Goal: Task Accomplishment & Management: Manage account settings

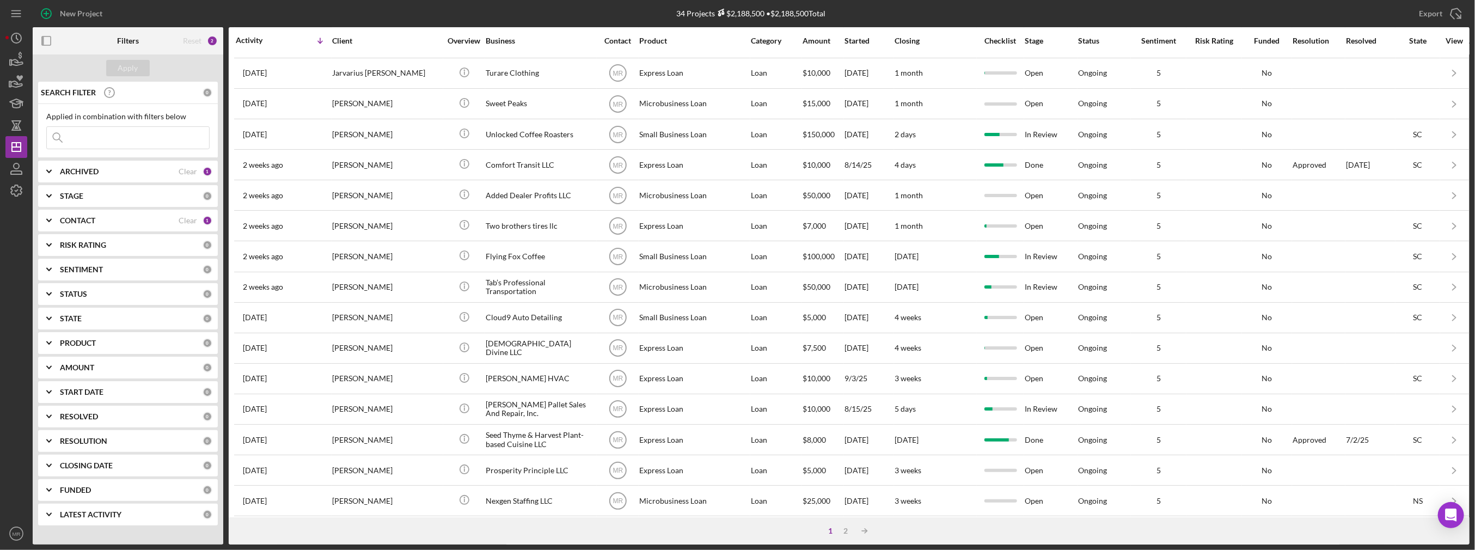
scroll to position [306, 0]
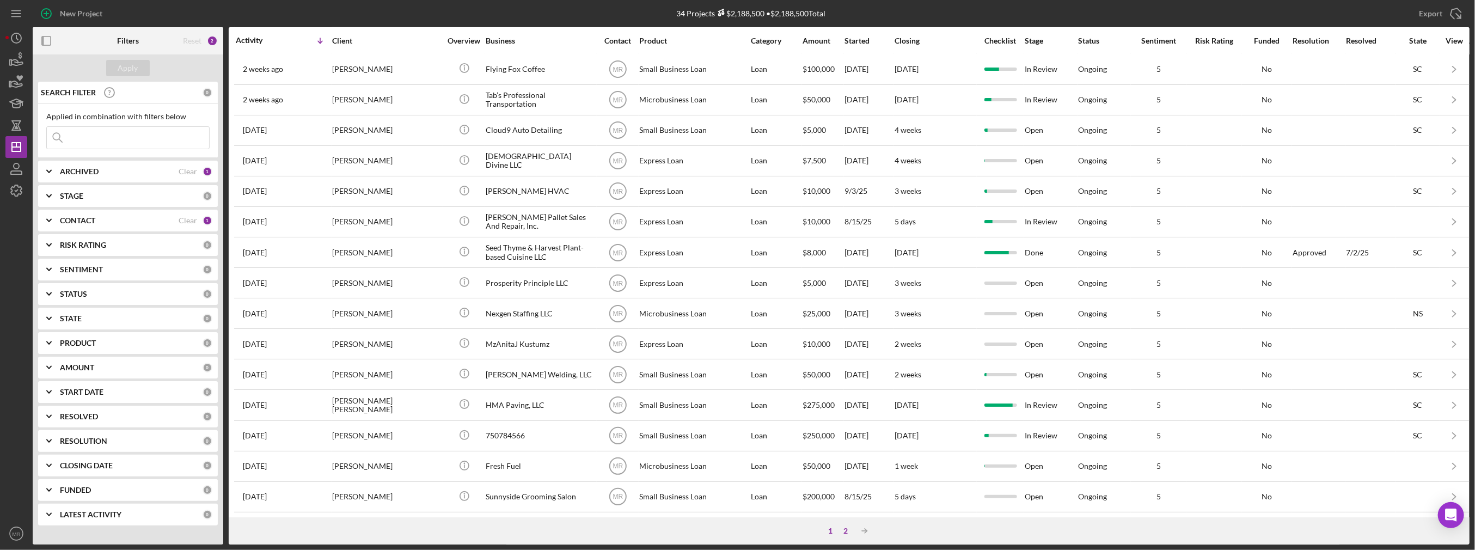
click at [846, 527] on div "2" at bounding box center [845, 530] width 15 height 9
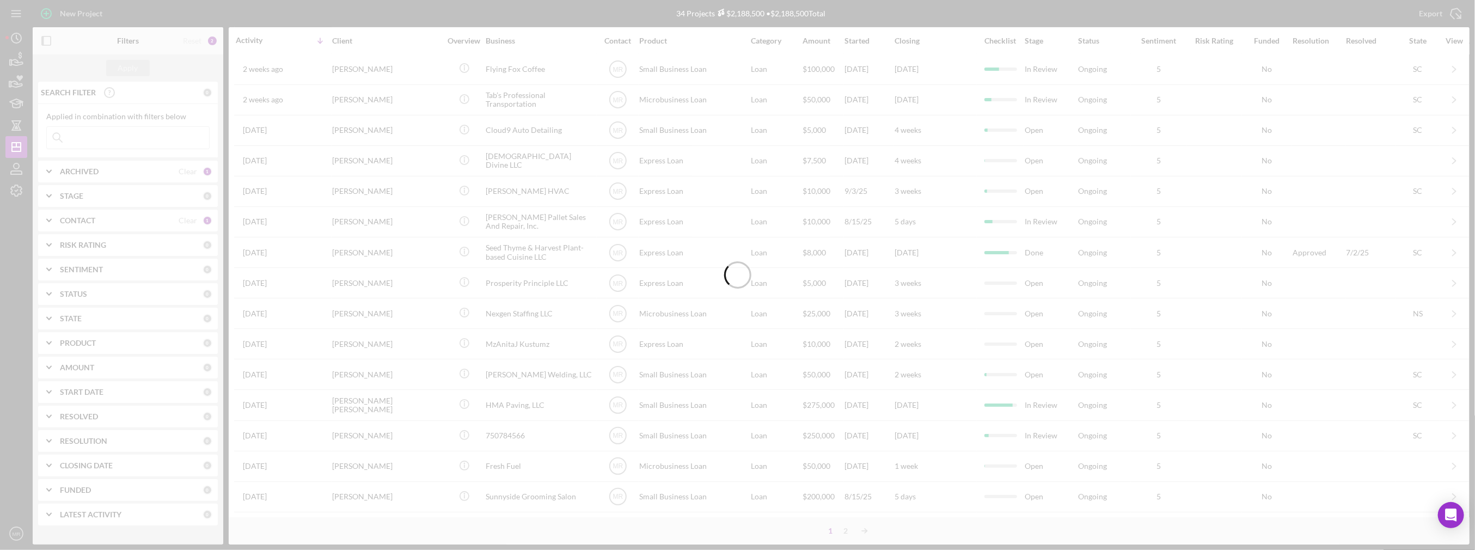
scroll to position [0, 0]
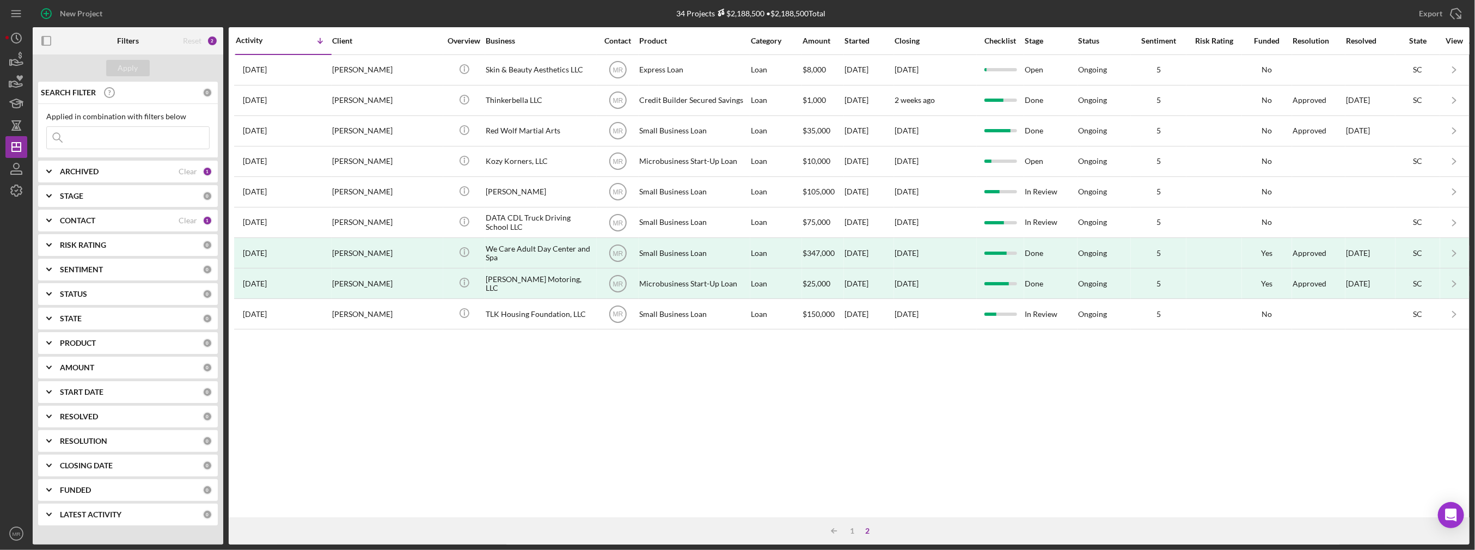
click at [1113, 403] on div "Activity Icon/Table Sort Arrow Client Overview Business Contact Product Categor…" at bounding box center [849, 272] width 1241 height 490
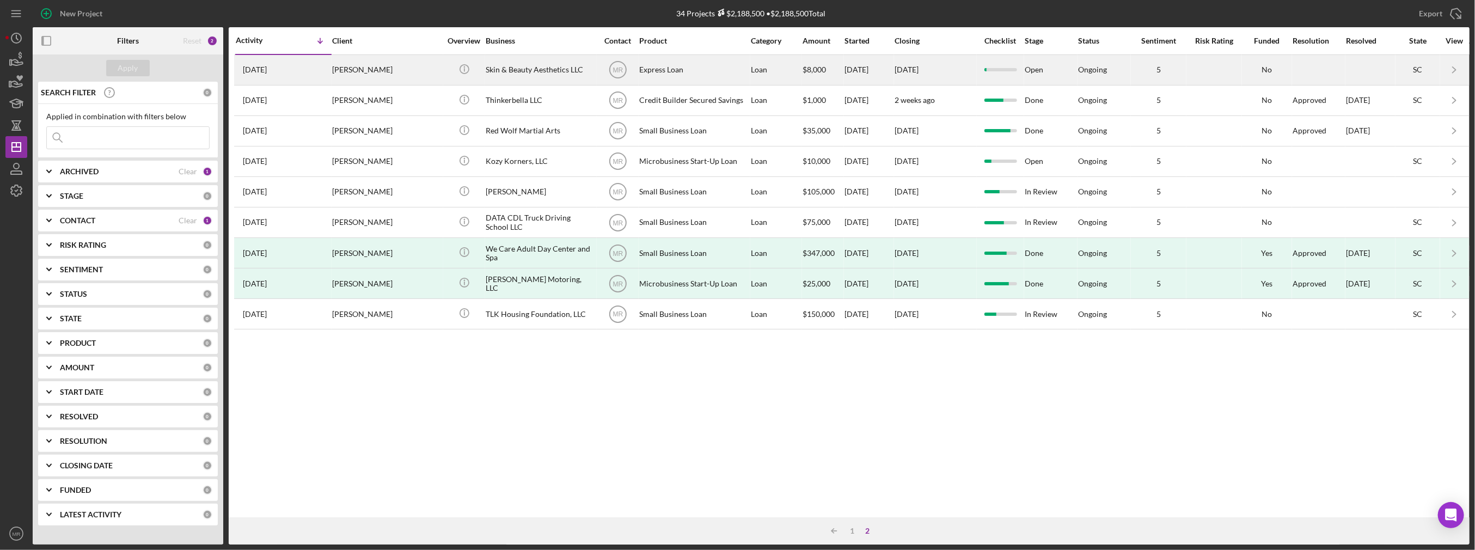
click at [541, 68] on div "Skin & Beauty Aesthetics LLC" at bounding box center [540, 70] width 109 height 29
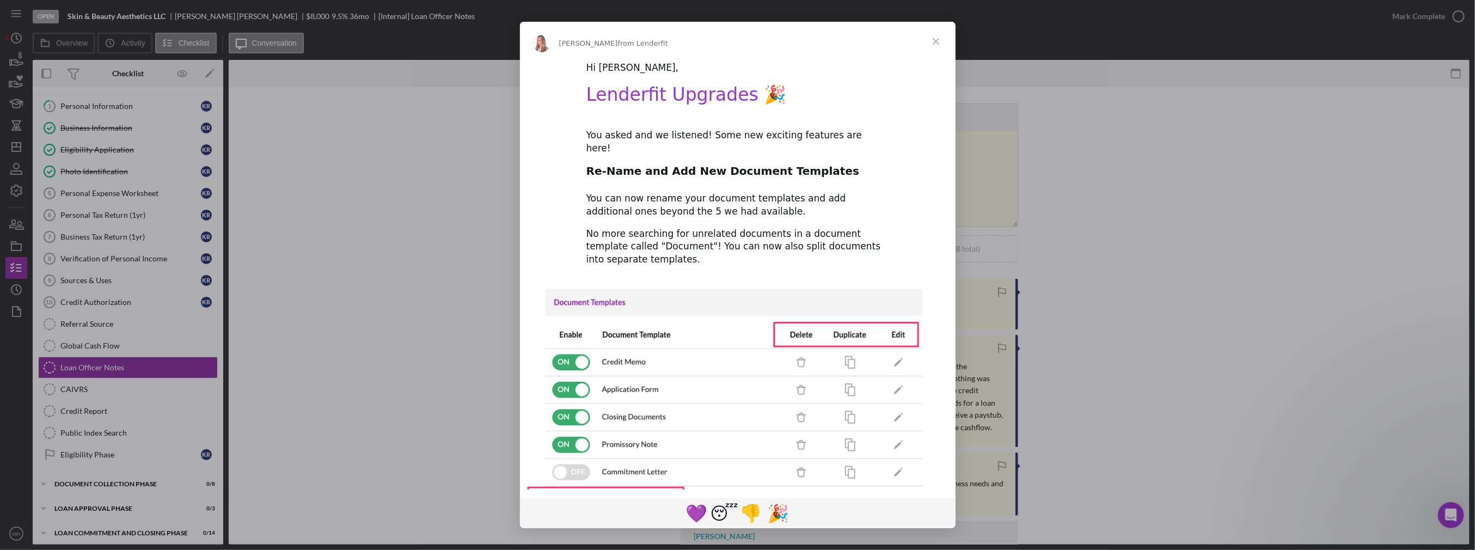
click at [935, 45] on span "Close" at bounding box center [935, 41] width 39 height 39
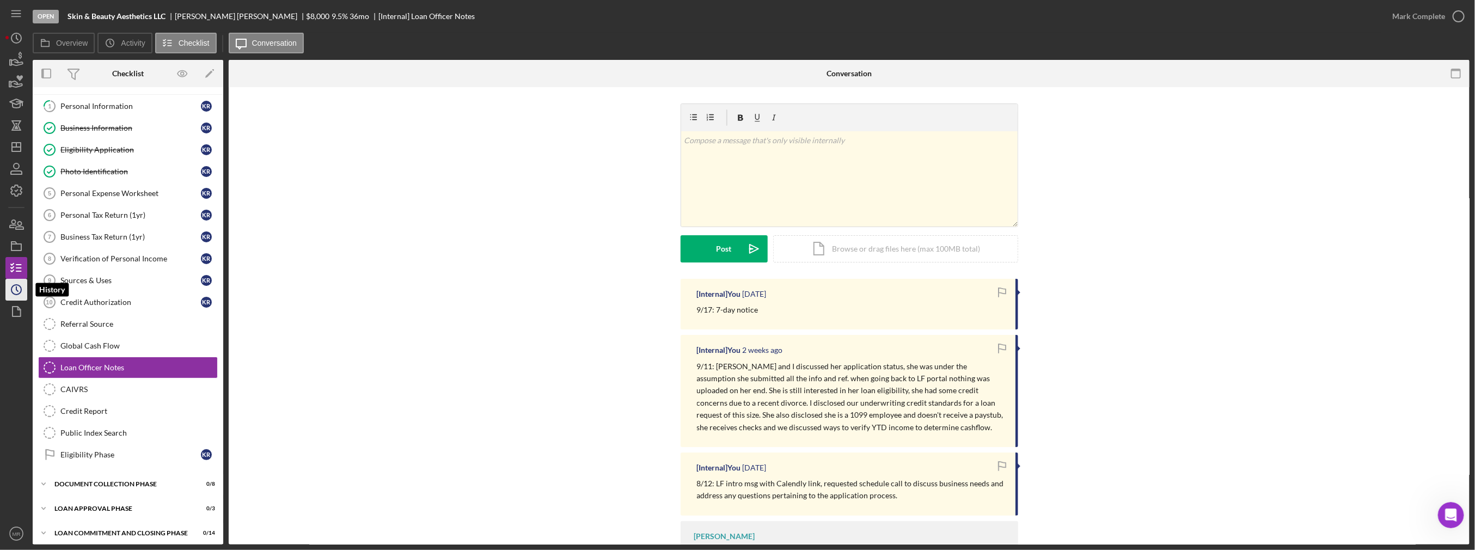
click at [19, 296] on icon "Icon/History" at bounding box center [16, 289] width 27 height 27
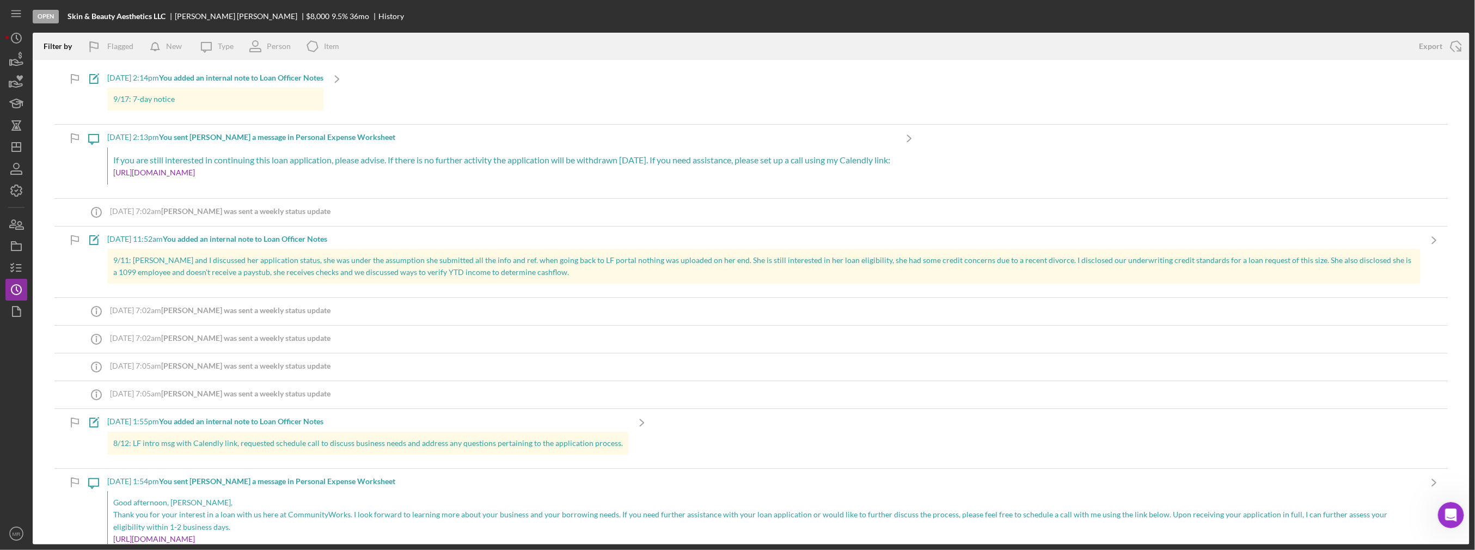
click at [375, 175] on p "[URL][DOMAIN_NAME]" at bounding box center [501, 173] width 777 height 12
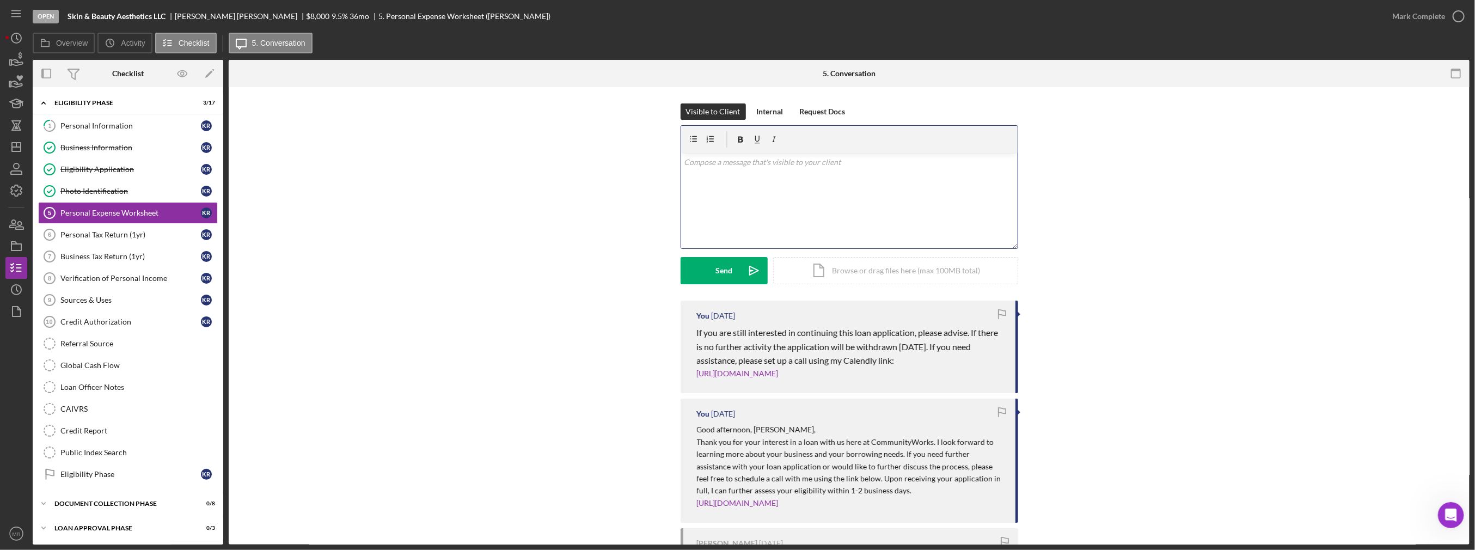
click at [748, 207] on div "v Color teal Color pink Remove color Add row above Add row below Add column bef…" at bounding box center [849, 200] width 336 height 95
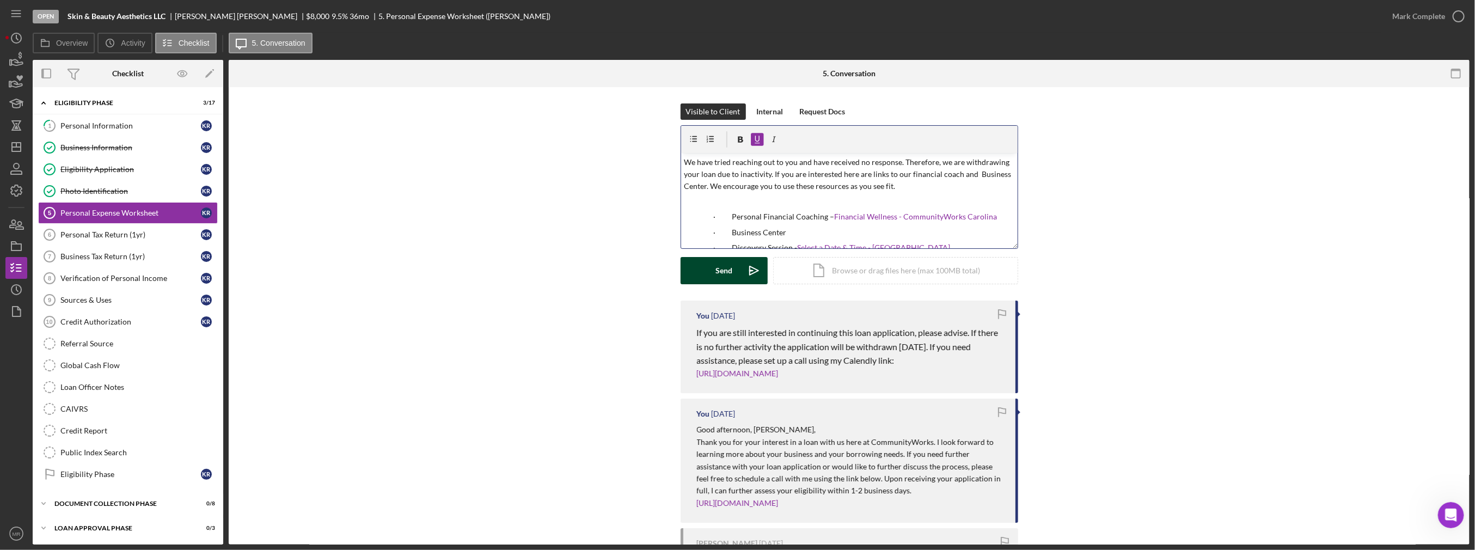
click at [726, 277] on div "Send" at bounding box center [723, 270] width 17 height 27
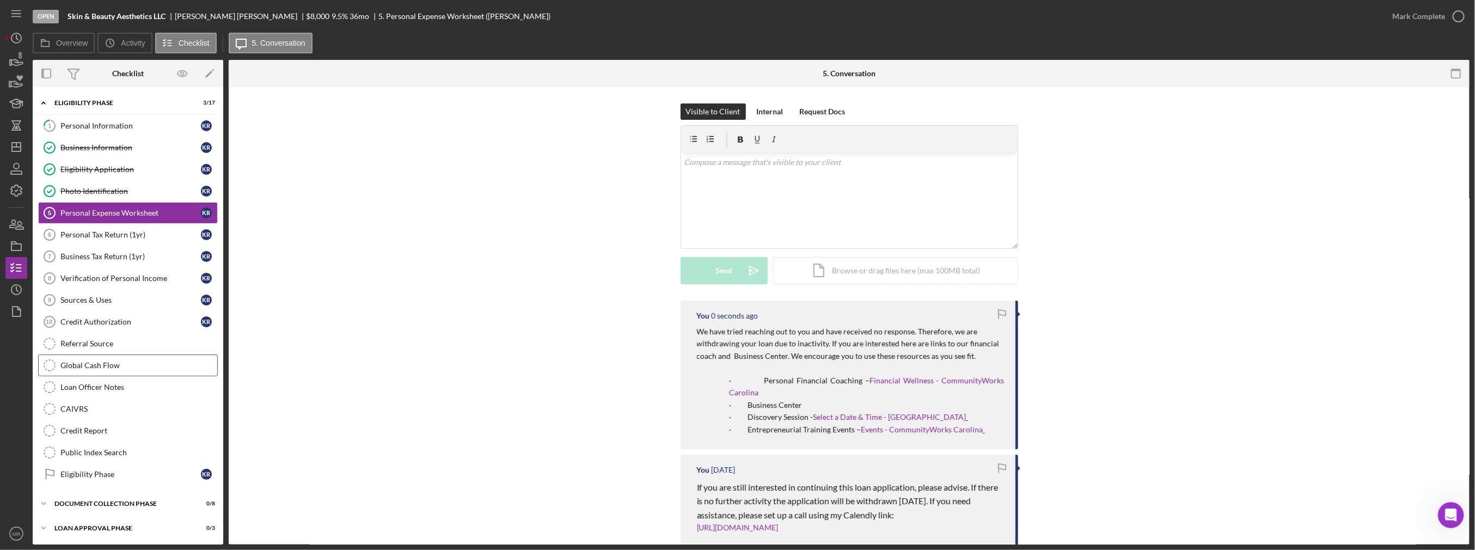
click at [128, 370] on link "Global Cash Flow Global Cash Flow" at bounding box center [128, 365] width 180 height 22
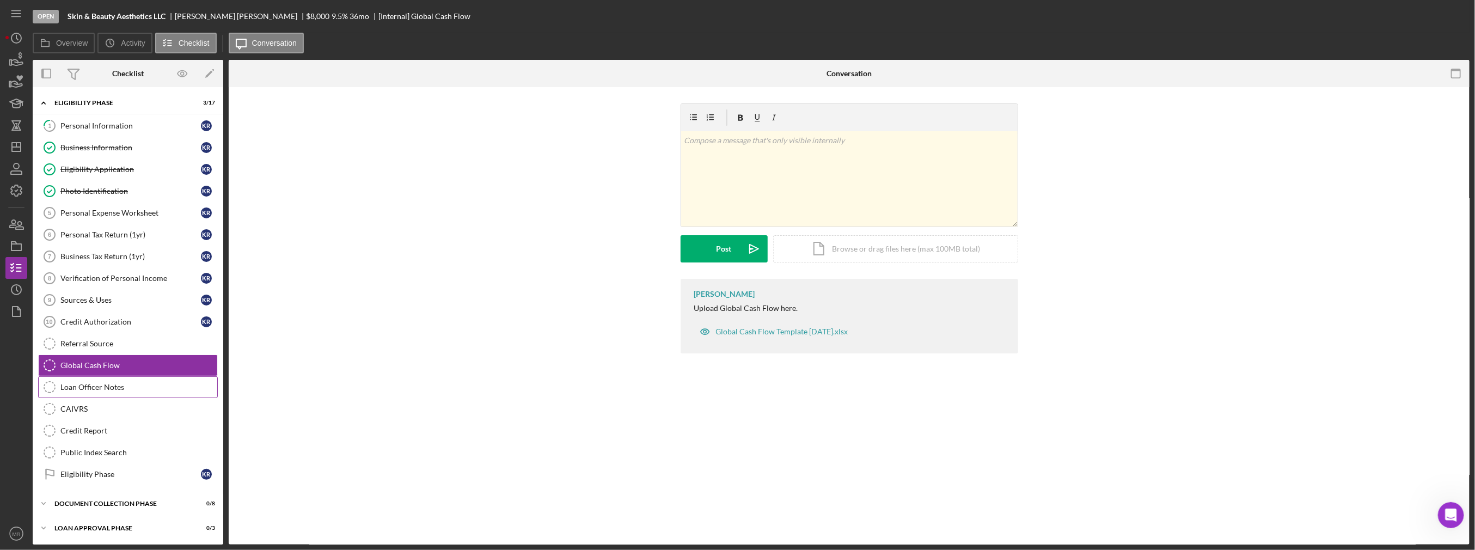
click at [127, 383] on div "Loan Officer Notes" at bounding box center [138, 387] width 157 height 9
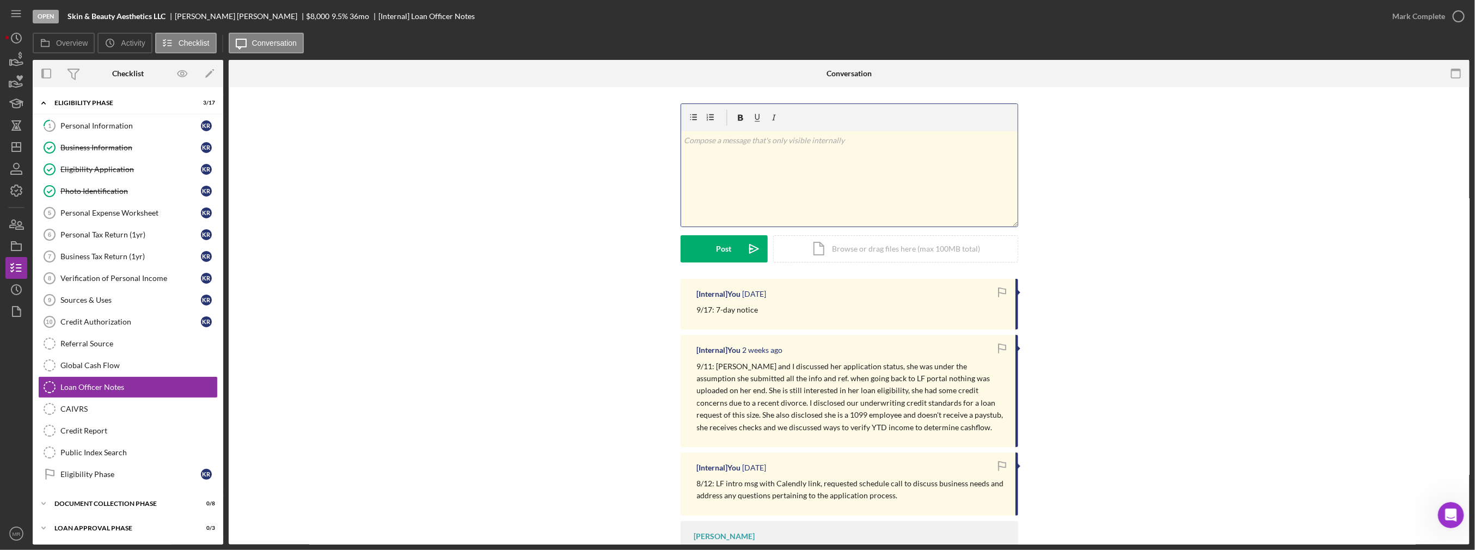
click at [758, 191] on div "v Color teal Color pink Remove color Add row above Add row below Add column bef…" at bounding box center [849, 178] width 336 height 95
click at [732, 252] on button "Post Icon/icon-invite-send" at bounding box center [724, 248] width 87 height 27
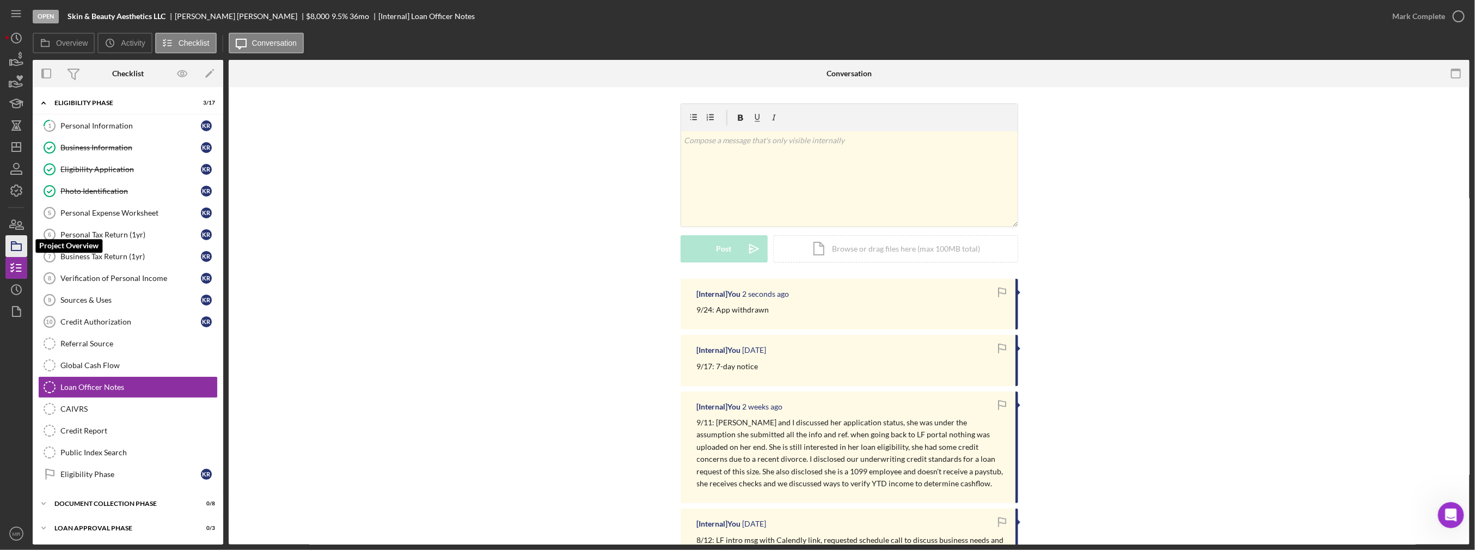
click at [18, 248] on icon "button" at bounding box center [16, 245] width 27 height 27
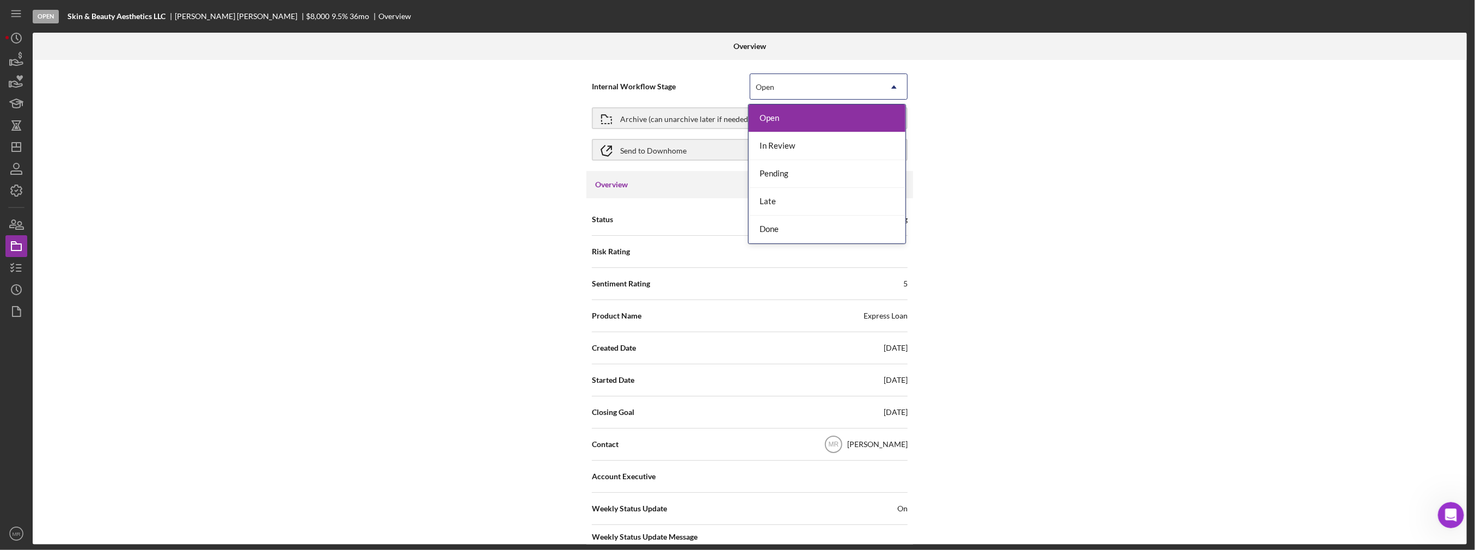
click at [779, 85] on div "Open" at bounding box center [815, 87] width 131 height 25
click at [781, 226] on div "Done" at bounding box center [827, 230] width 157 height 28
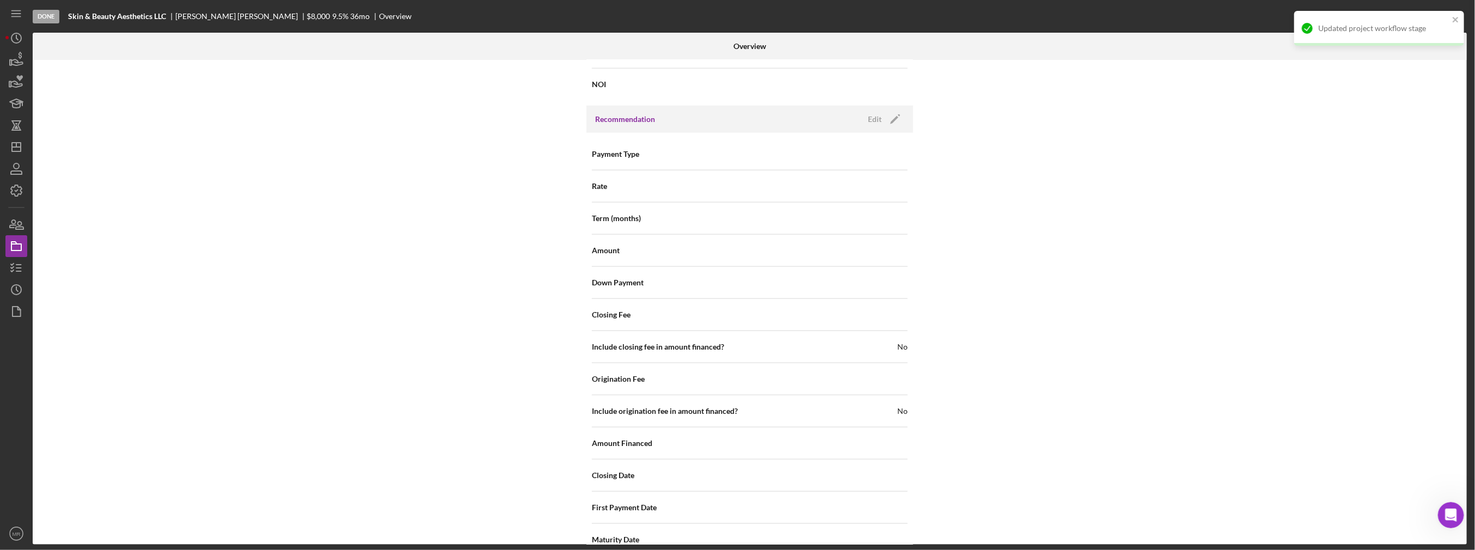
scroll to position [1161, 0]
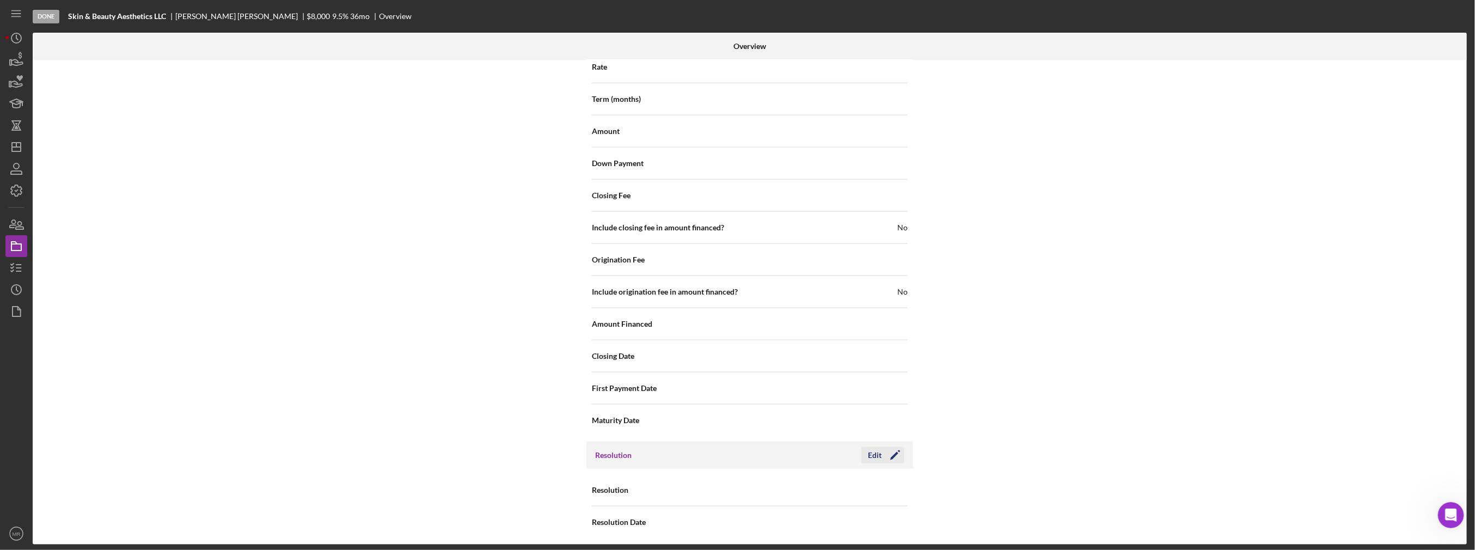
click at [868, 449] on div "Edit" at bounding box center [875, 455] width 14 height 16
click at [822, 493] on div "Select..." at bounding box center [815, 490] width 131 height 25
click at [812, 460] on div "Withdrawn" at bounding box center [827, 454] width 157 height 28
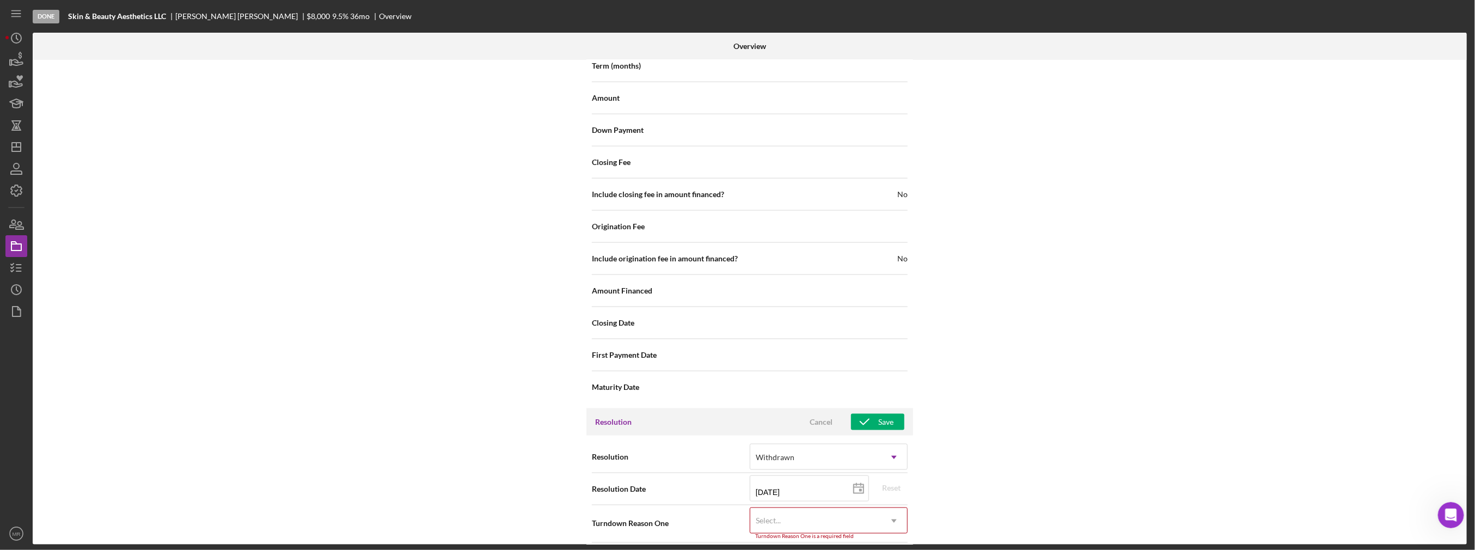
scroll to position [1230, 0]
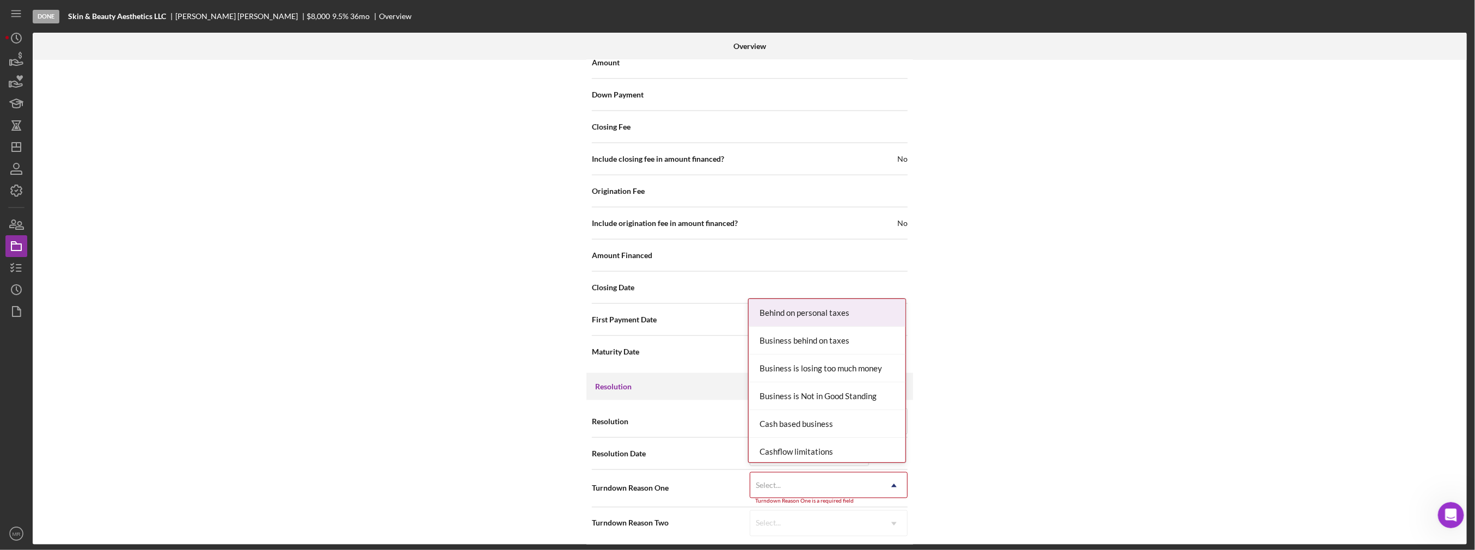
click at [812, 485] on div "Select..." at bounding box center [815, 485] width 131 height 25
click at [810, 405] on div "Missing Documentation or Information" at bounding box center [827, 407] width 157 height 28
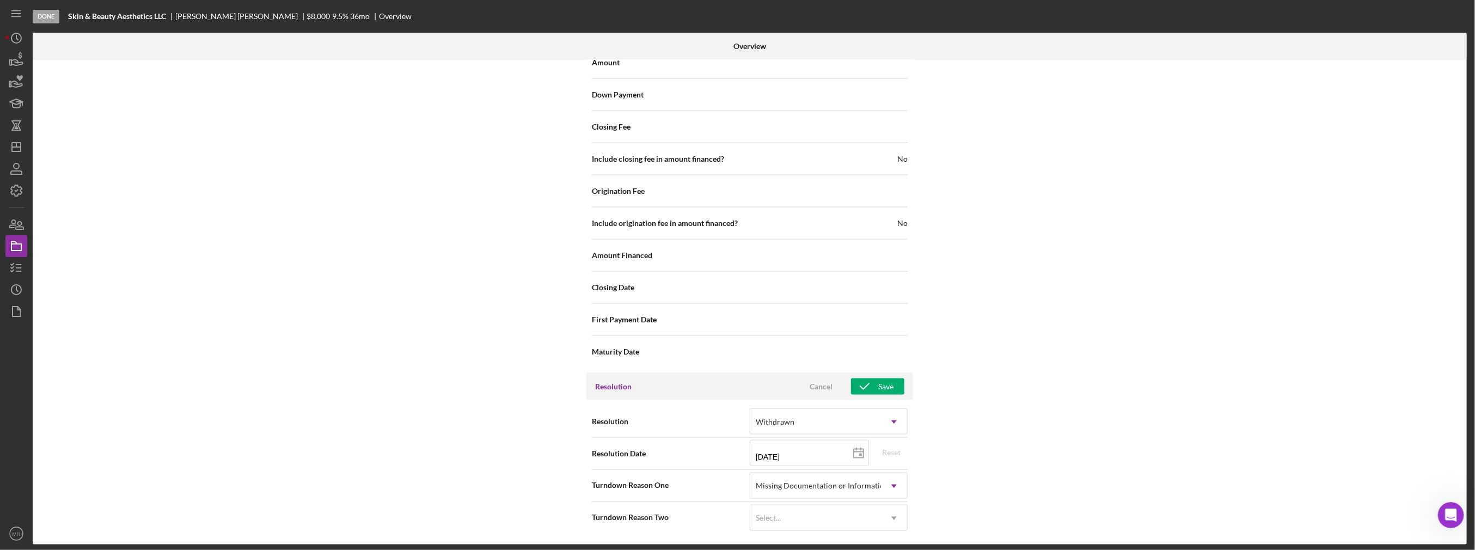
scroll to position [1225, 0]
click at [812, 525] on div "Select..." at bounding box center [815, 523] width 131 height 25
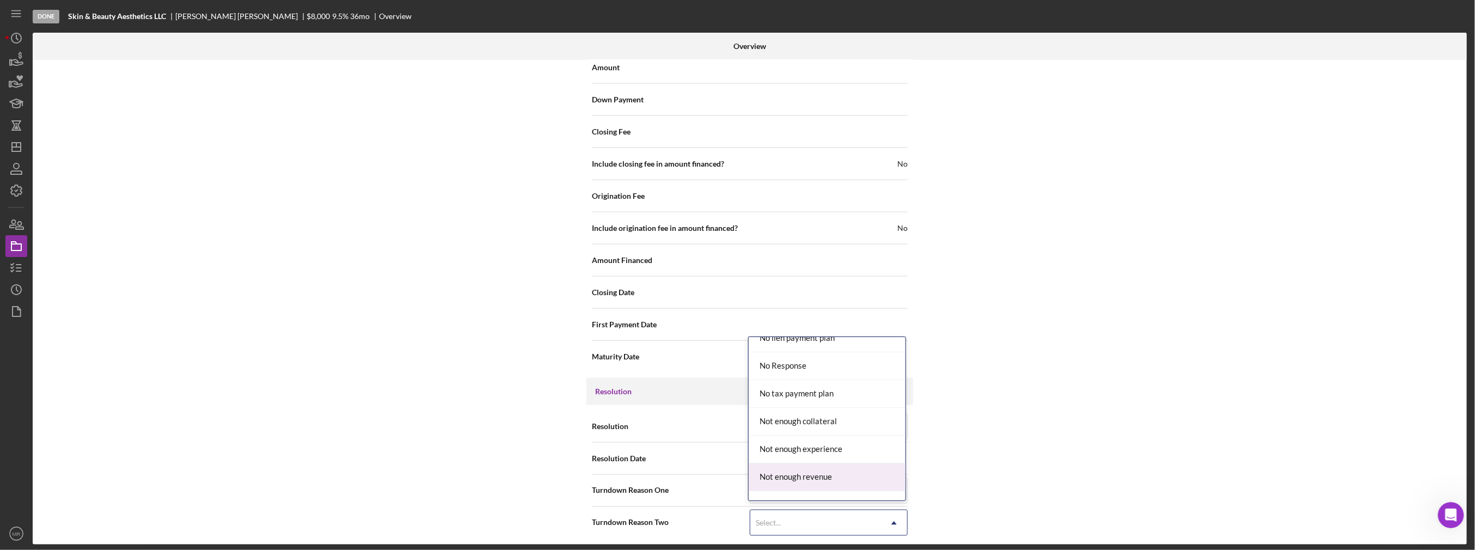
scroll to position [708, 0]
click at [810, 424] on div "No Response" at bounding box center [827, 421] width 157 height 28
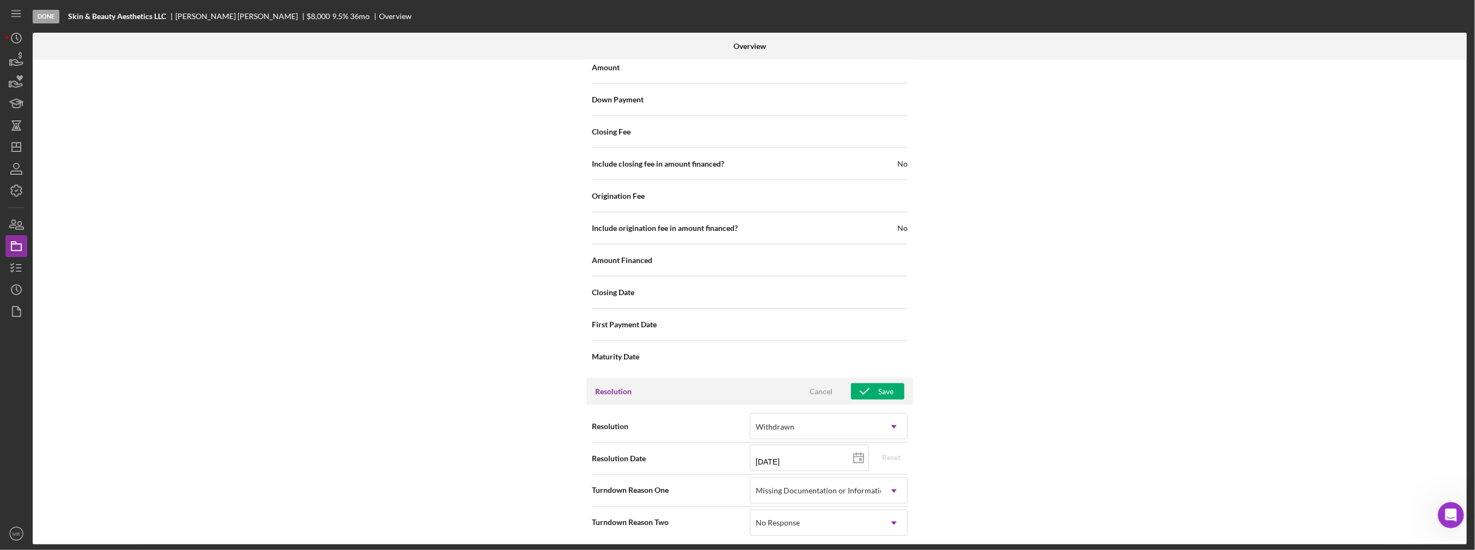
click at [986, 444] on div "Internal Workflow Stage Done Icon/Dropdown Arrow Archive (can unarchive later i…" at bounding box center [750, 302] width 1434 height 485
click at [897, 383] on button "Save" at bounding box center [877, 391] width 53 height 16
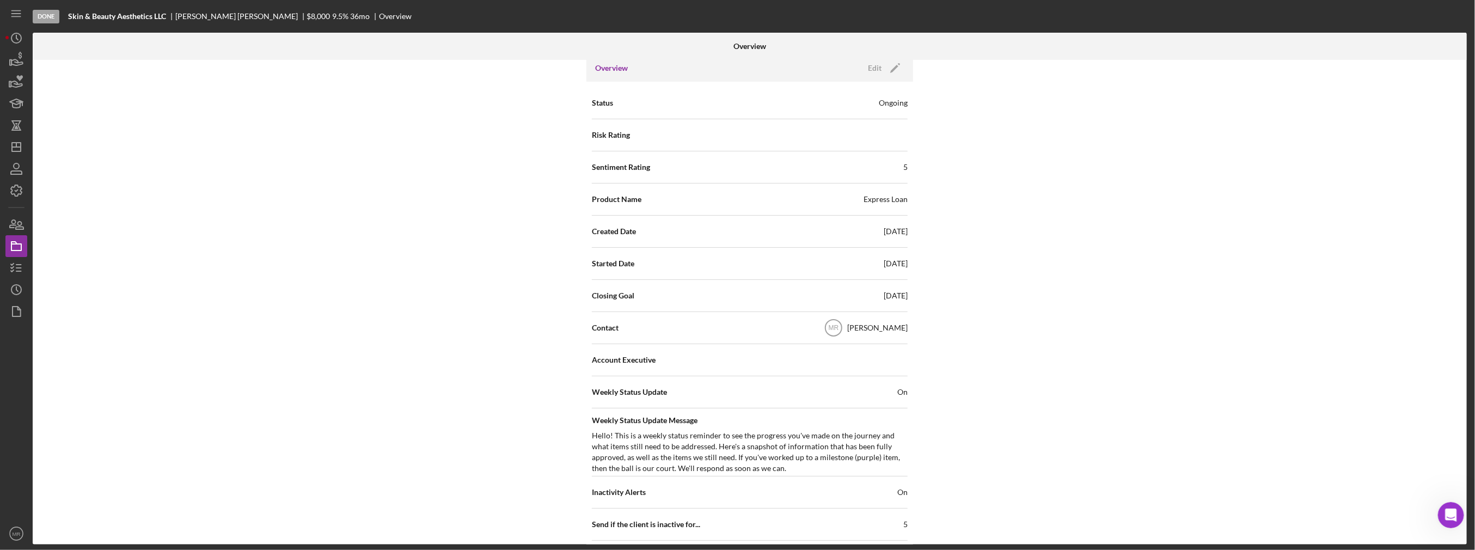
scroll to position [0, 0]
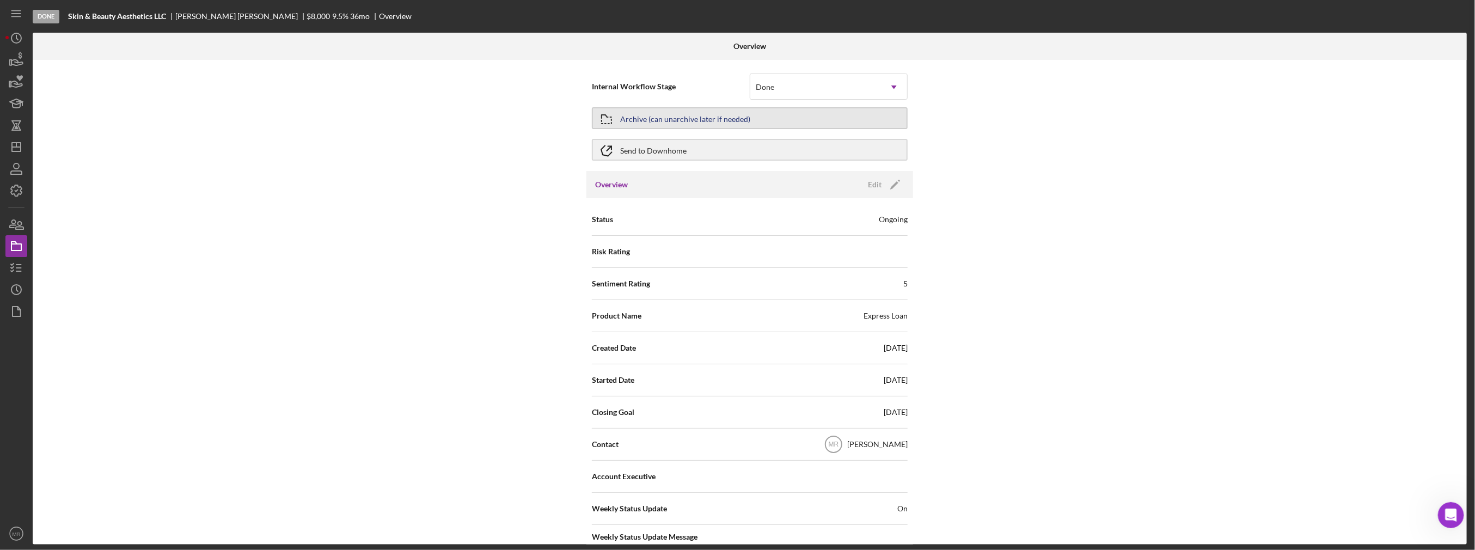
click at [660, 127] on div "Archive (can unarchive later if needed)" at bounding box center [685, 118] width 130 height 20
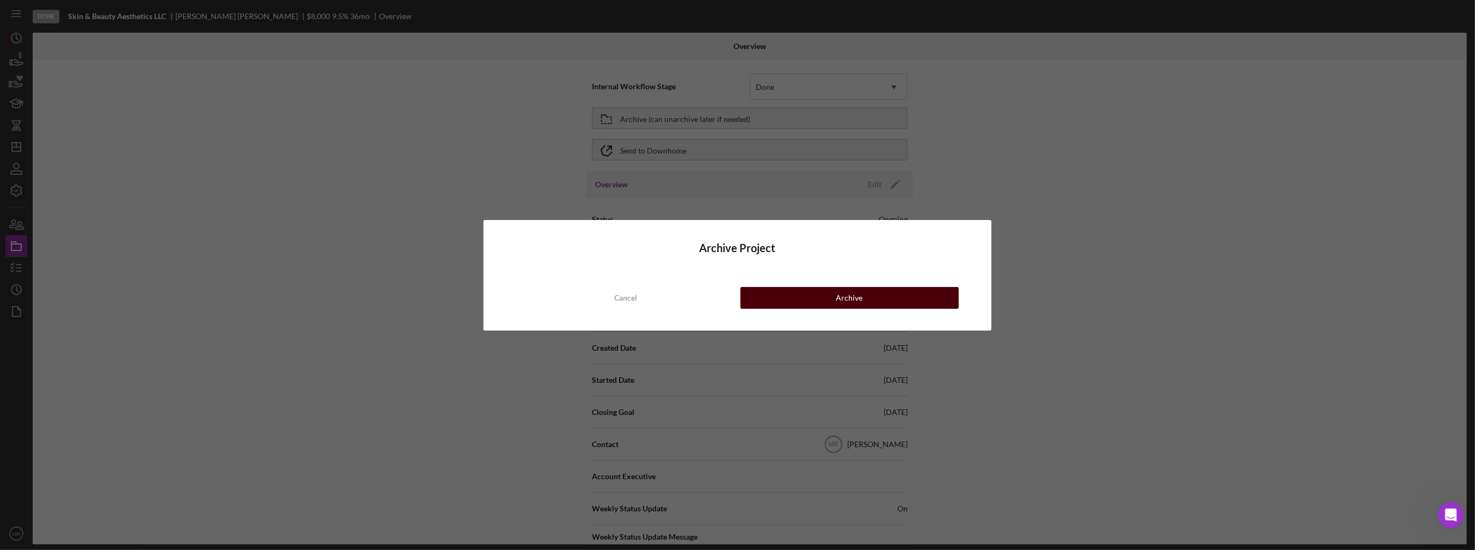
click at [835, 301] on button "Archive" at bounding box center [849, 298] width 218 height 22
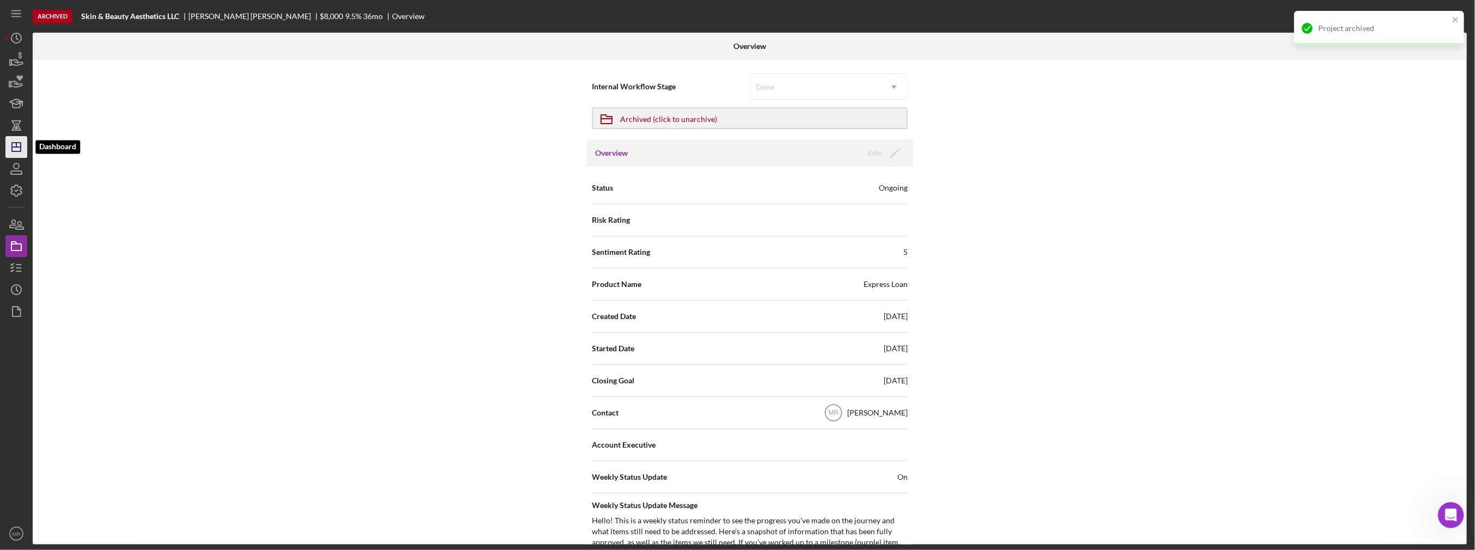
click at [10, 148] on icon "Icon/Dashboard" at bounding box center [16, 146] width 27 height 27
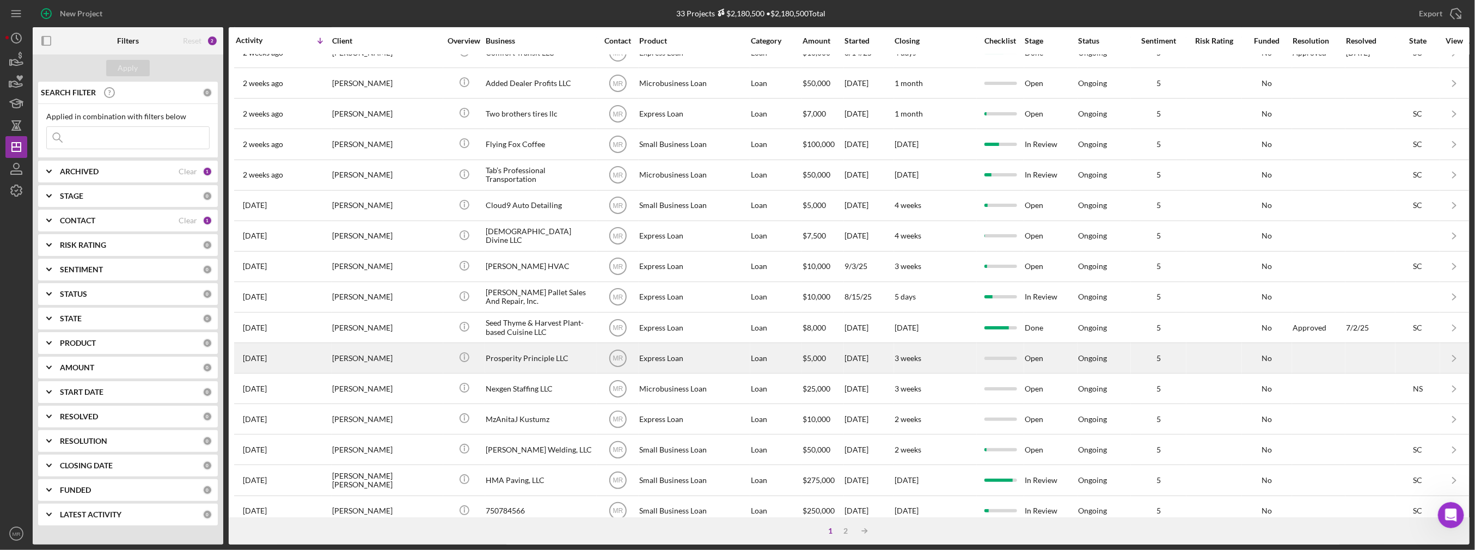
scroll to position [306, 0]
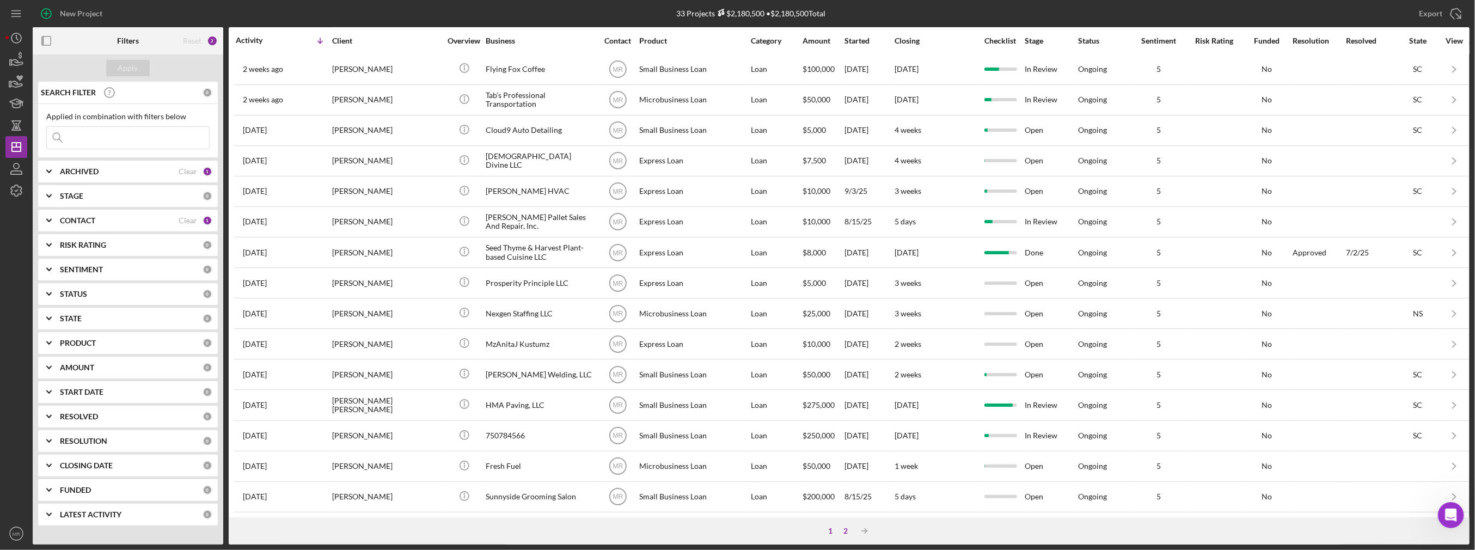
click at [847, 531] on div "2" at bounding box center [845, 530] width 15 height 9
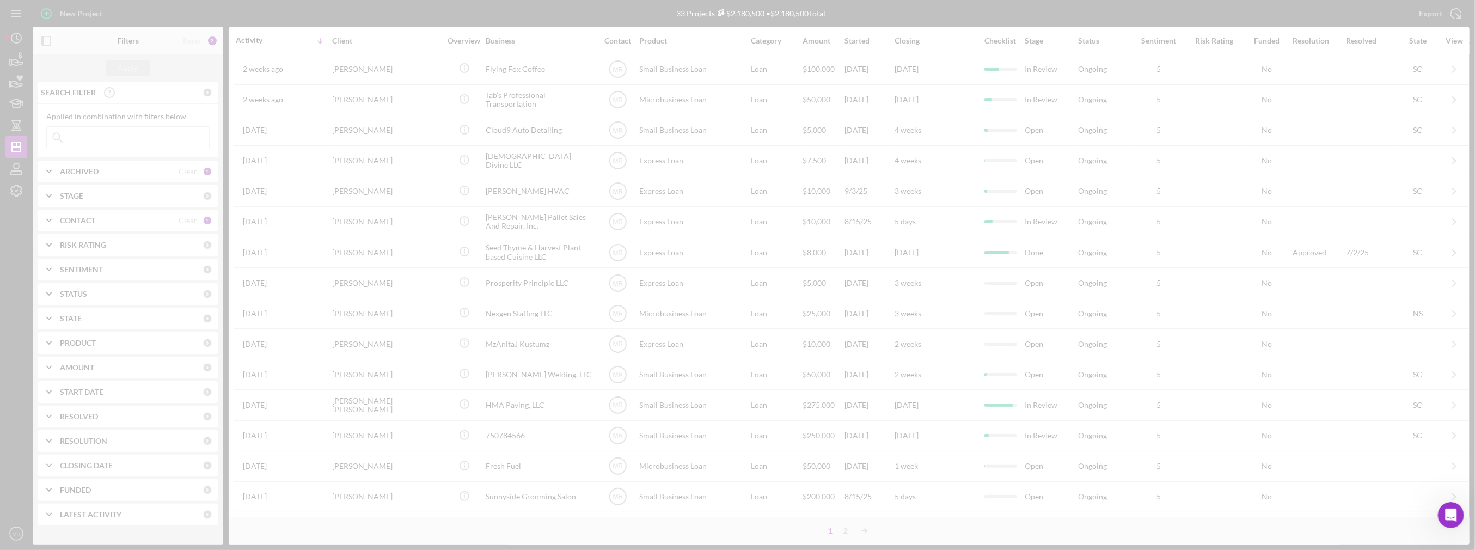
scroll to position [0, 0]
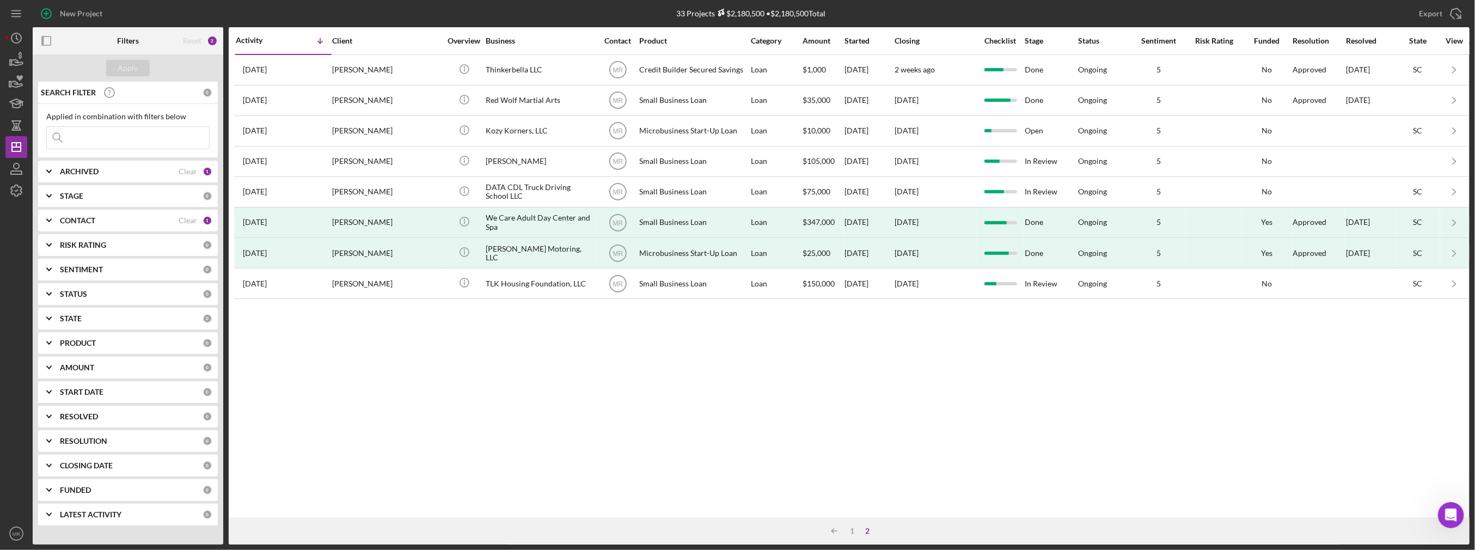
click at [850, 525] on div "Icon/Table Sort Arrow 1 2" at bounding box center [849, 530] width 1241 height 27
click at [851, 527] on div "1" at bounding box center [852, 530] width 15 height 9
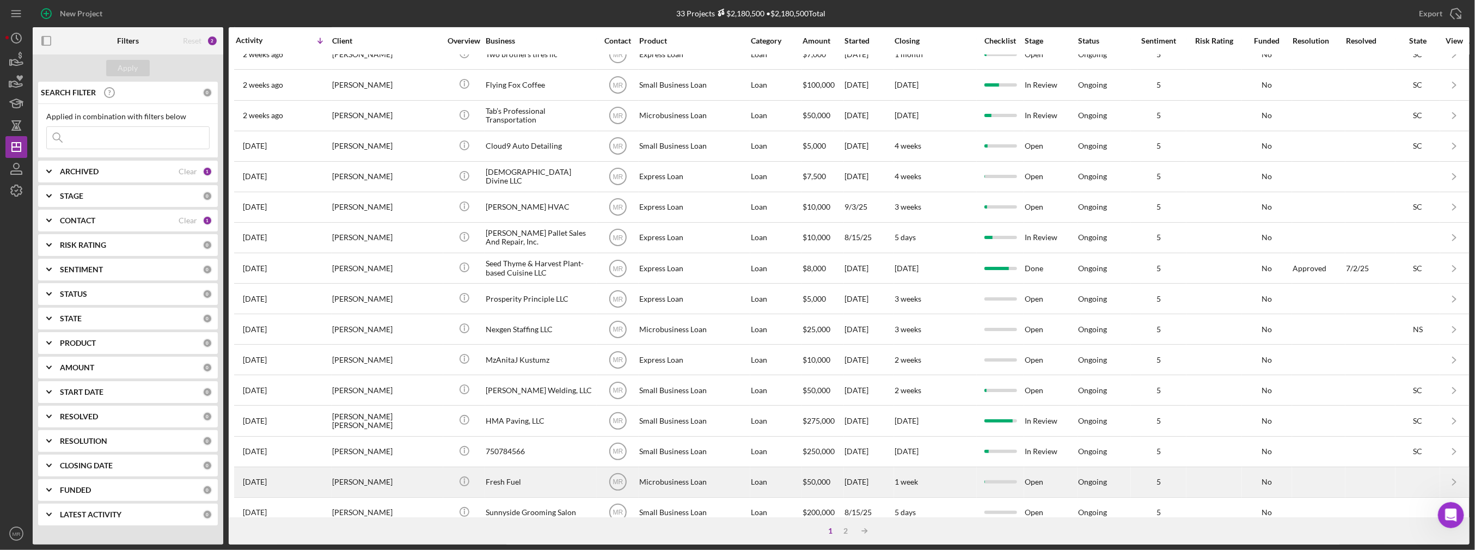
scroll to position [306, 0]
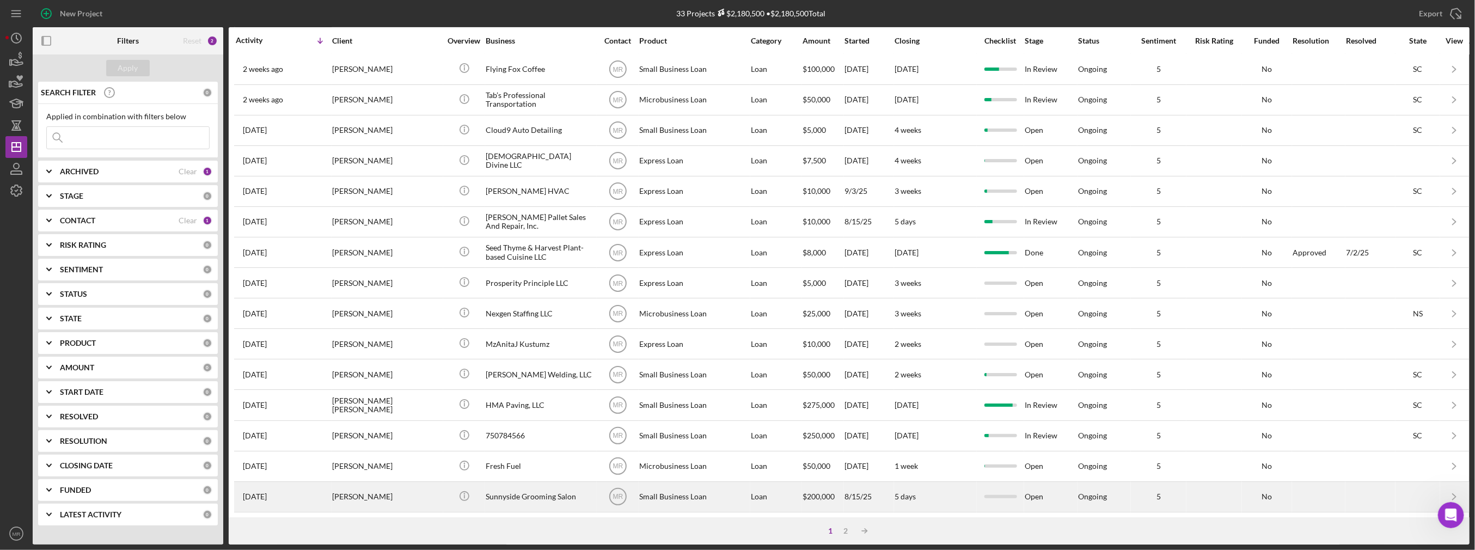
click at [586, 493] on div "Sunnyside Grooming Salon" at bounding box center [540, 496] width 109 height 29
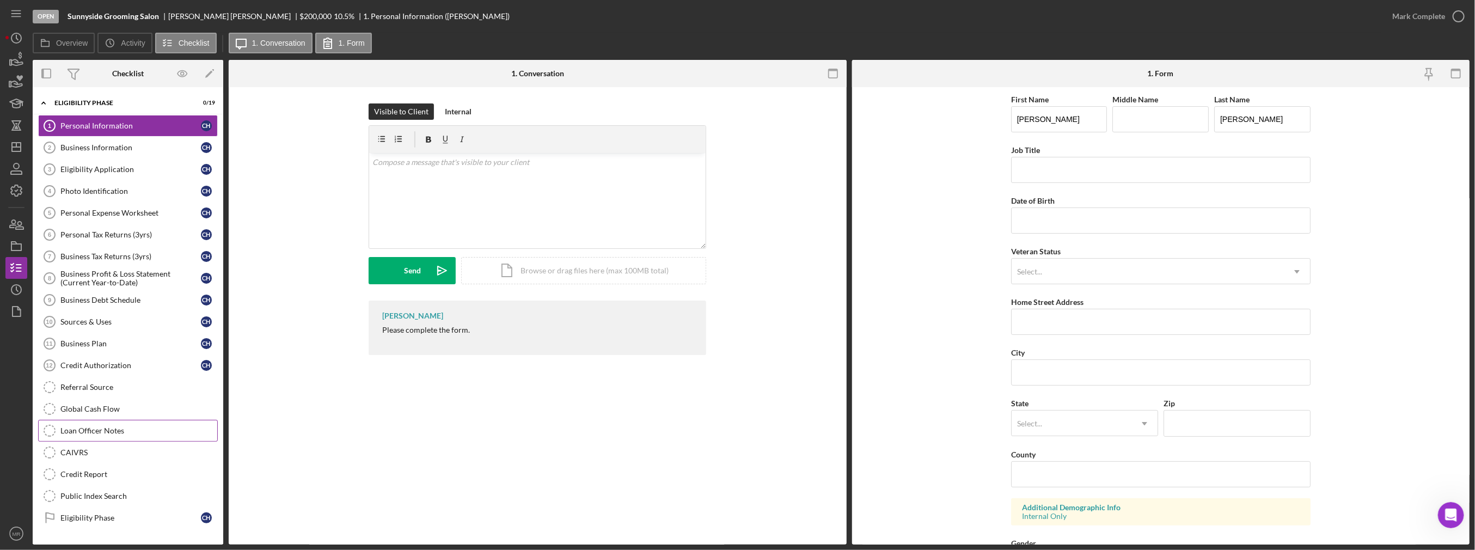
click at [108, 420] on link "Loan Officer Notes Loan Officer Notes" at bounding box center [128, 431] width 180 height 22
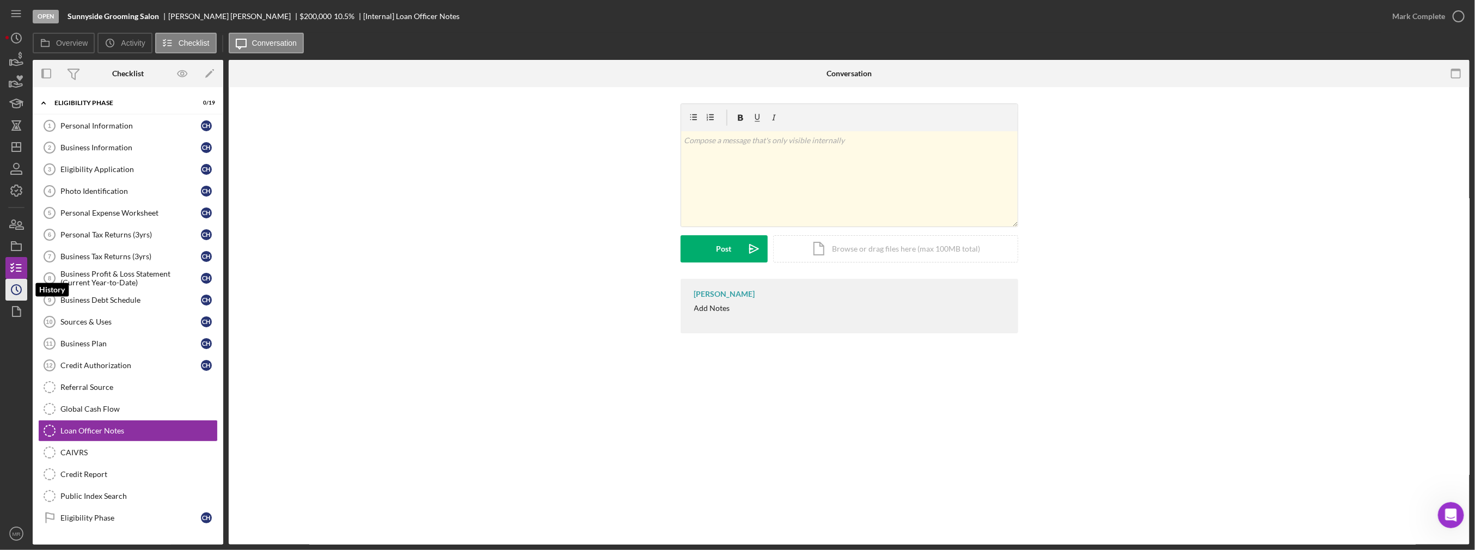
click at [23, 289] on icon "Icon/History" at bounding box center [16, 289] width 27 height 27
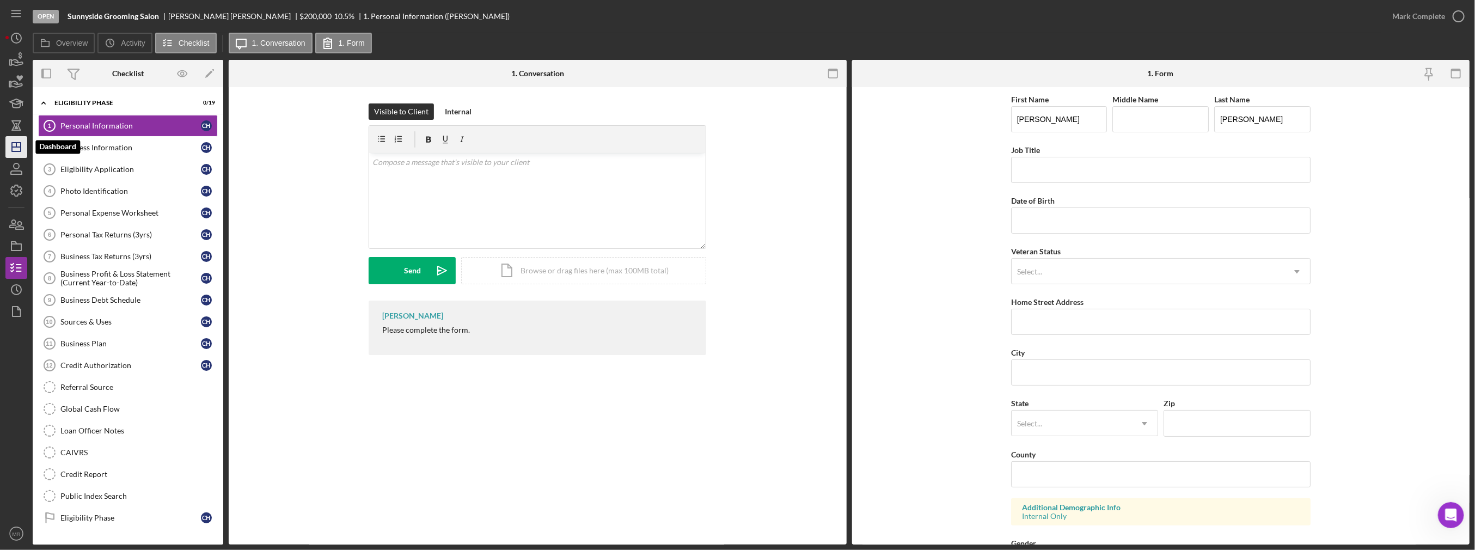
click at [13, 146] on icon "Icon/Dashboard" at bounding box center [16, 146] width 27 height 27
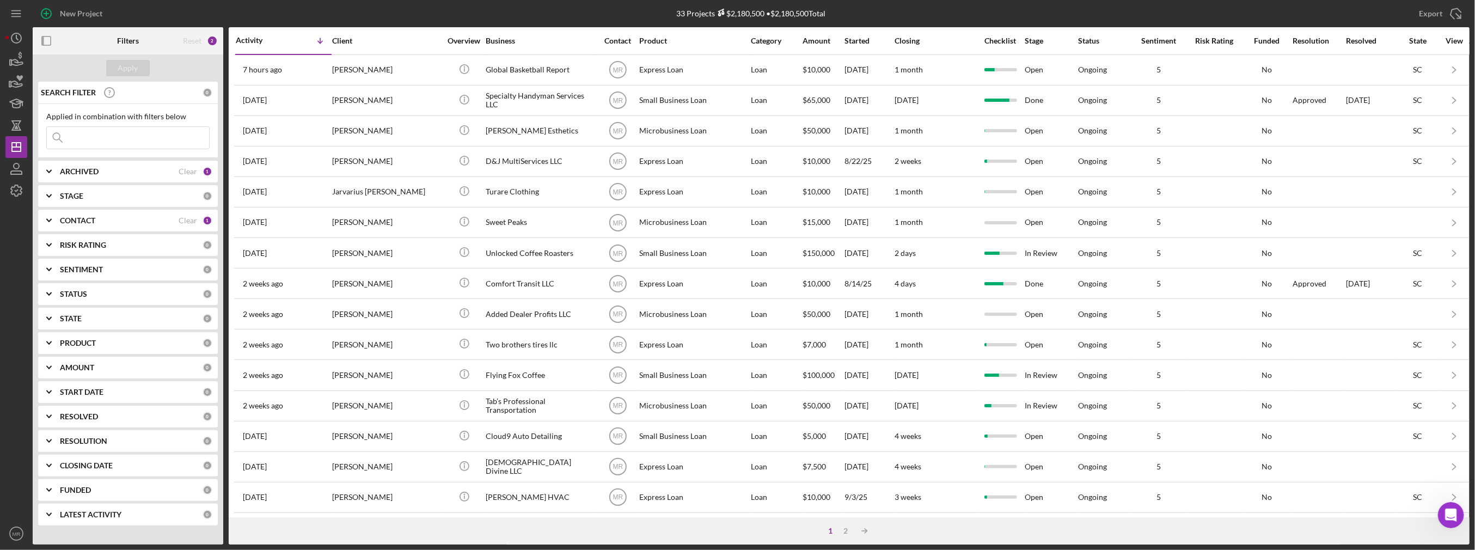
scroll to position [306, 0]
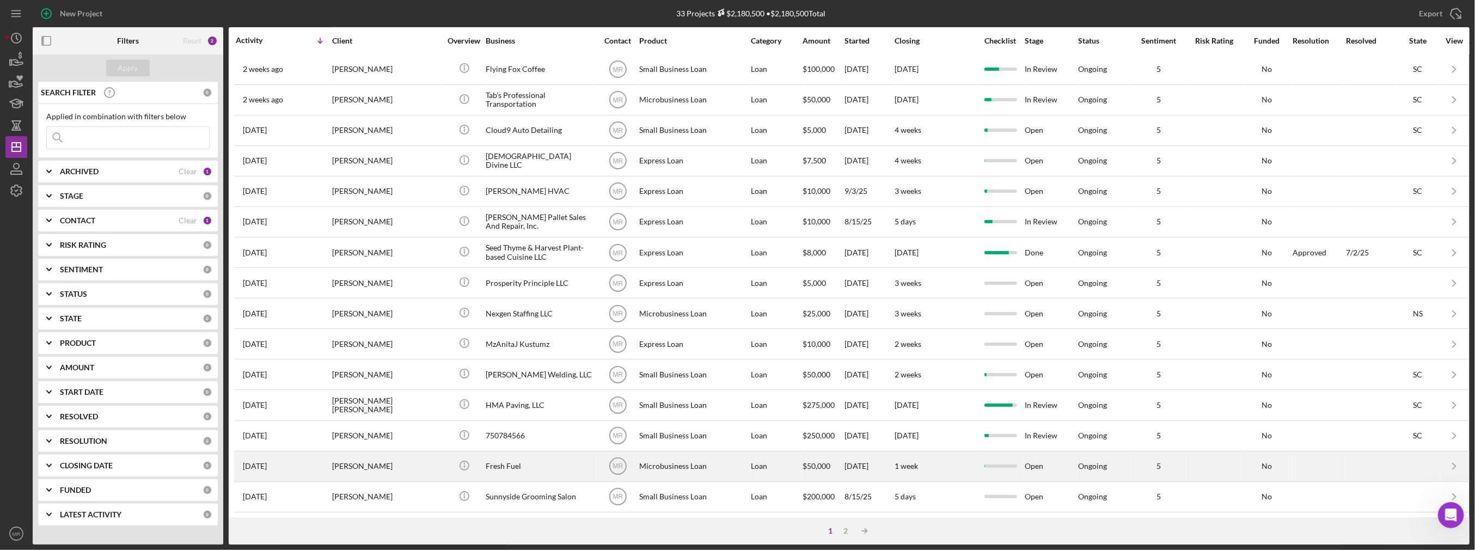
click at [587, 465] on div "Fresh Fuel" at bounding box center [540, 466] width 109 height 29
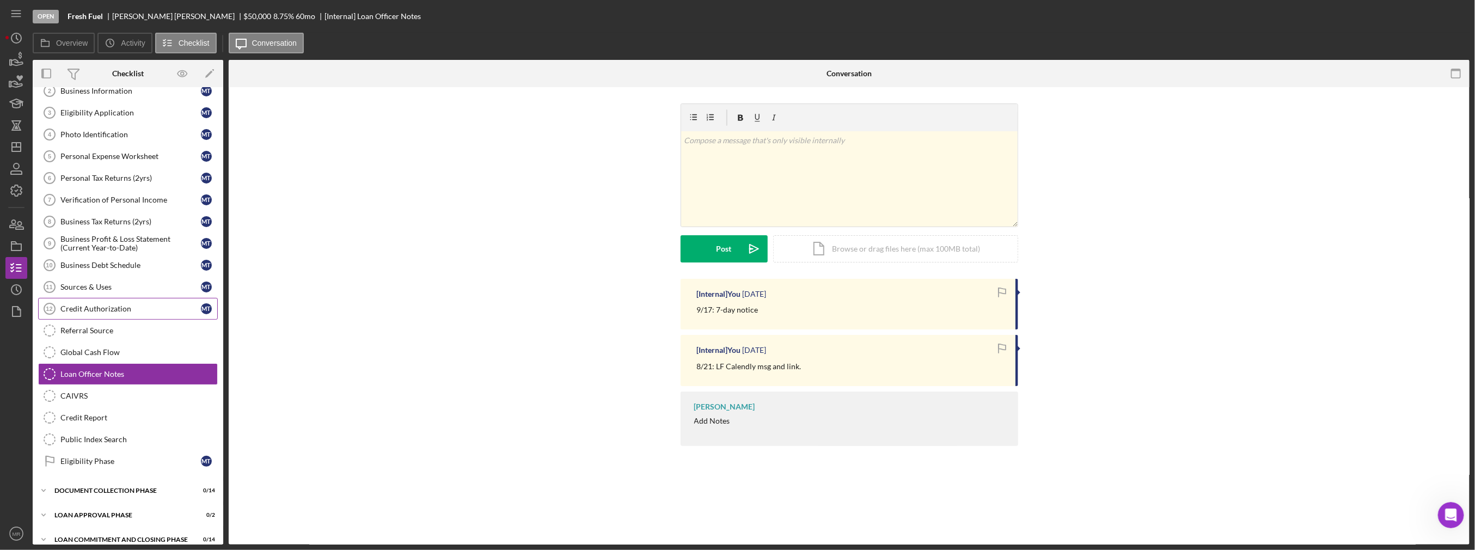
scroll to position [62, 0]
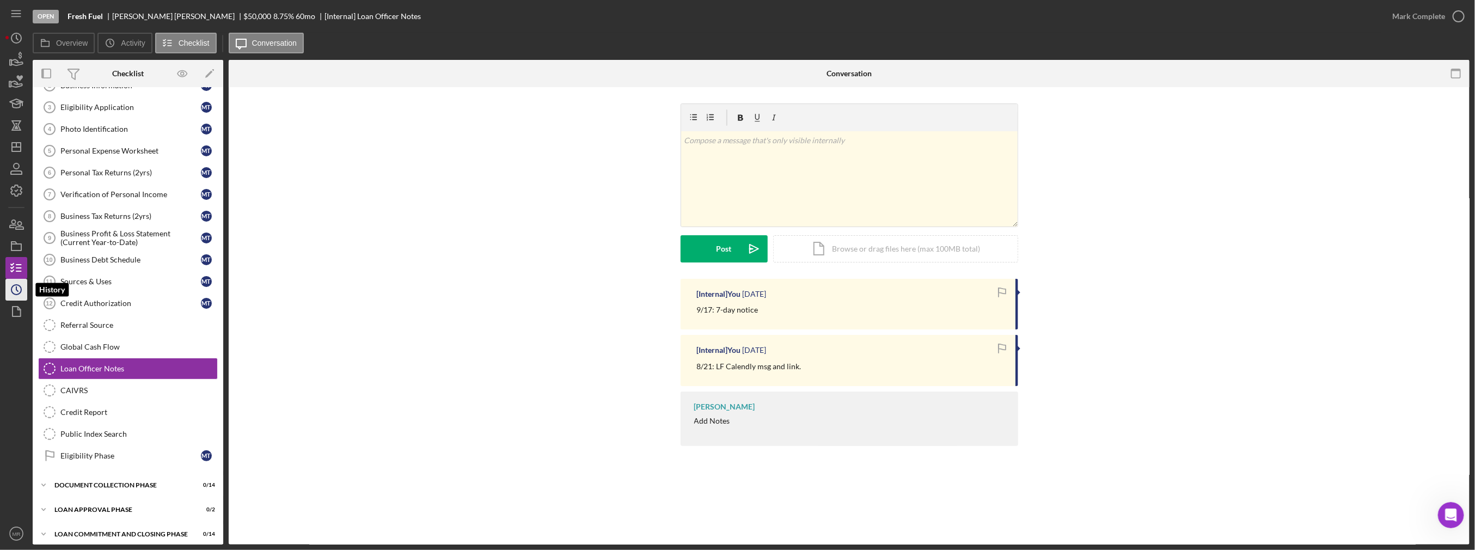
click at [20, 289] on icon "Icon/History" at bounding box center [16, 289] width 27 height 27
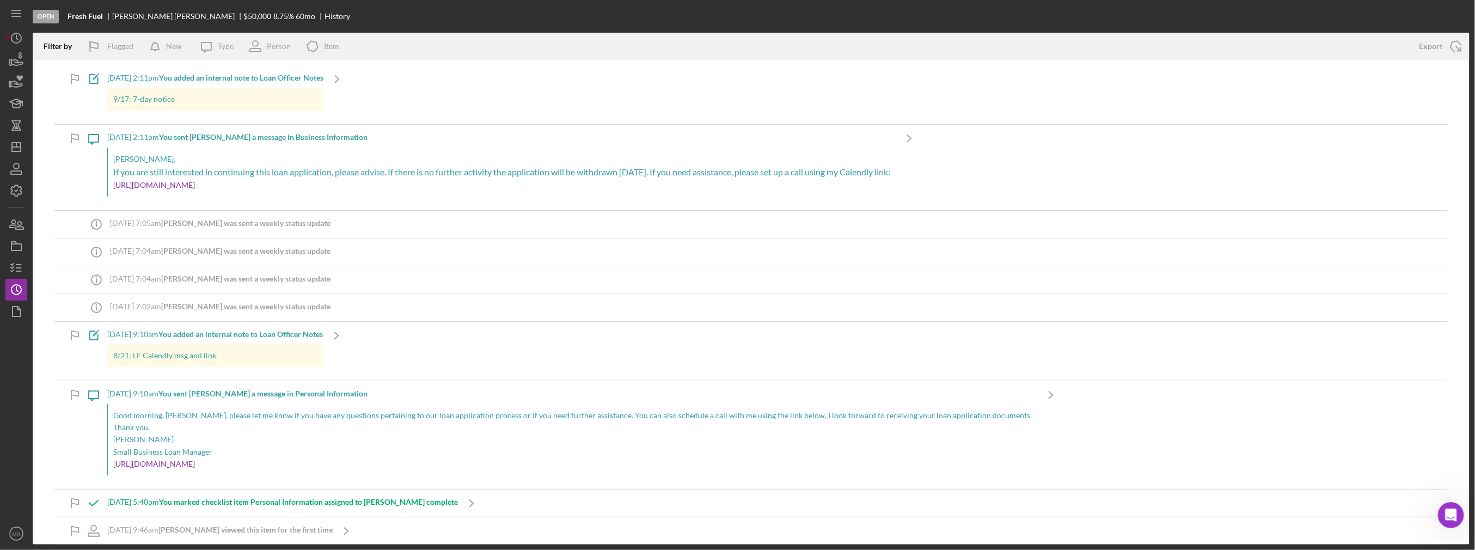
click at [401, 142] on div "[DATE] 2:11pm You sent [PERSON_NAME] a message in Business Information [PERSON_…" at bounding box center [501, 167] width 788 height 85
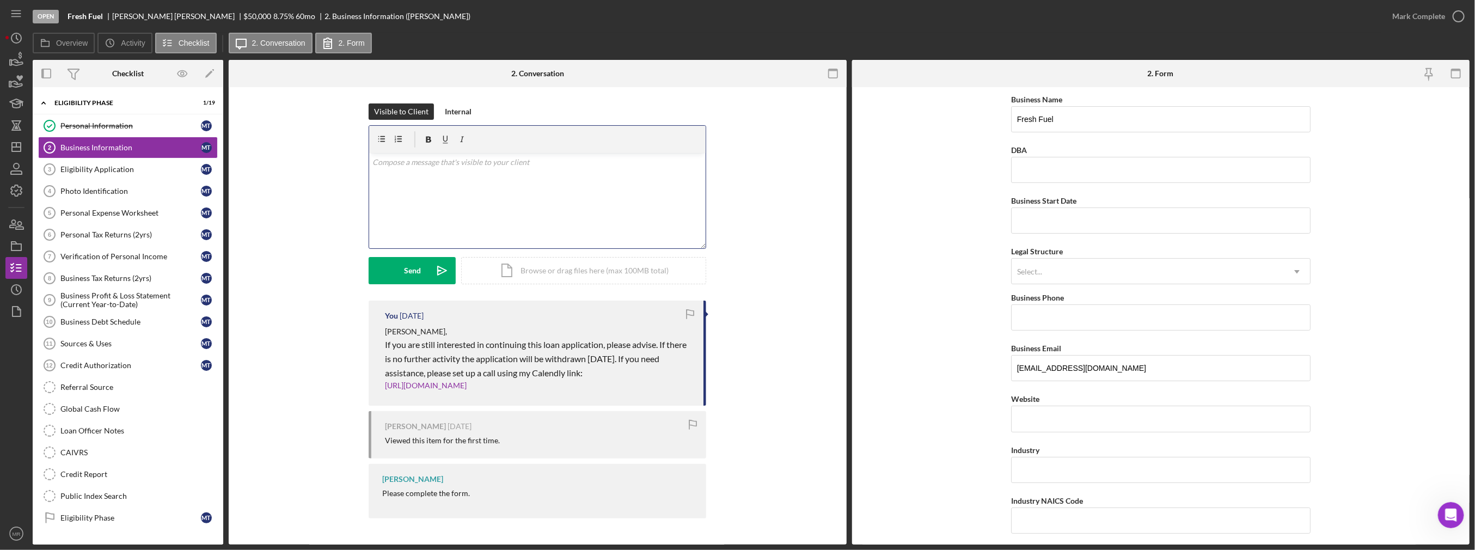
click at [493, 174] on div "v Color teal Color pink Remove color Add row above Add row below Add column bef…" at bounding box center [537, 200] width 336 height 95
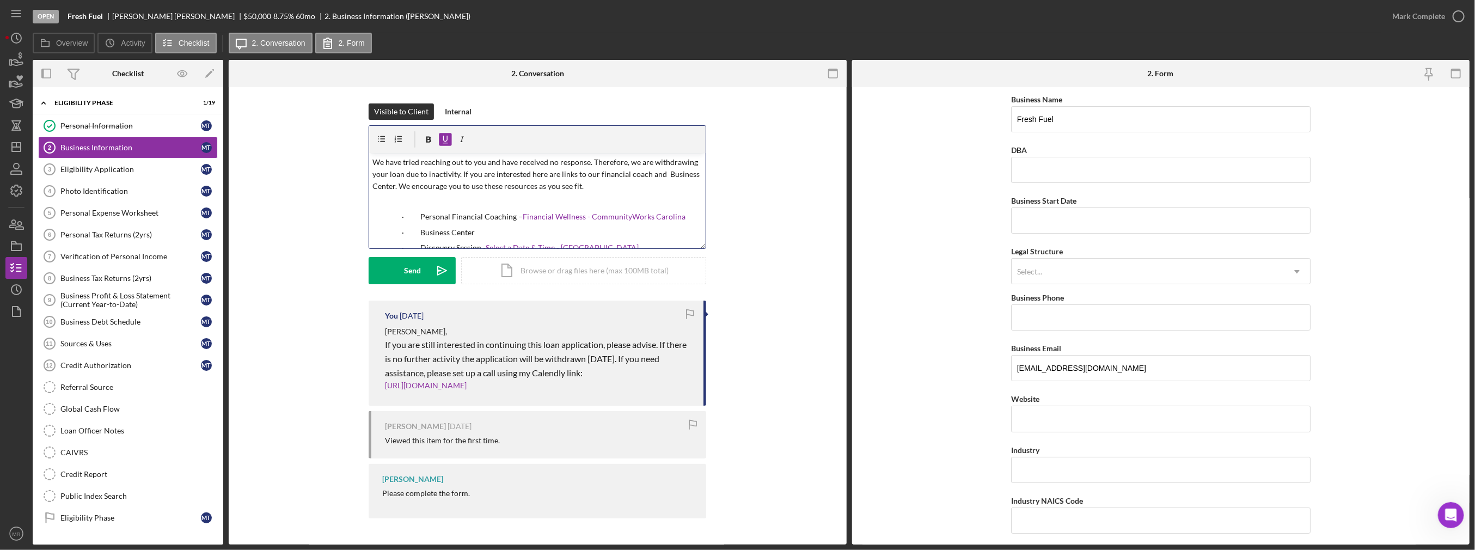
scroll to position [22, 0]
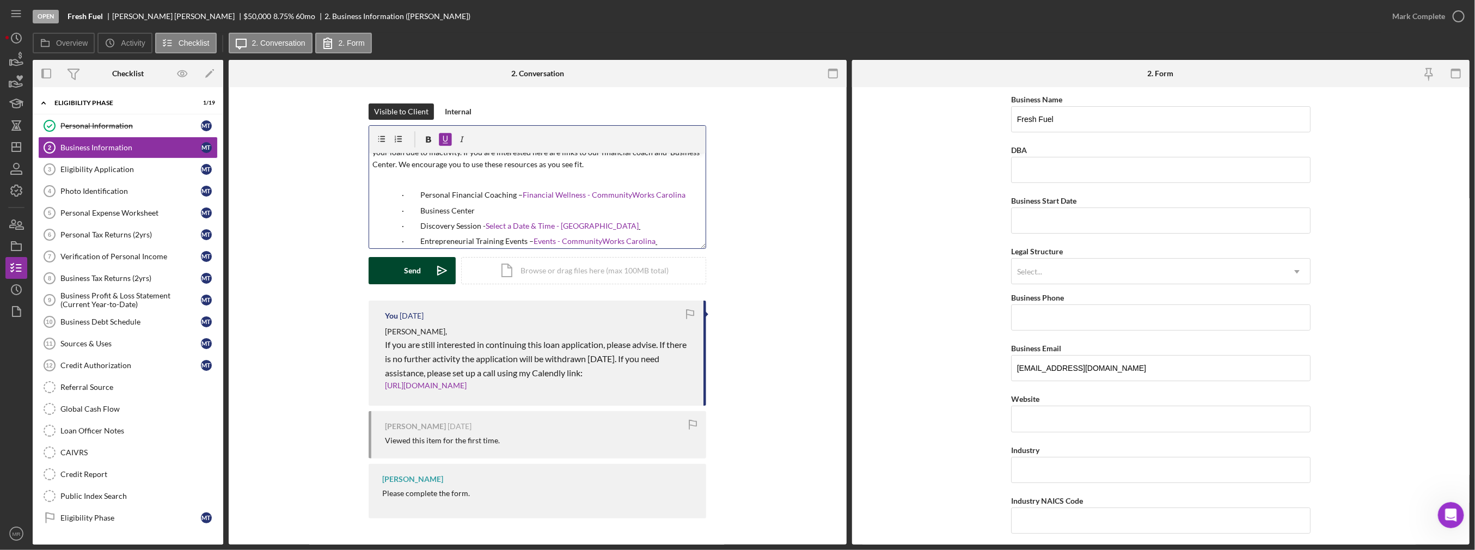
click at [409, 266] on div "Send" at bounding box center [412, 270] width 17 height 27
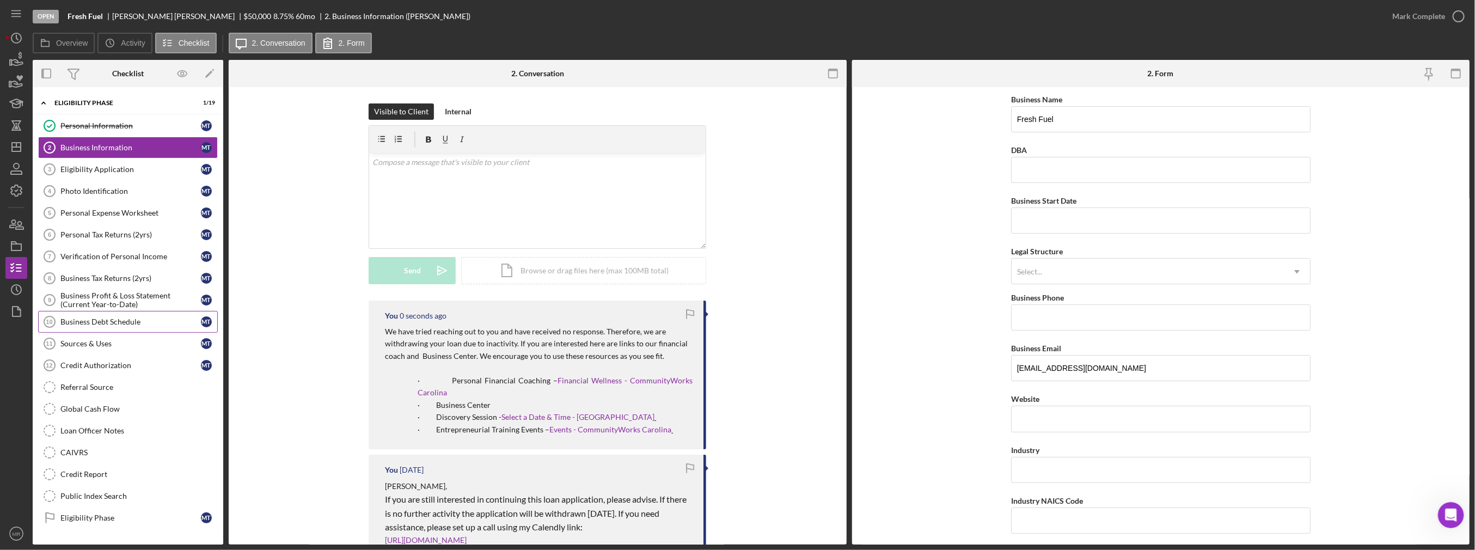
scroll to position [0, 0]
click at [145, 426] on div "Loan Officer Notes" at bounding box center [138, 430] width 157 height 9
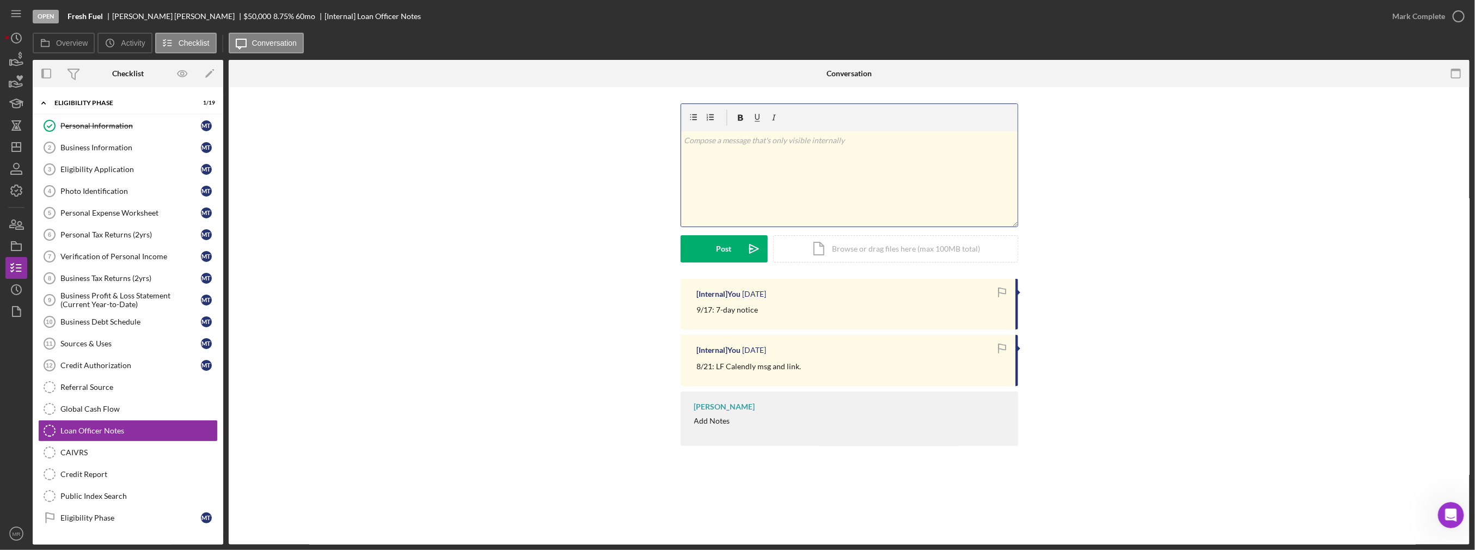
click at [716, 194] on div "v Color teal Color pink Remove color Add row above Add row below Add column bef…" at bounding box center [849, 178] width 336 height 95
click at [728, 248] on div "Post" at bounding box center [723, 248] width 15 height 27
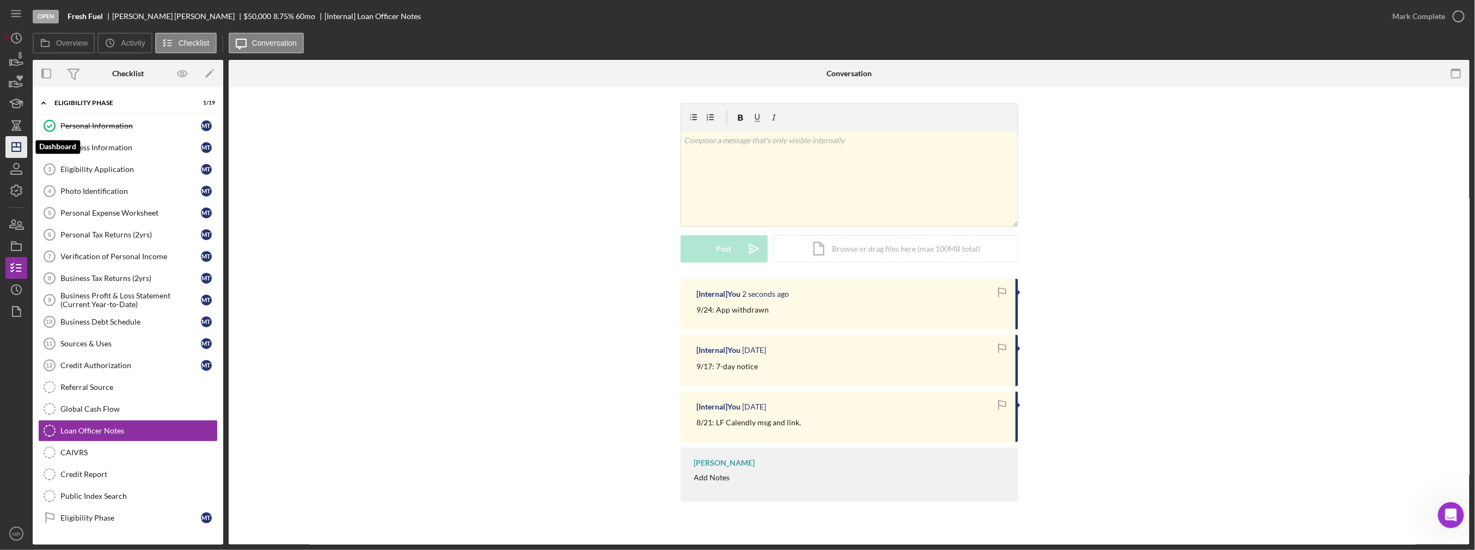
click at [13, 150] on icon "Icon/Dashboard" at bounding box center [16, 146] width 27 height 27
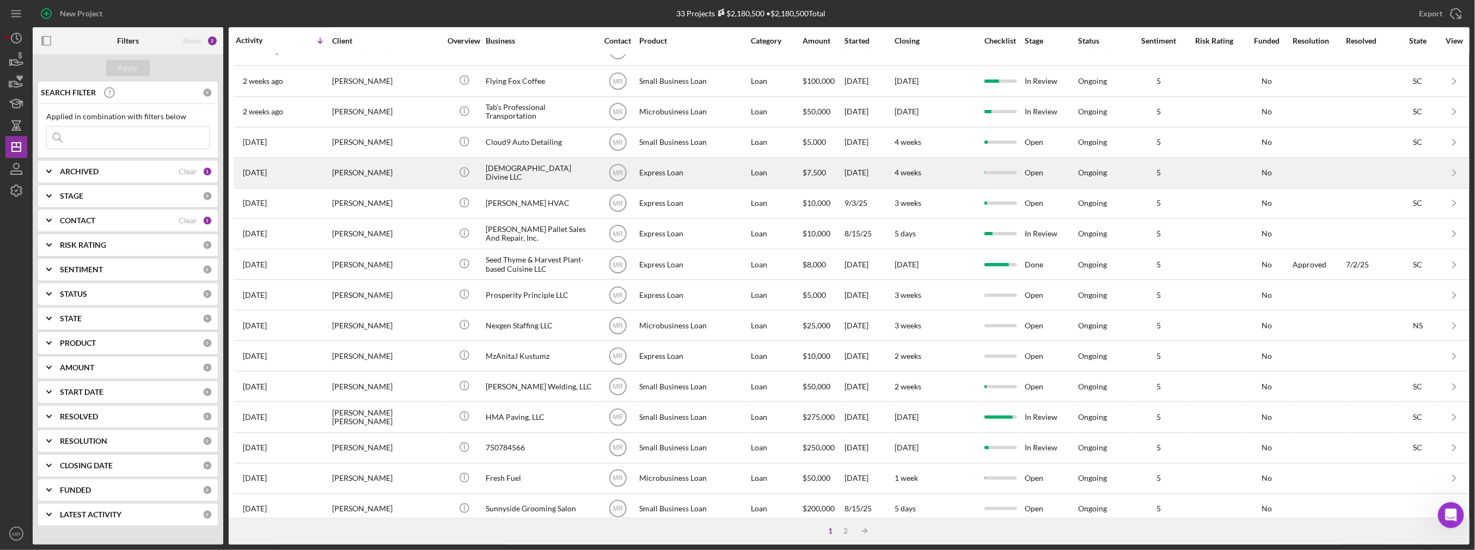
scroll to position [306, 0]
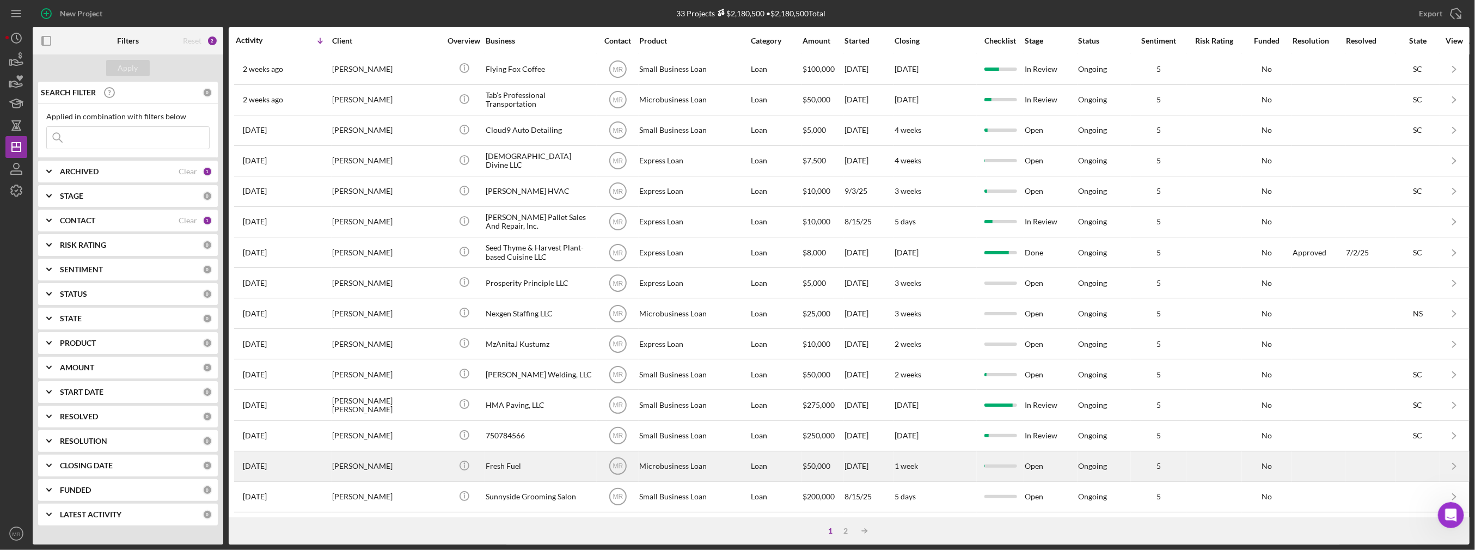
click at [412, 452] on div "[PERSON_NAME]" at bounding box center [386, 466] width 109 height 29
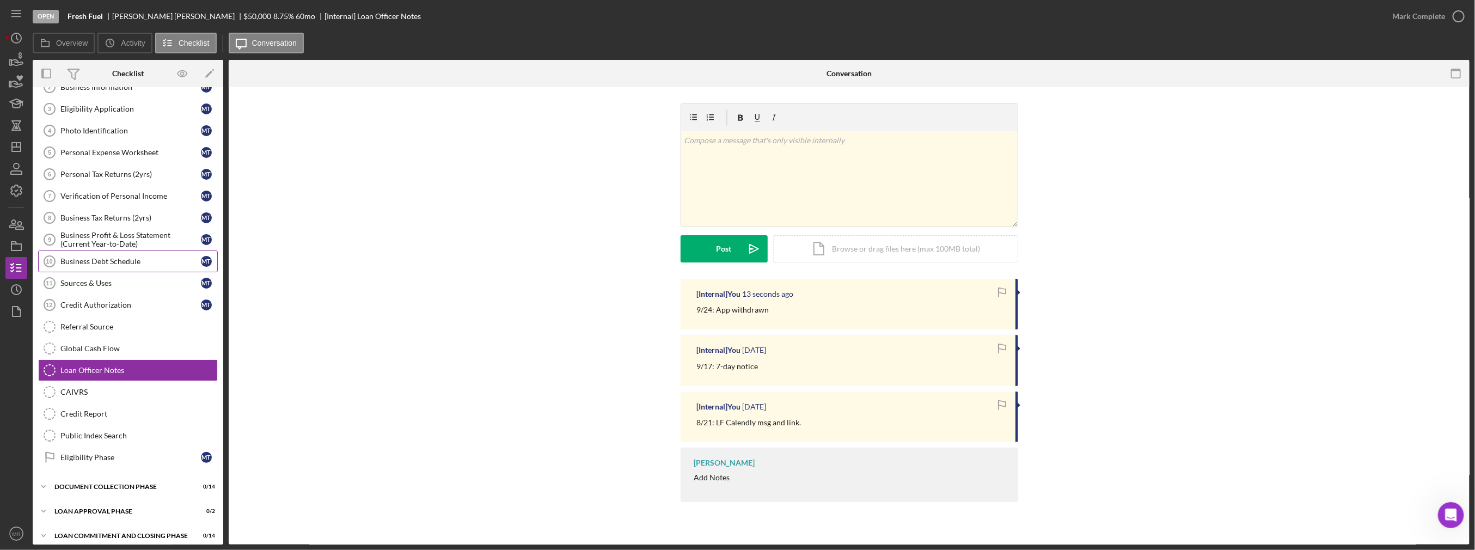
scroll to position [62, 0]
click at [24, 245] on icon "button" at bounding box center [16, 245] width 27 height 27
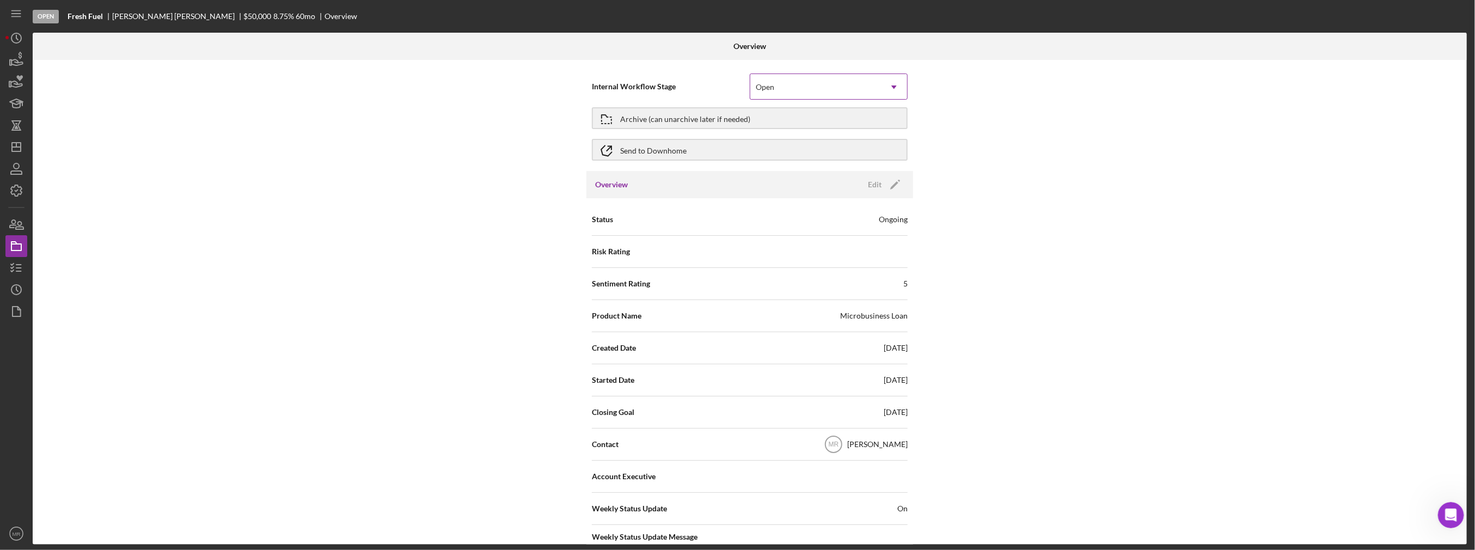
click at [817, 91] on div "Open" at bounding box center [815, 87] width 131 height 25
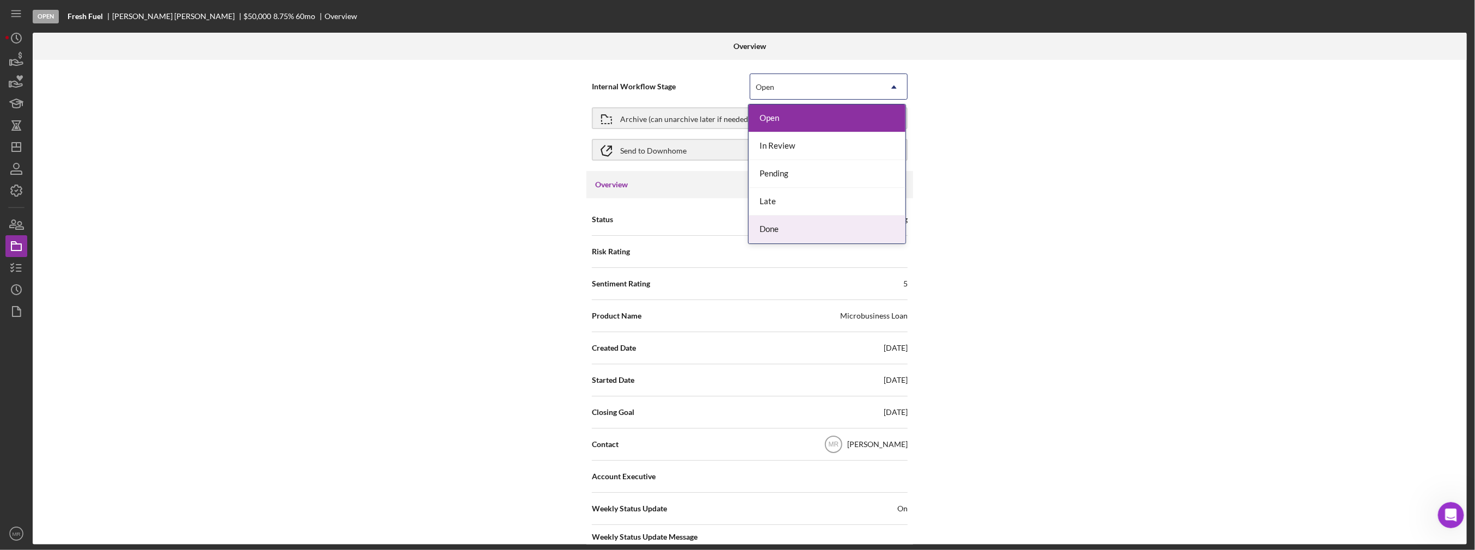
click at [790, 231] on div "Done" at bounding box center [827, 230] width 157 height 28
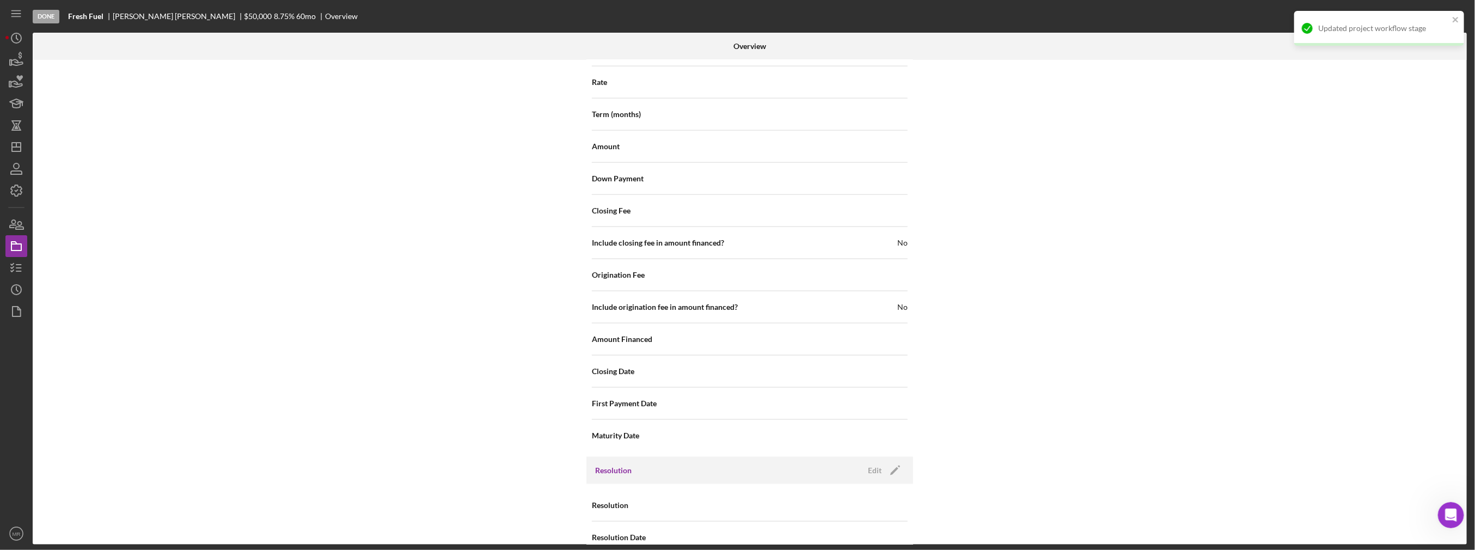
scroll to position [1161, 0]
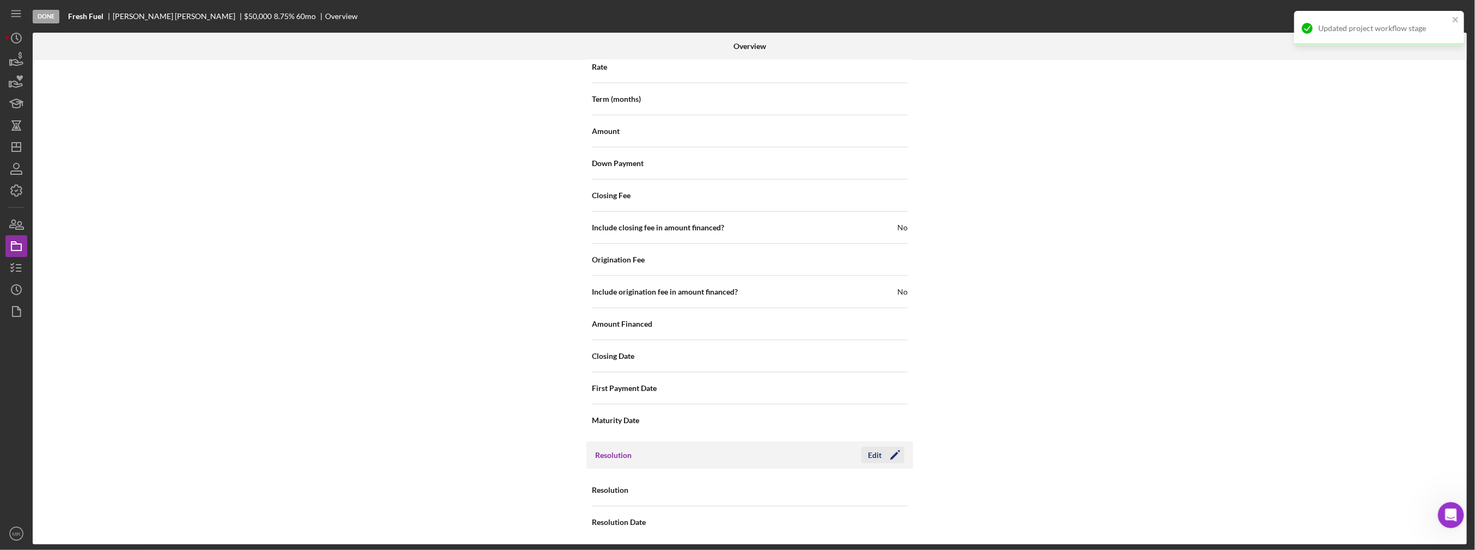
click at [873, 449] on div "Edit" at bounding box center [875, 455] width 14 height 16
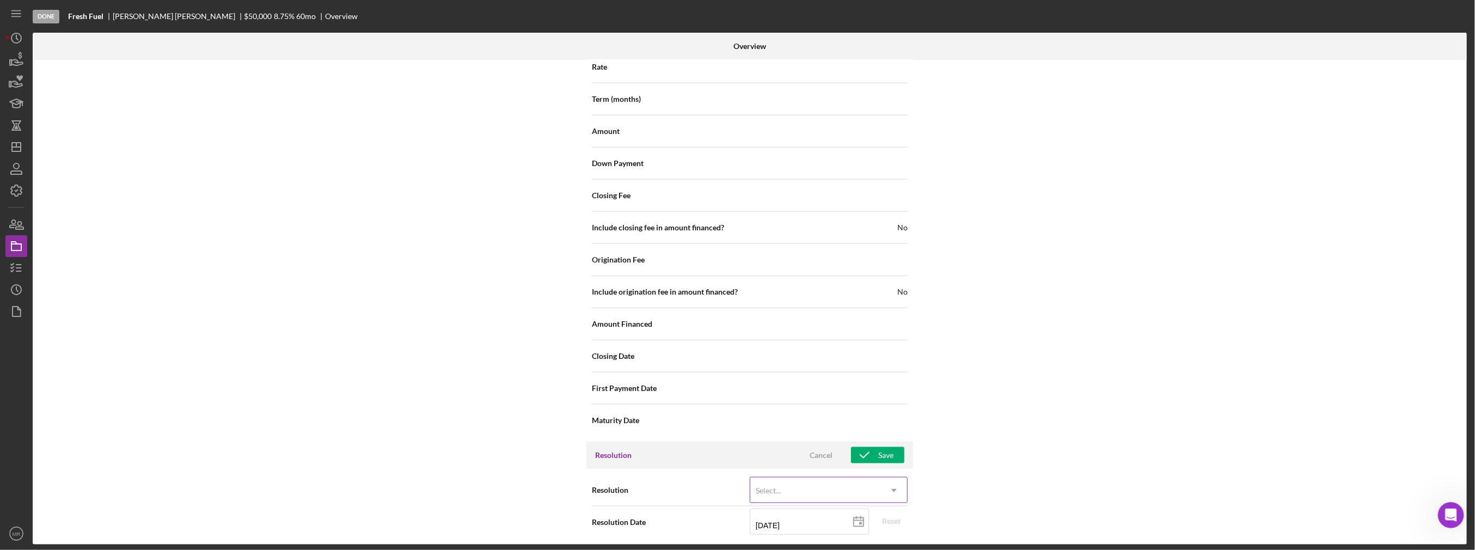
click at [799, 482] on div "Select..." at bounding box center [815, 490] width 131 height 25
click at [802, 458] on div "Withdrawn" at bounding box center [827, 454] width 157 height 28
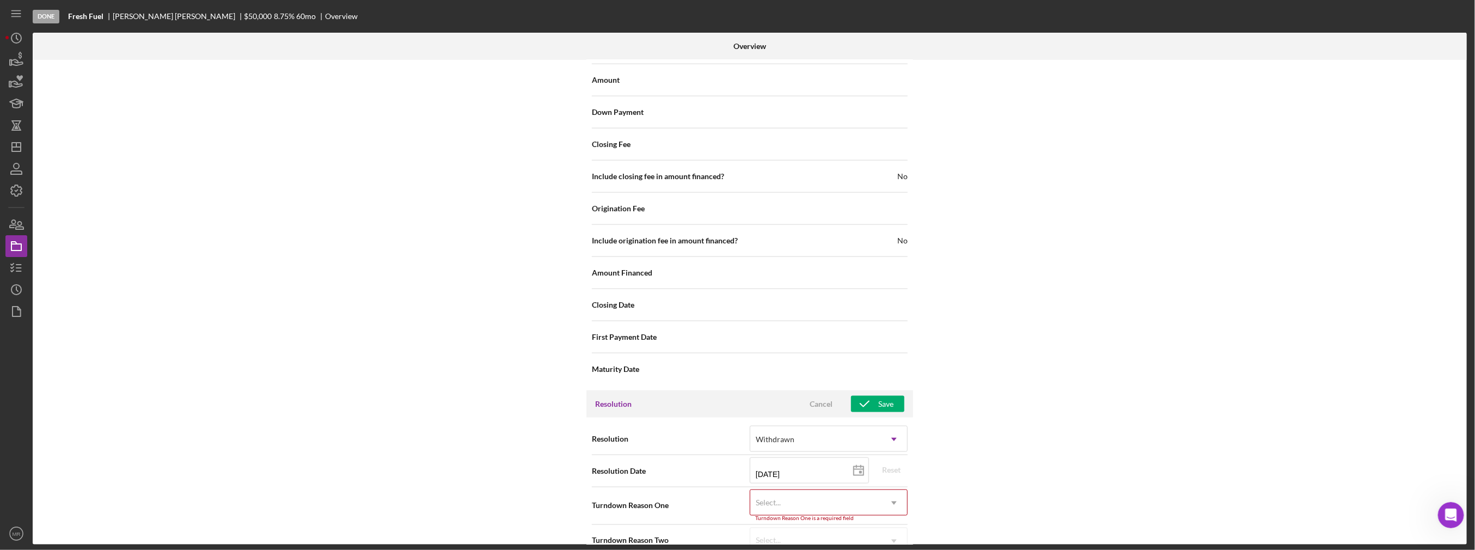
scroll to position [1230, 0]
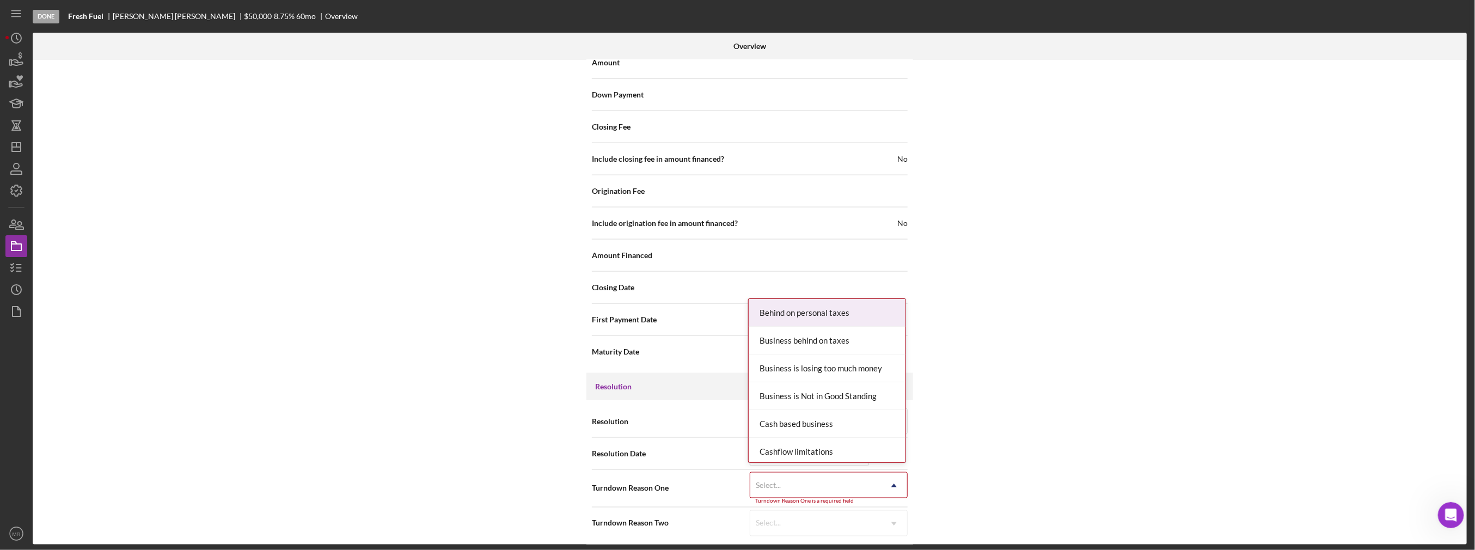
click at [797, 485] on div "Select..." at bounding box center [815, 485] width 131 height 25
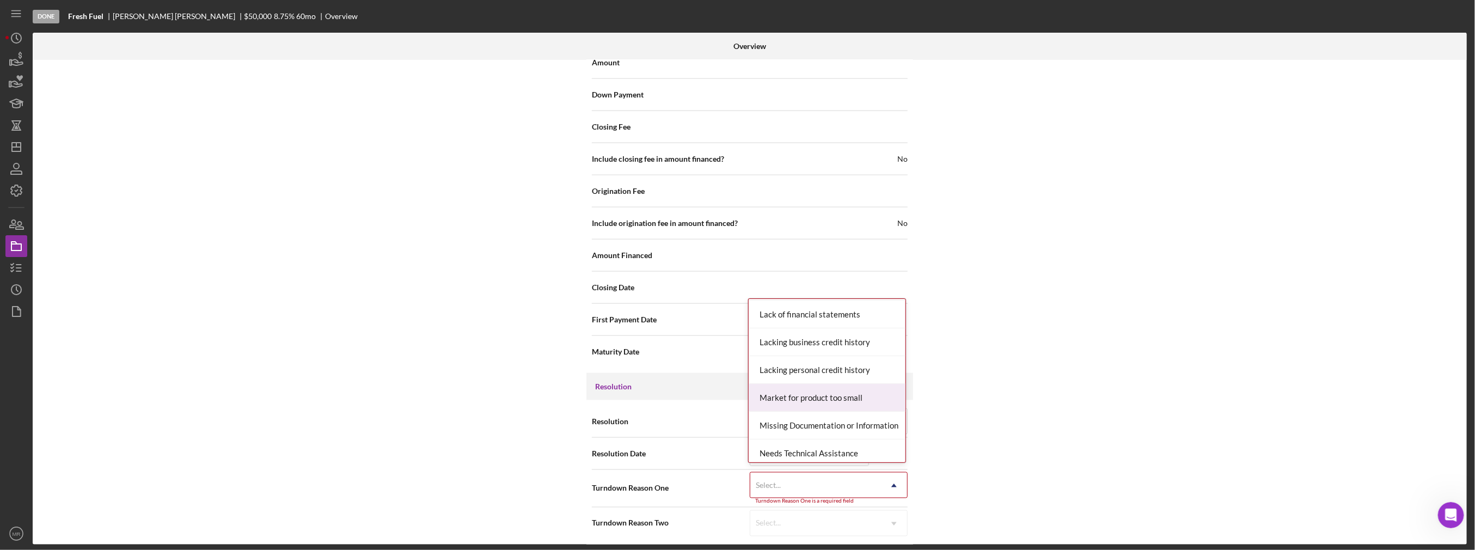
scroll to position [544, 0]
click at [799, 412] on div "Missing Documentation or Information" at bounding box center [827, 407] width 157 height 28
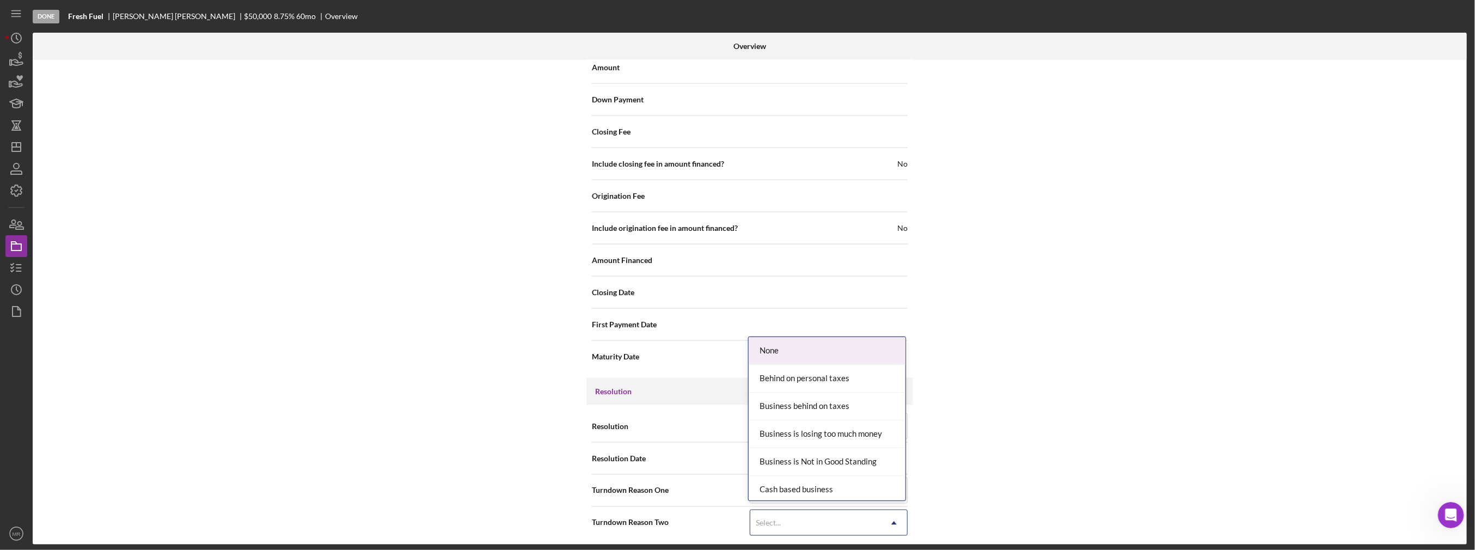
click at [806, 516] on div "Select..." at bounding box center [815, 523] width 131 height 25
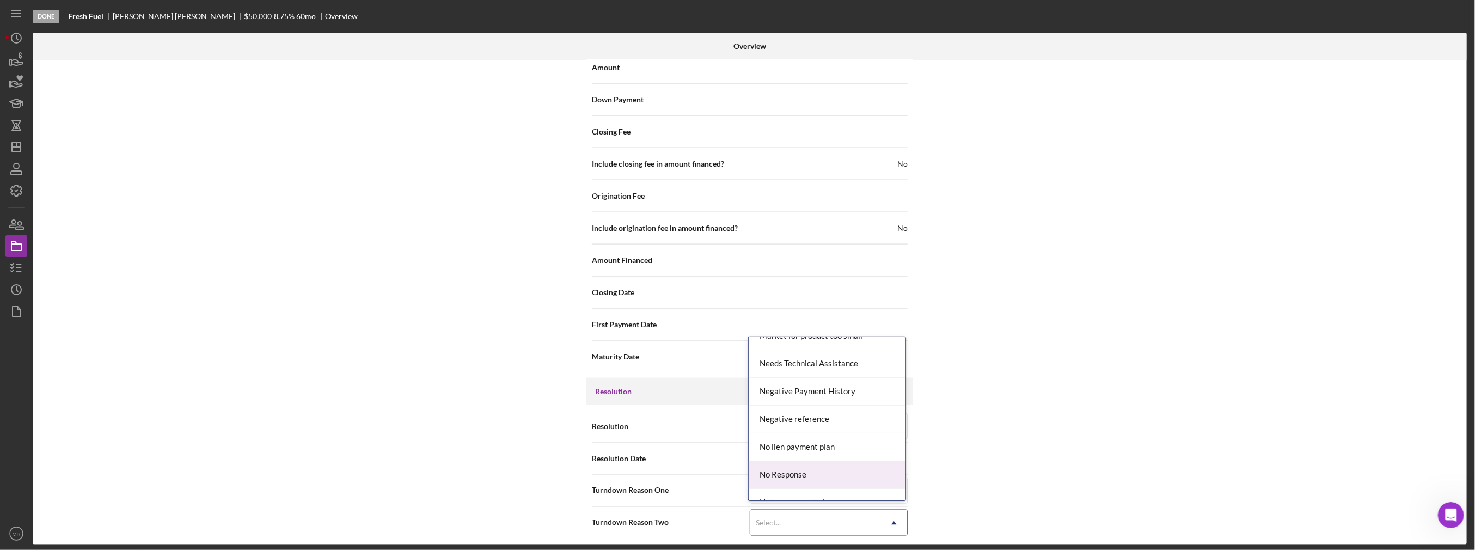
click at [810, 473] on div "No Response" at bounding box center [827, 475] width 157 height 28
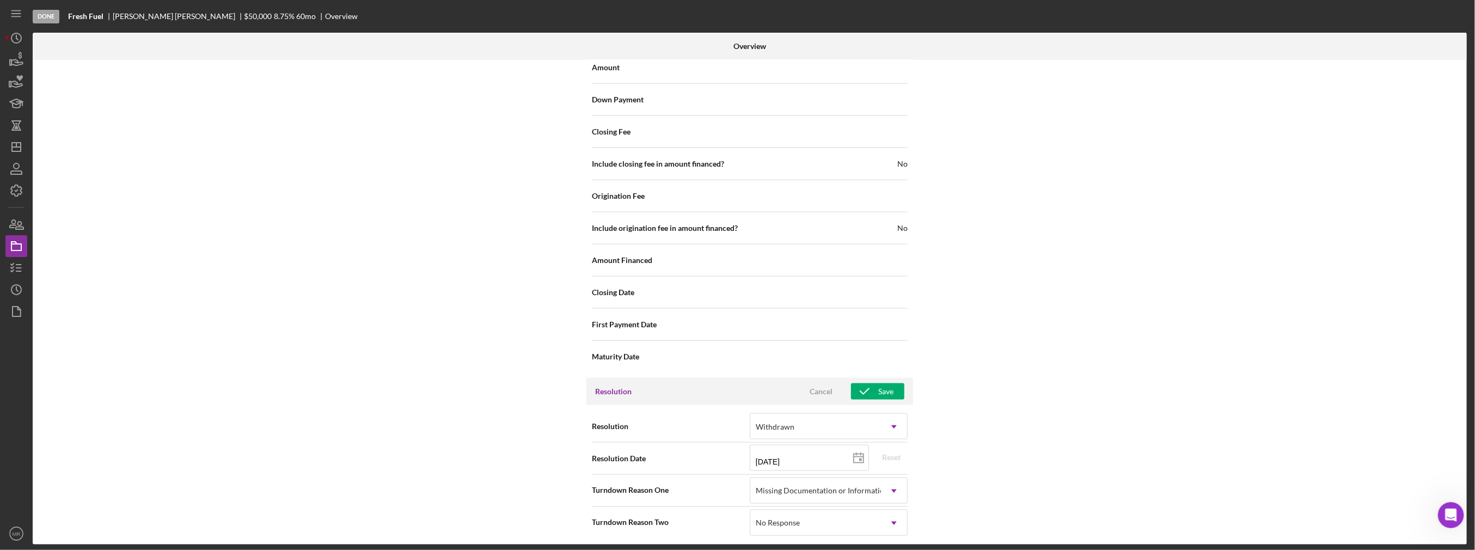
click at [967, 454] on div "Internal Workflow Stage Done Icon/Dropdown Arrow Archive (can unarchive later i…" at bounding box center [750, 302] width 1434 height 485
click at [862, 392] on icon "button" at bounding box center [864, 391] width 27 height 27
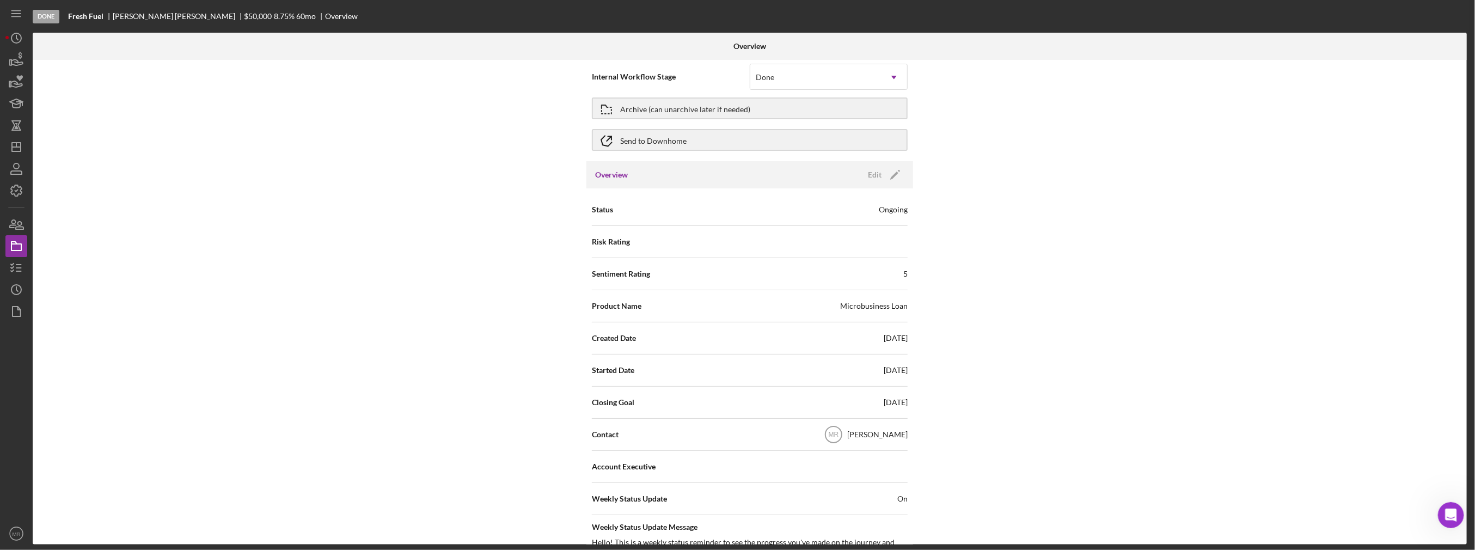
scroll to position [0, 0]
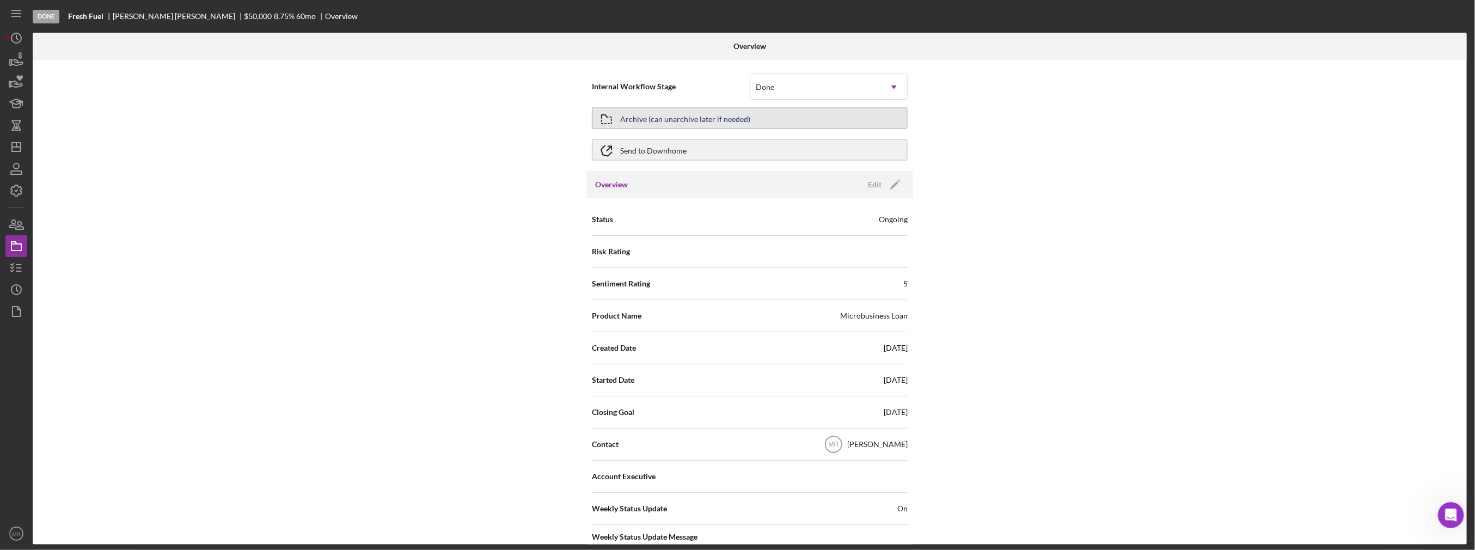
click at [649, 118] on div "Archive (can unarchive later if needed)" at bounding box center [685, 118] width 130 height 20
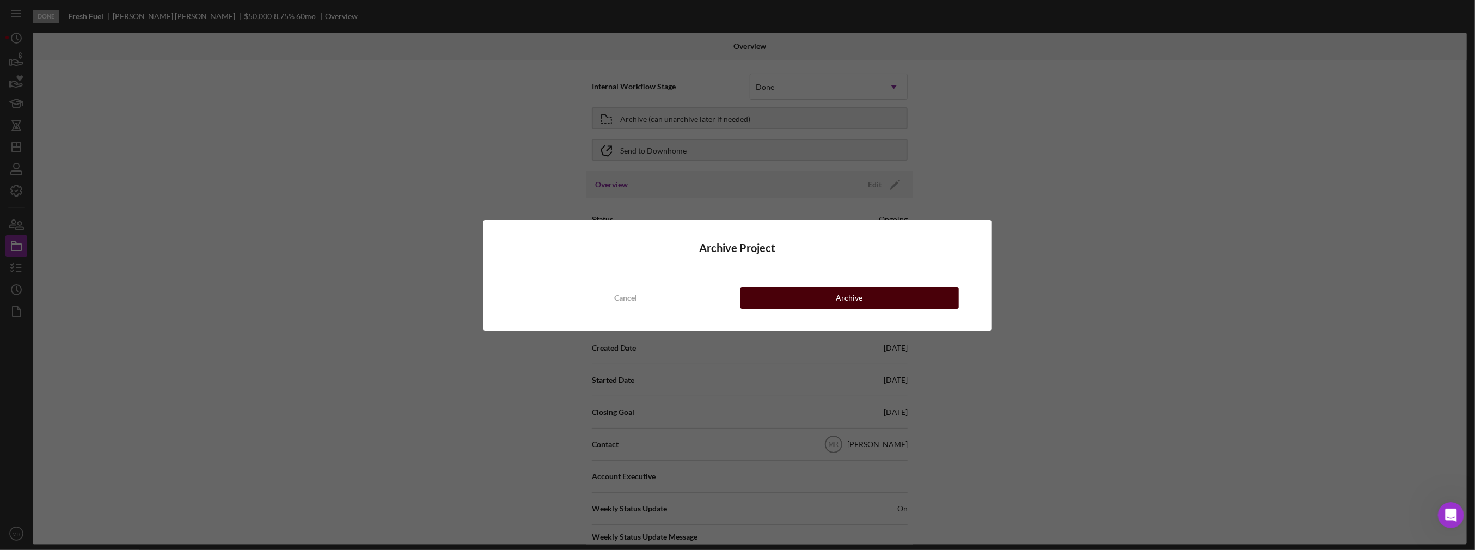
click at [838, 287] on div "Archive" at bounding box center [849, 298] width 27 height 22
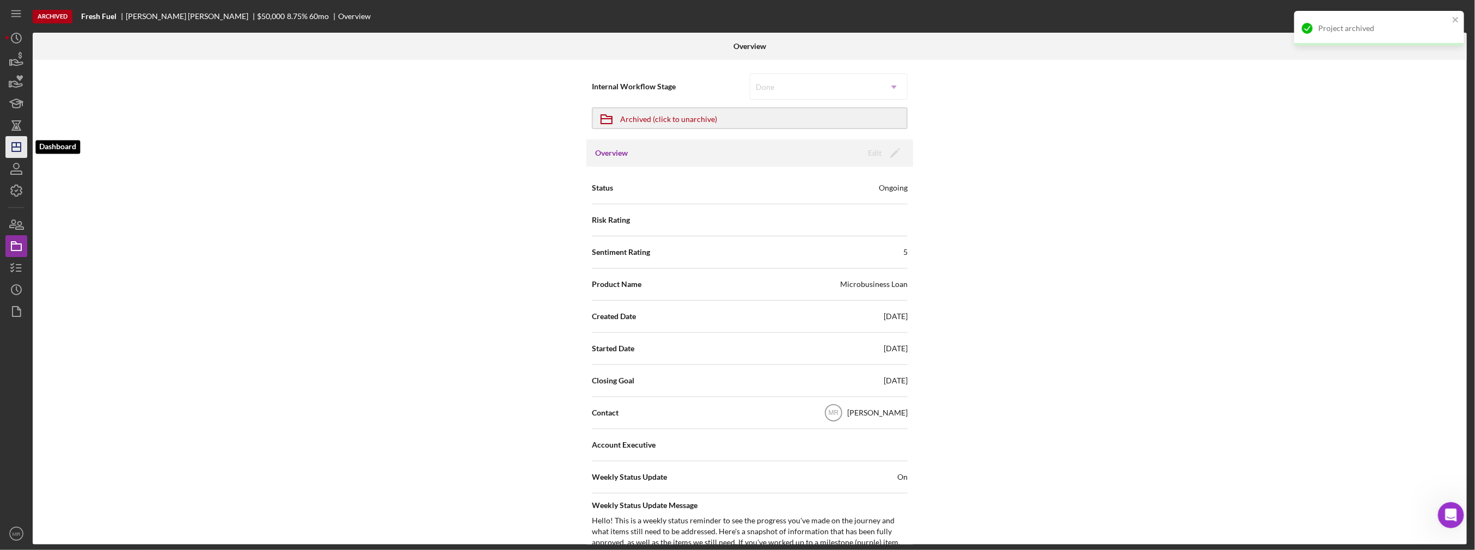
click at [18, 148] on icon "Icon/Dashboard" at bounding box center [16, 146] width 27 height 27
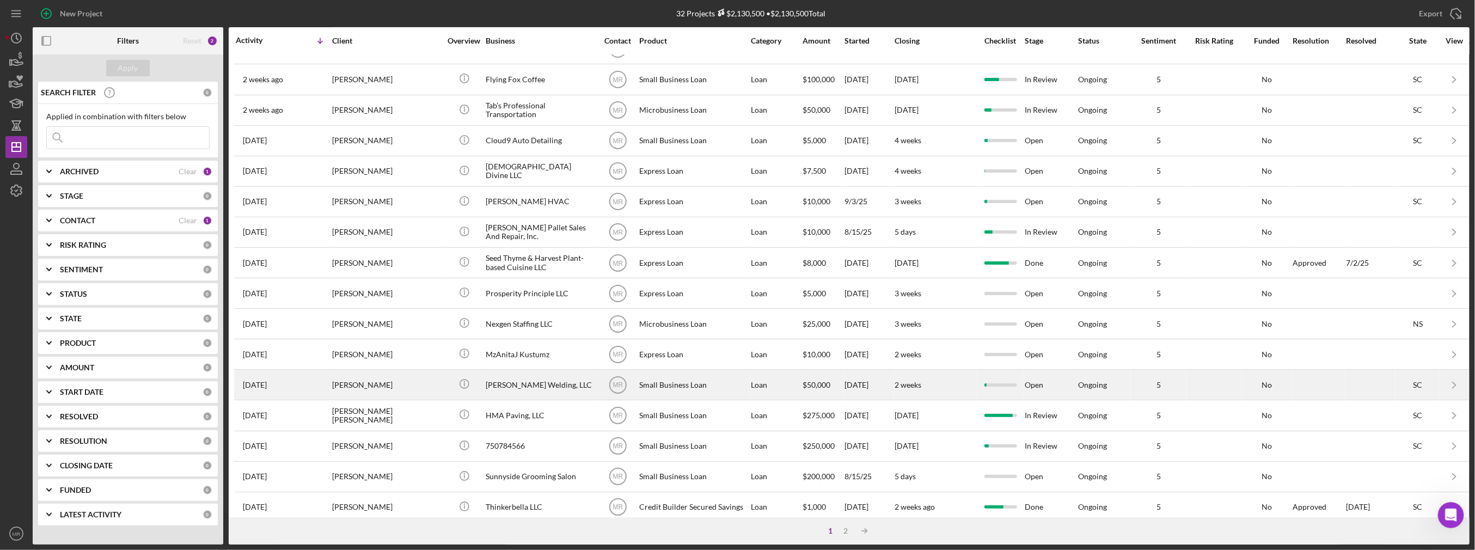
scroll to position [306, 0]
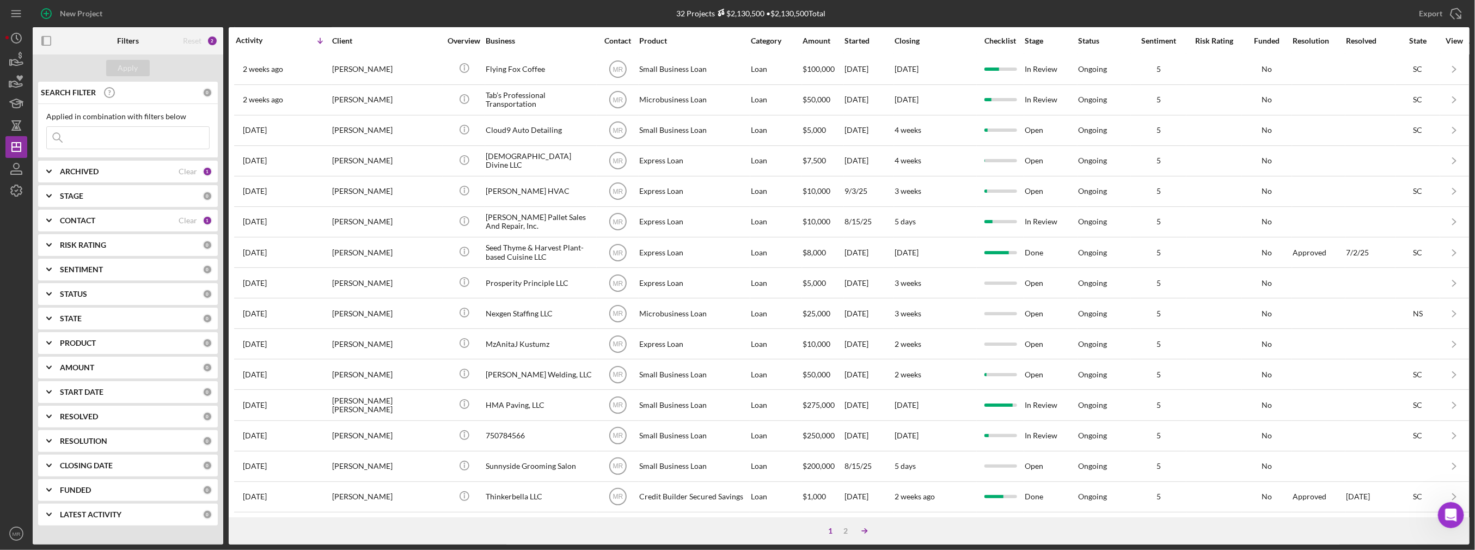
click at [855, 530] on icon "Icon/Table Sort Arrow" at bounding box center [865, 531] width 22 height 22
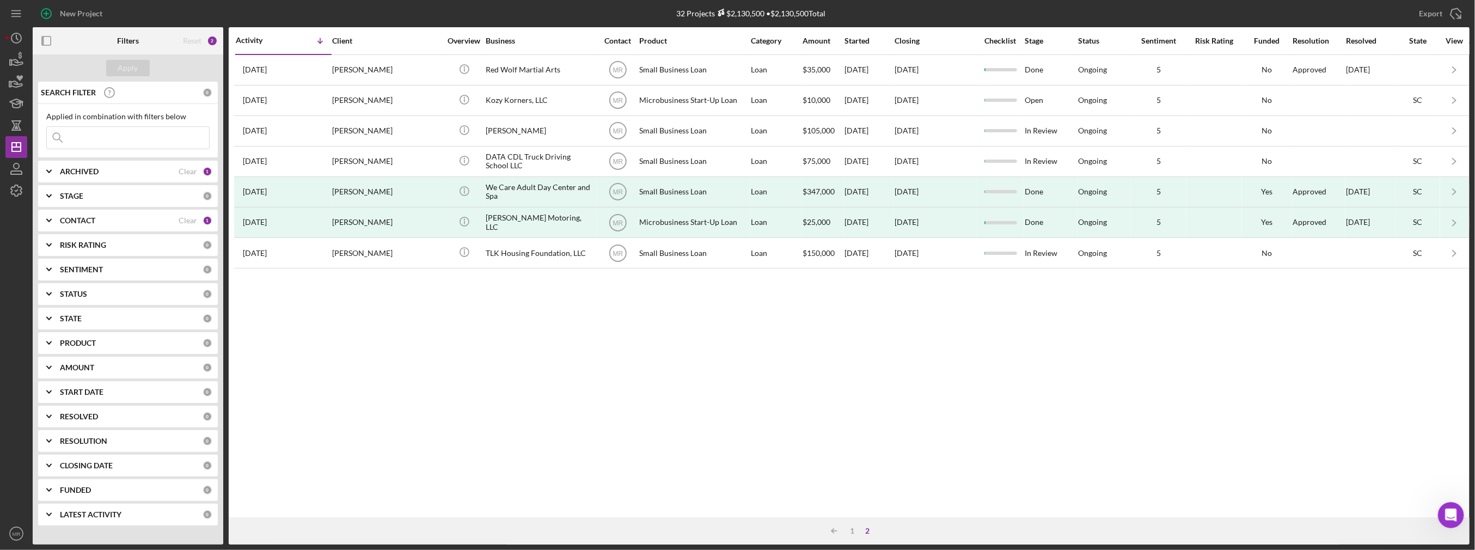
scroll to position [0, 0]
click at [852, 530] on div "1" at bounding box center [852, 530] width 15 height 9
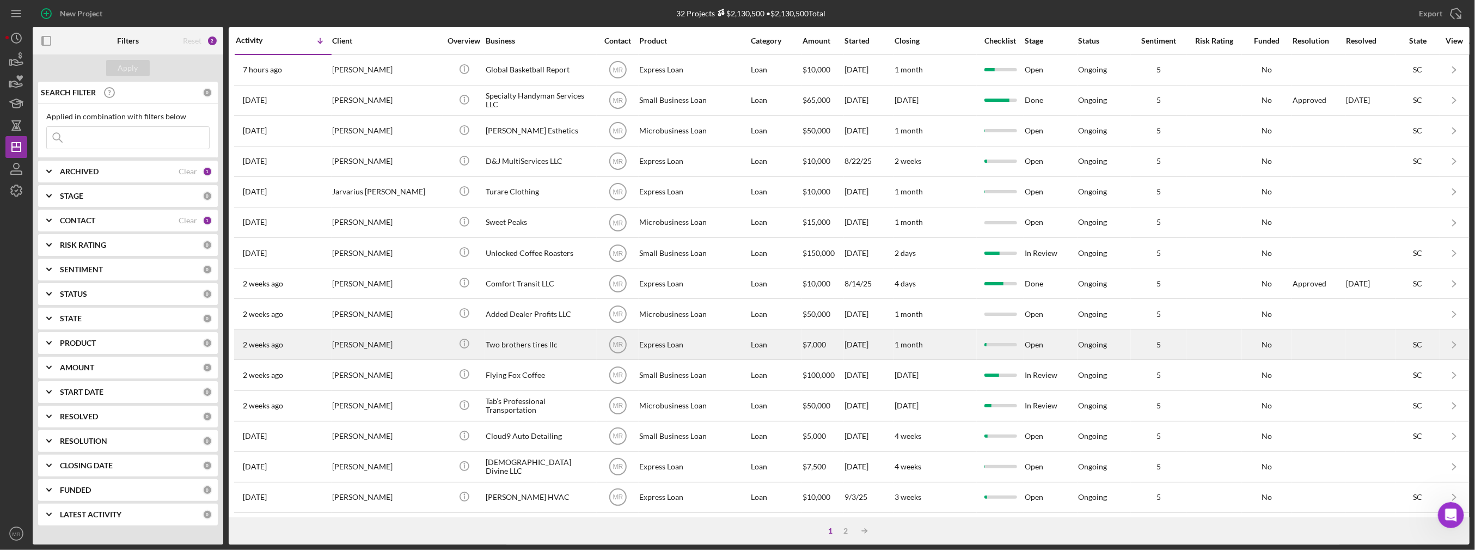
click at [425, 348] on div "[PERSON_NAME]" at bounding box center [386, 344] width 109 height 29
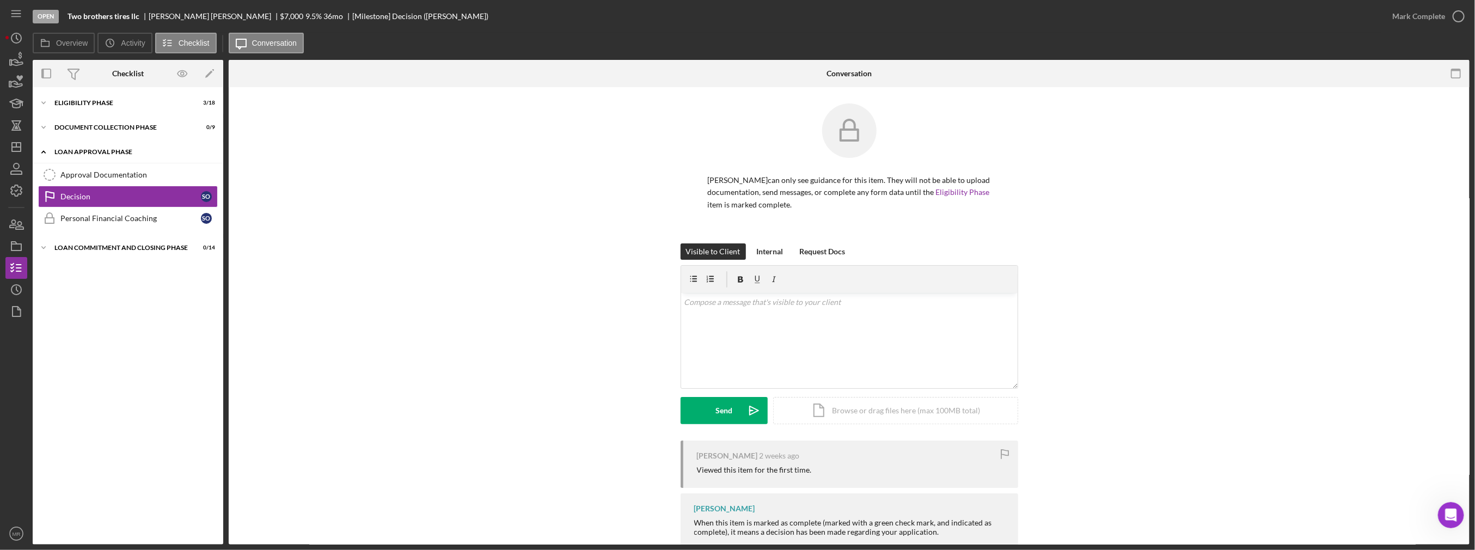
click at [108, 151] on div "Loan Approval Phase" at bounding box center [131, 152] width 155 height 7
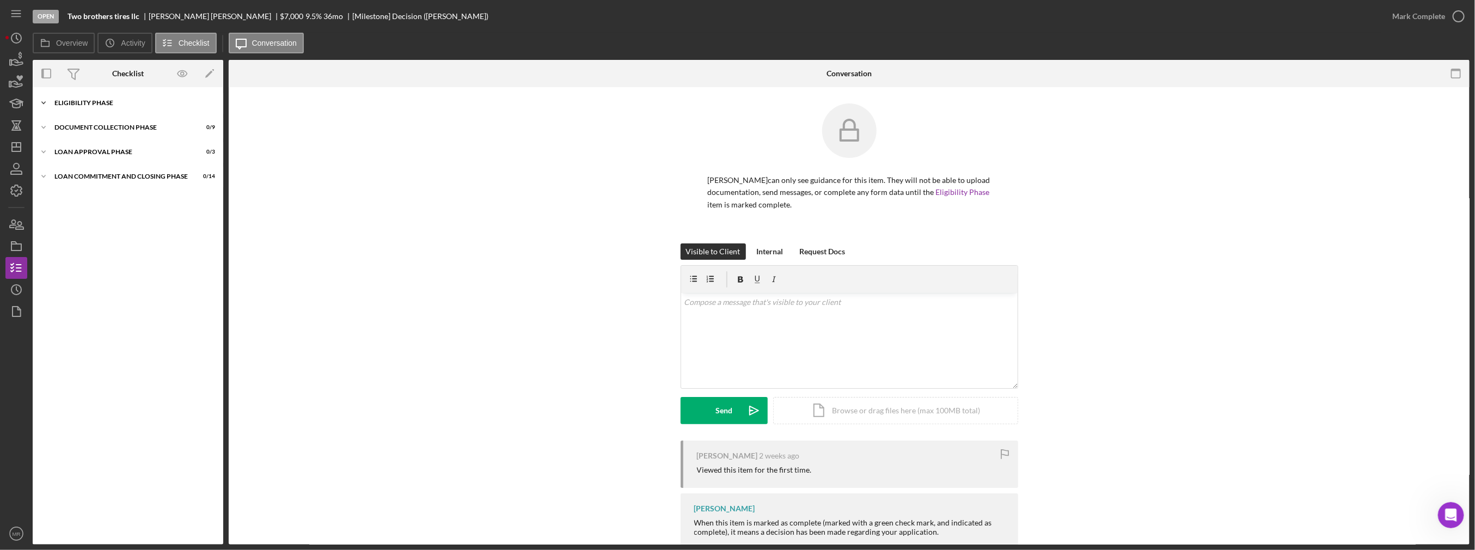
click at [113, 100] on div "Eligibility Phase" at bounding box center [131, 103] width 155 height 7
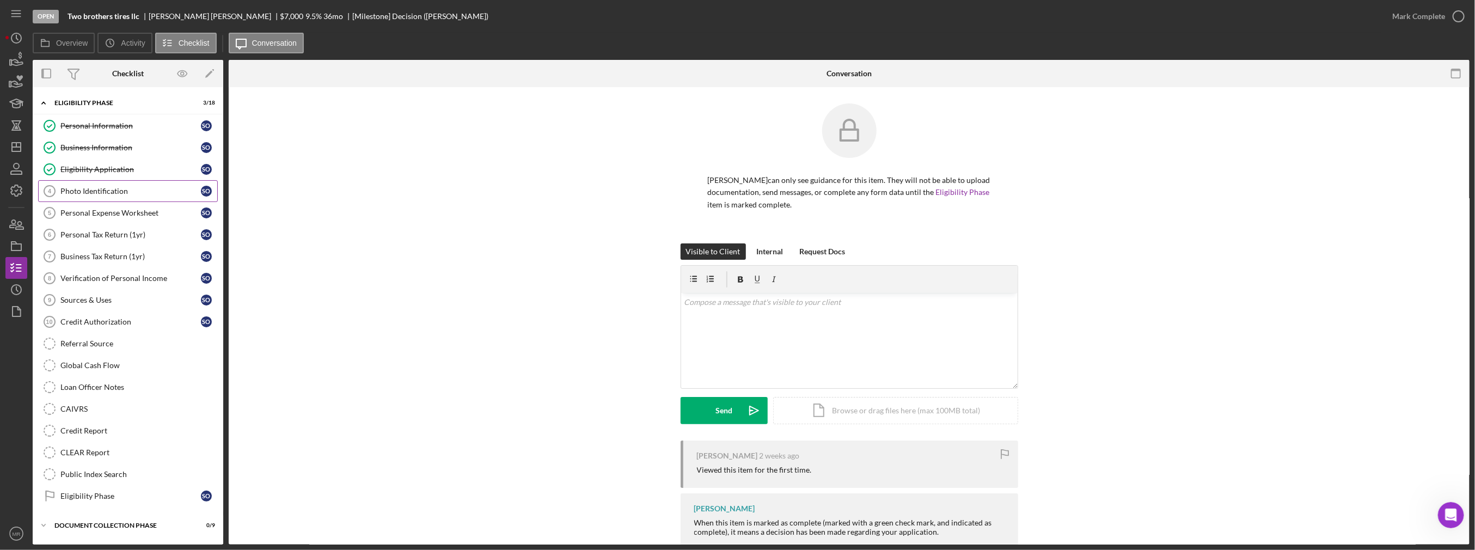
click at [114, 191] on div "Photo Identification" at bounding box center [130, 191] width 140 height 9
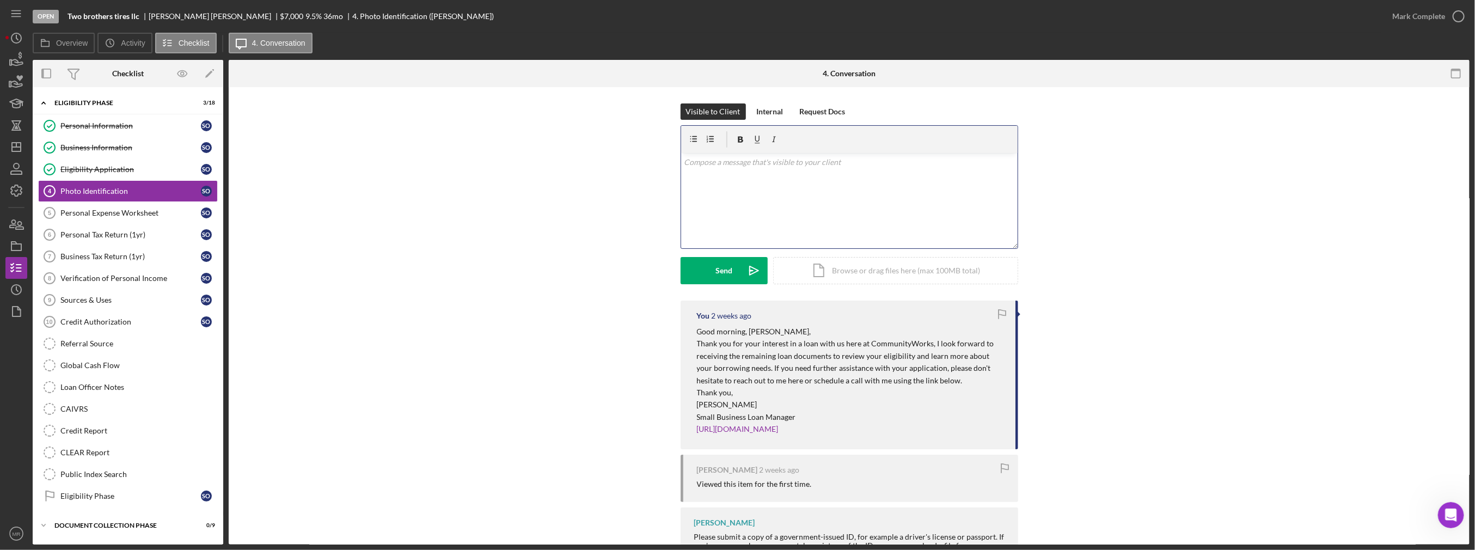
click at [722, 211] on div "v Color teal Color pink Remove color Add row above Add row below Add column bef…" at bounding box center [849, 200] width 336 height 95
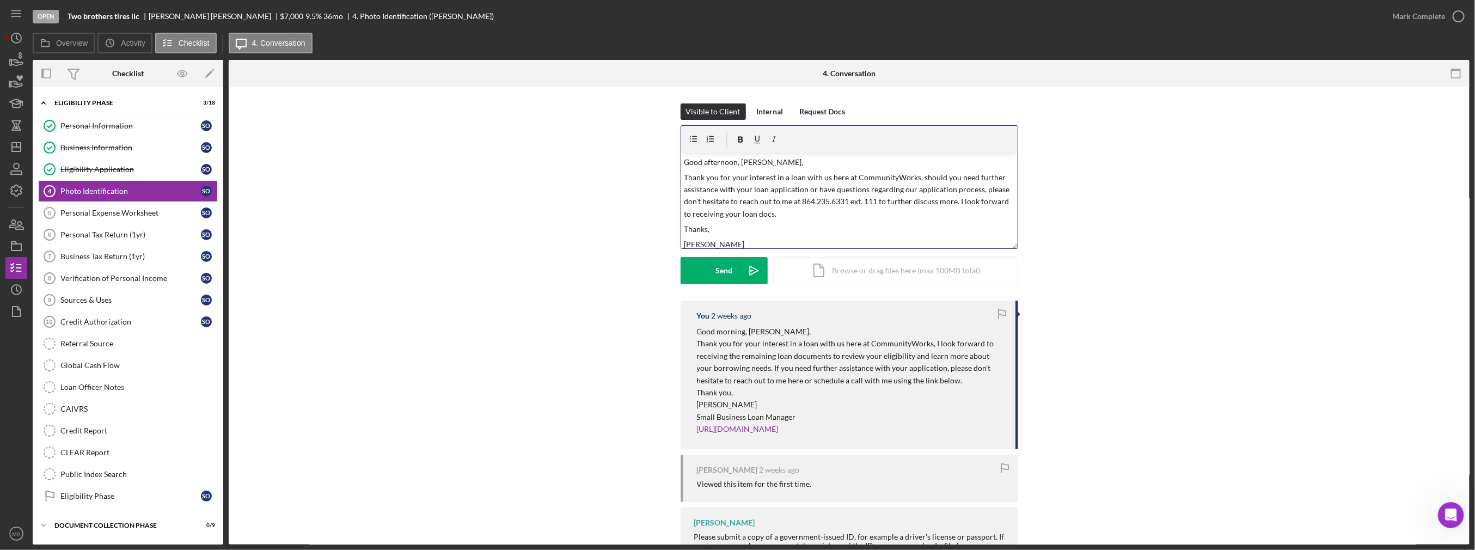
drag, startPoint x: 792, startPoint y: 243, endPoint x: 637, endPoint y: 119, distance: 198.4
click at [637, 119] on div "Visible to Client Internal Request Docs v Color teal Color pink Remove color Ad…" at bounding box center [849, 201] width 1208 height 197
copy div "Good afternoon, [PERSON_NAME], Thank you for your interest in a loan with us he…"
click at [740, 268] on icon "Icon/icon-invite-send" at bounding box center [753, 270] width 27 height 27
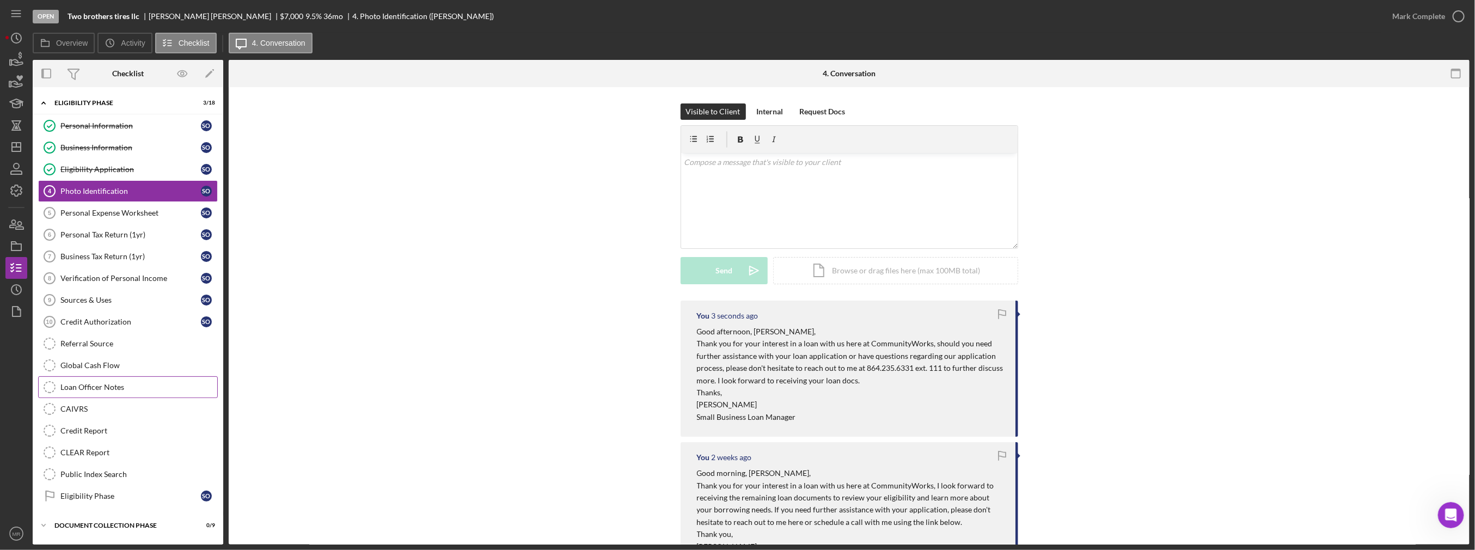
click at [145, 383] on div "Loan Officer Notes" at bounding box center [138, 387] width 157 height 9
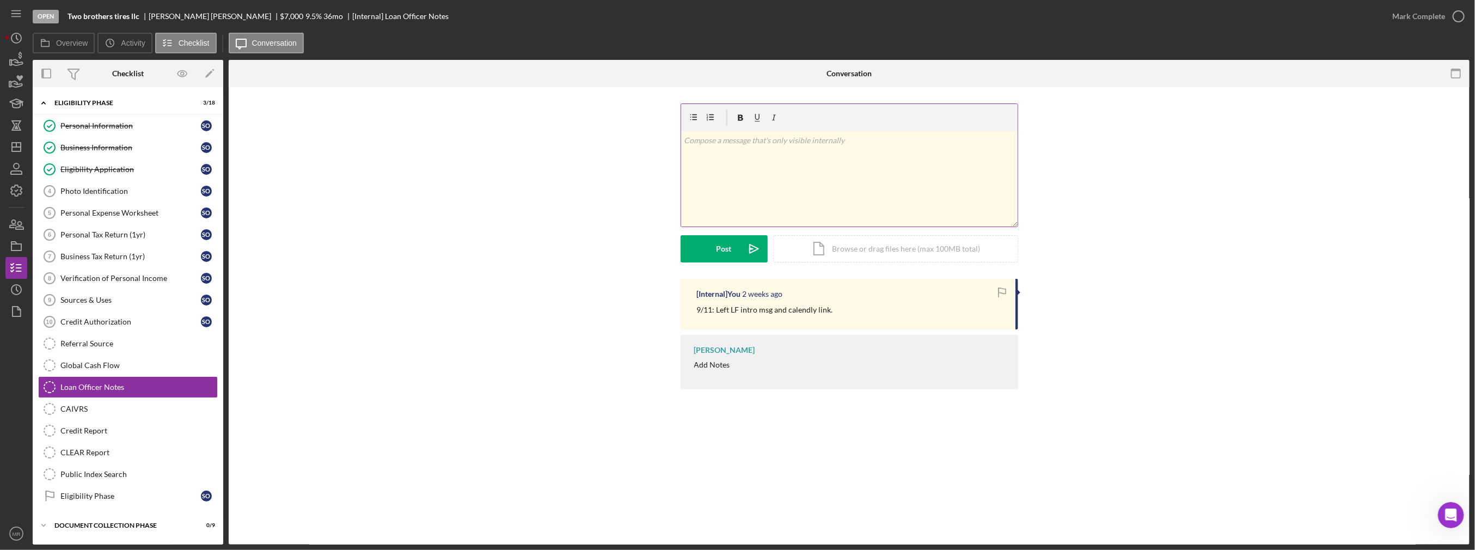
click at [743, 191] on div "v Color teal Color pink Remove color Add row above Add row below Add column bef…" at bounding box center [849, 178] width 336 height 95
click at [732, 254] on button "Post Icon/icon-invite-send" at bounding box center [724, 248] width 87 height 27
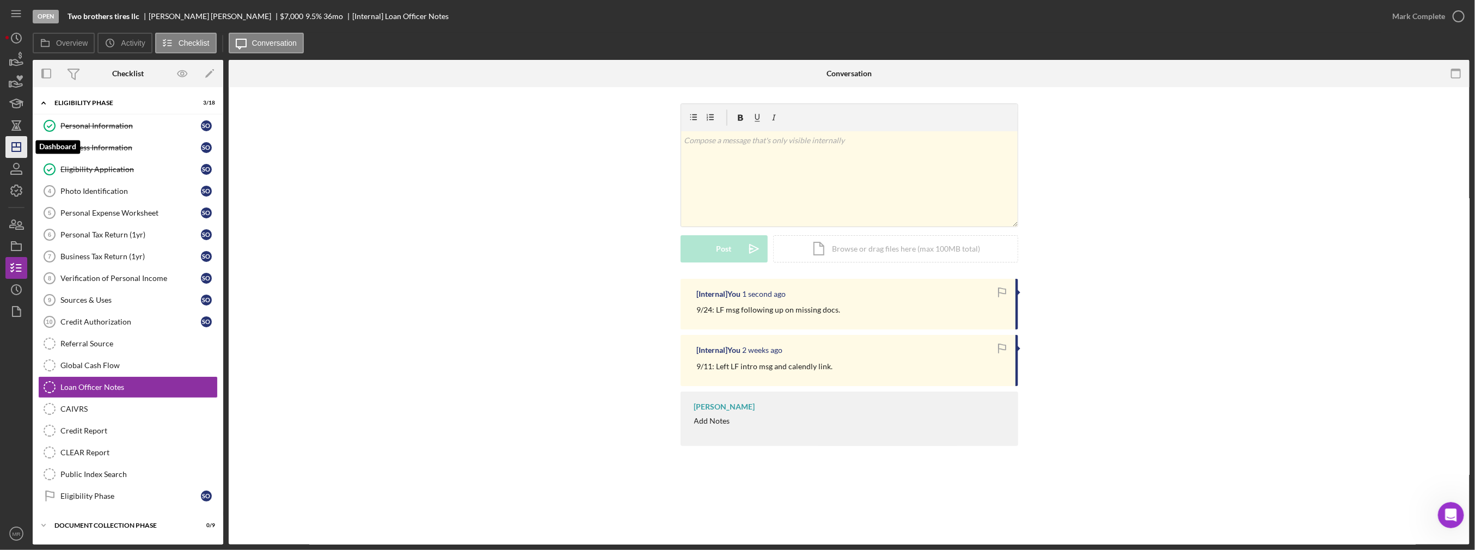
click at [17, 149] on icon "Icon/Dashboard" at bounding box center [16, 146] width 27 height 27
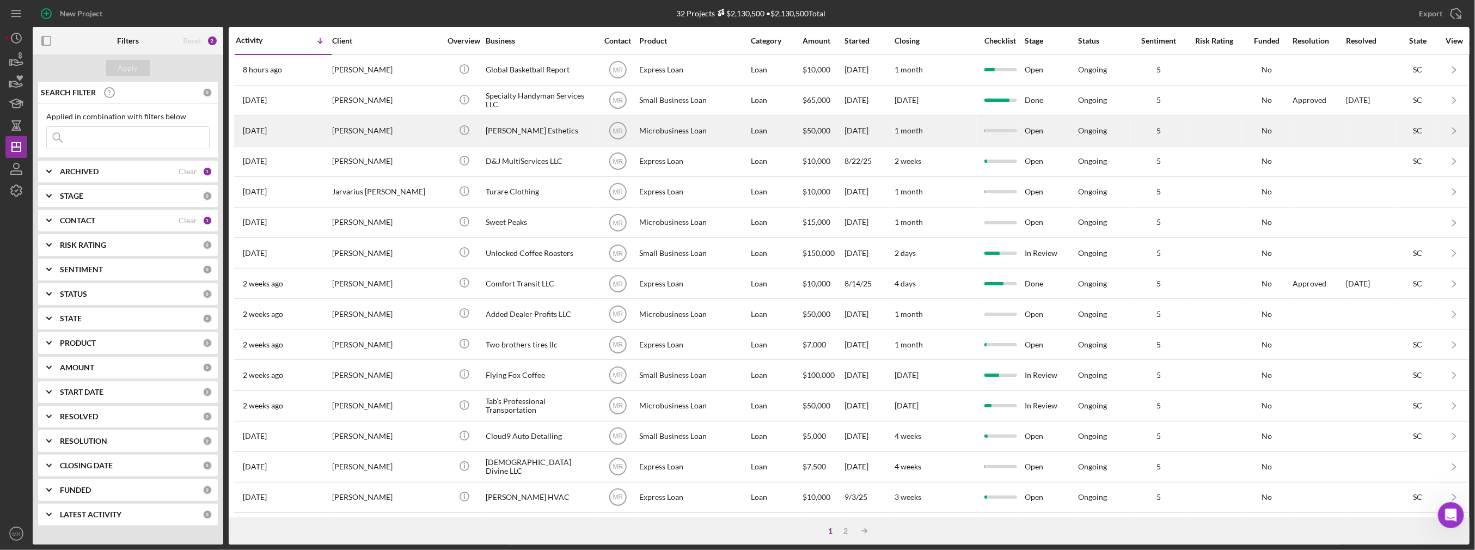
click at [565, 136] on div "[PERSON_NAME] Esthetics" at bounding box center [540, 131] width 109 height 29
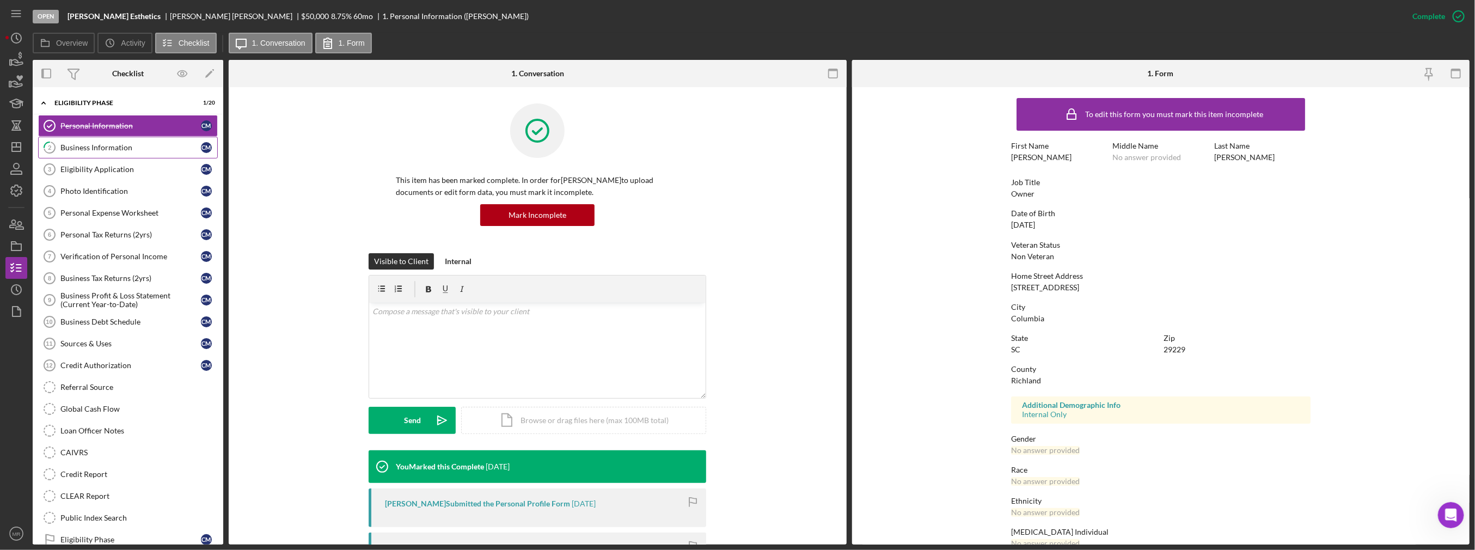
click at [149, 143] on div "Business Information" at bounding box center [130, 147] width 140 height 9
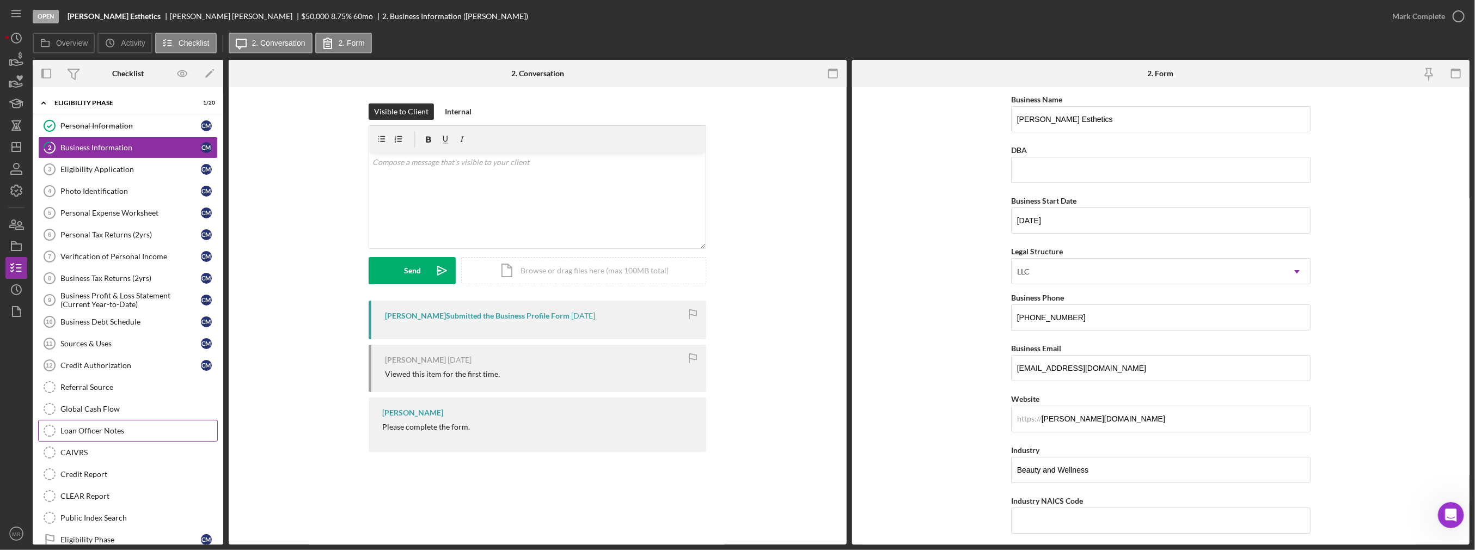
click at [126, 426] on div "Loan Officer Notes" at bounding box center [138, 430] width 157 height 9
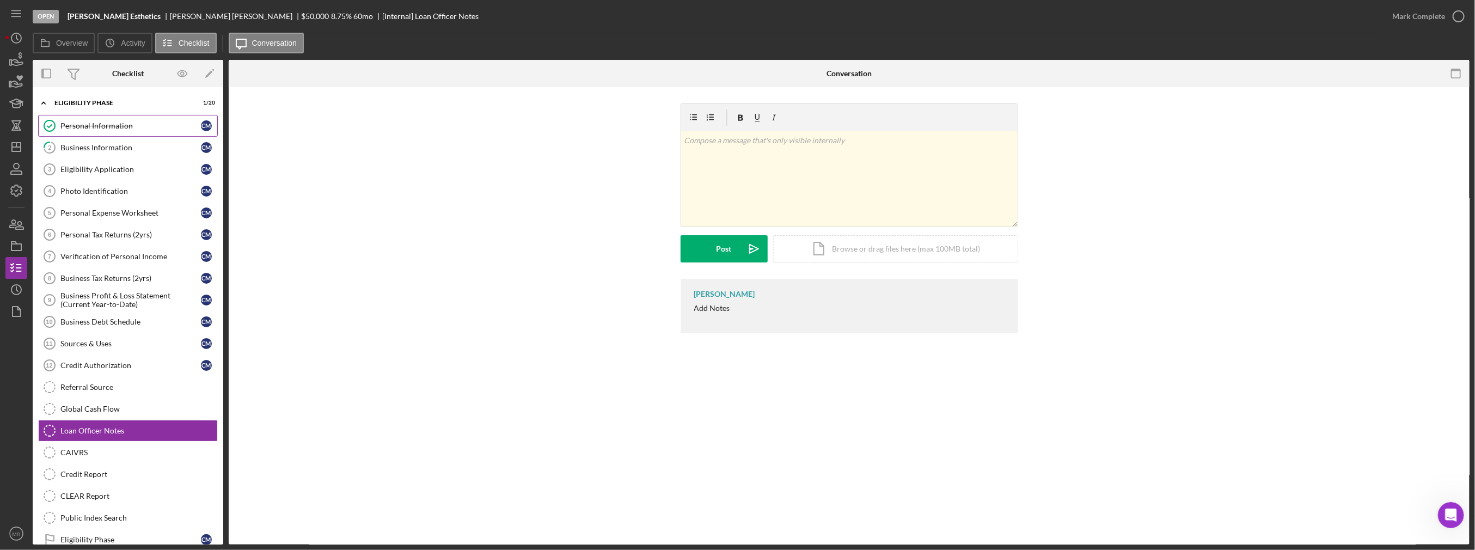
click at [142, 133] on link "Personal Information Personal Information C M" at bounding box center [128, 126] width 180 height 22
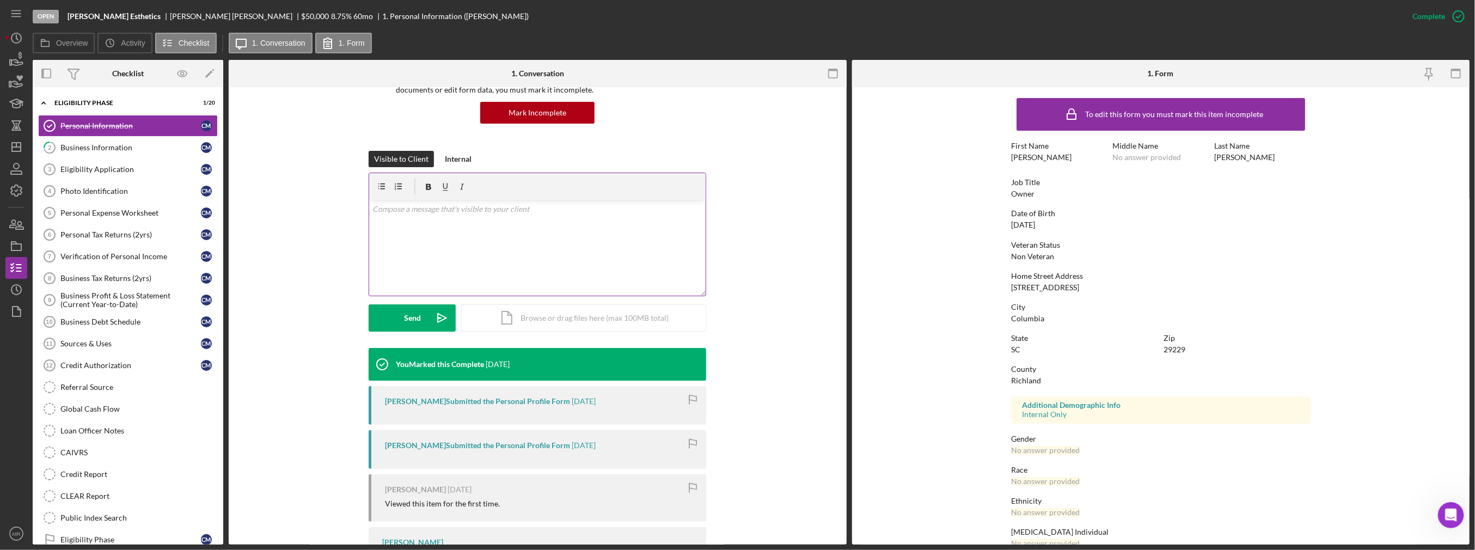
scroll to position [109, 0]
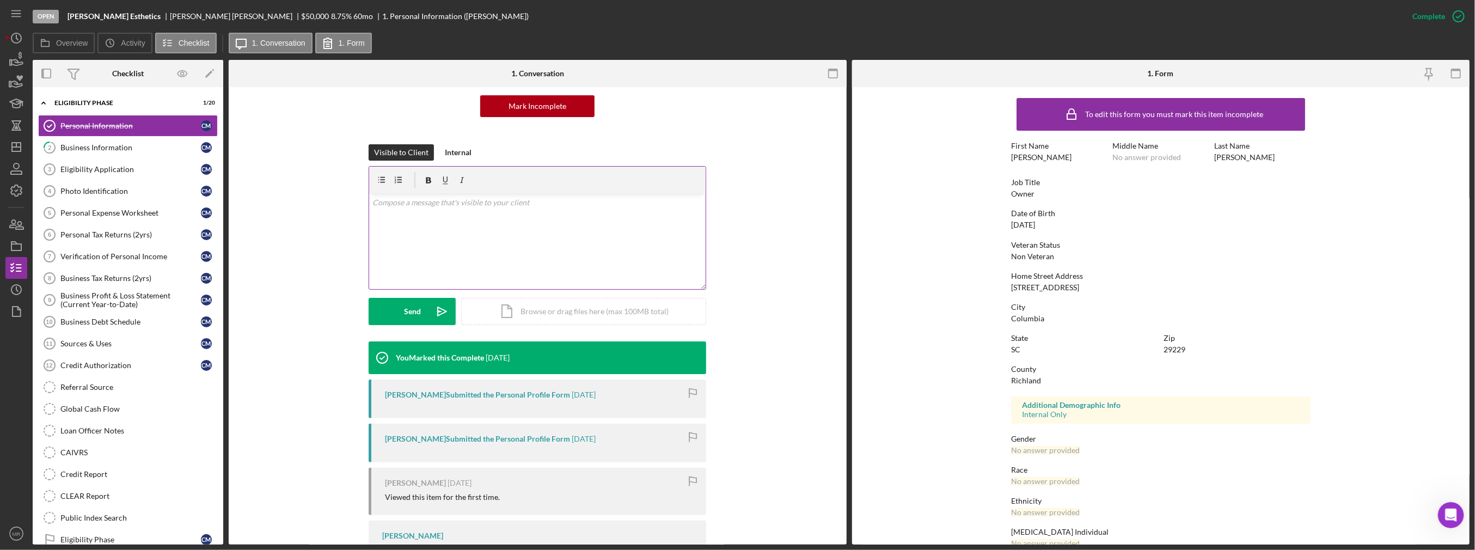
click at [443, 253] on div "v Color teal Color pink Remove color Add row above Add row below Add column bef…" at bounding box center [537, 241] width 336 height 95
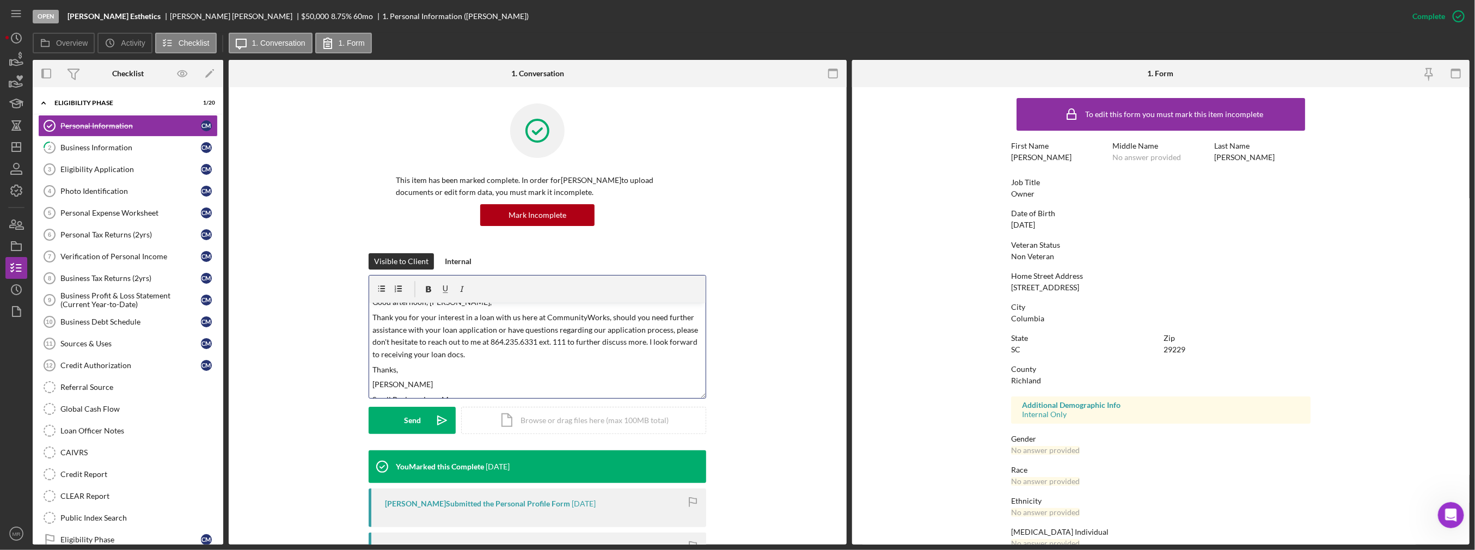
scroll to position [35, 0]
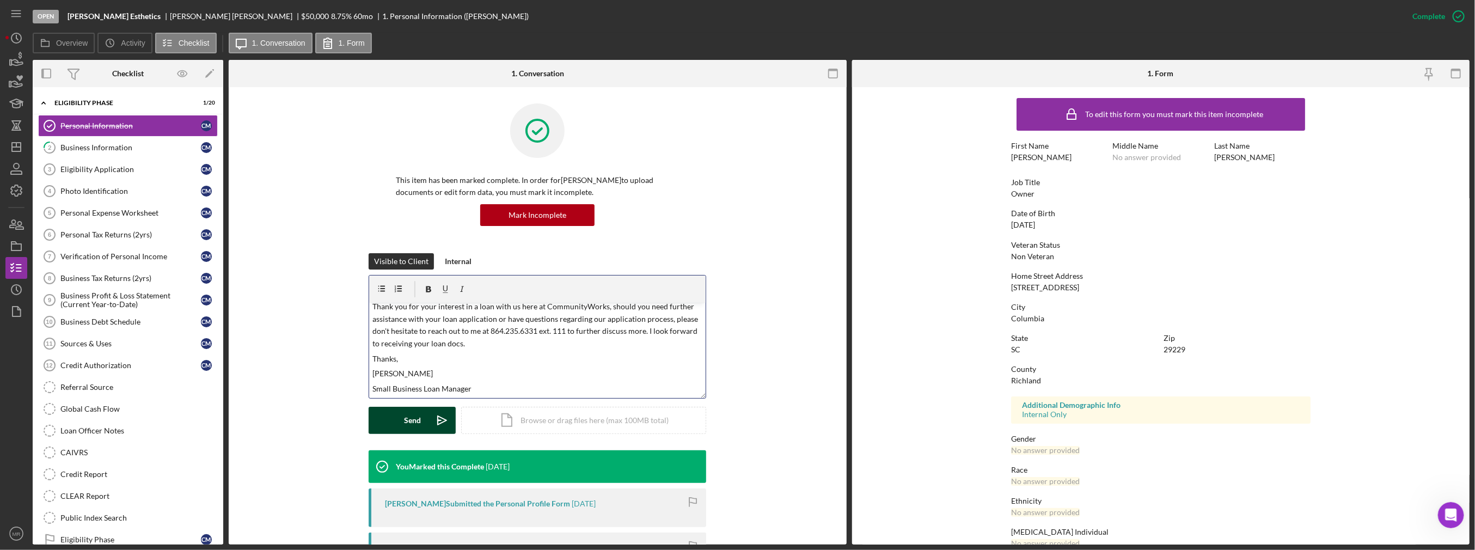
click at [401, 415] on button "Send Icon/icon-invite-send" at bounding box center [412, 420] width 87 height 27
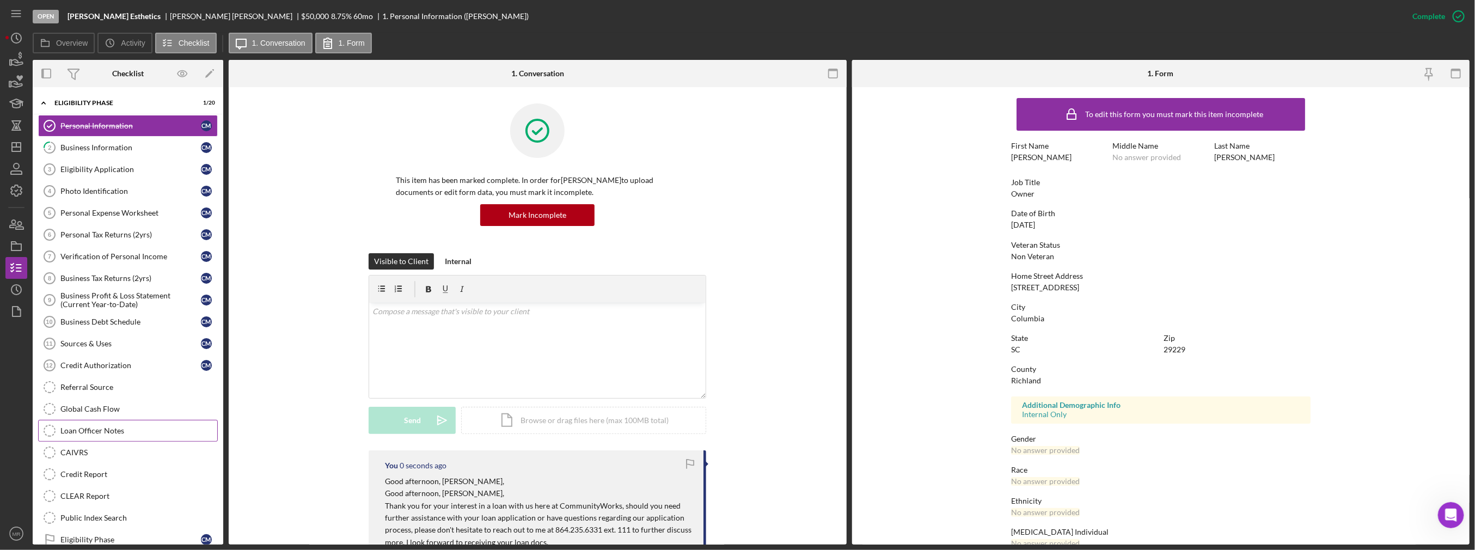
scroll to position [0, 0]
click at [157, 426] on div "Loan Officer Notes" at bounding box center [138, 430] width 157 height 9
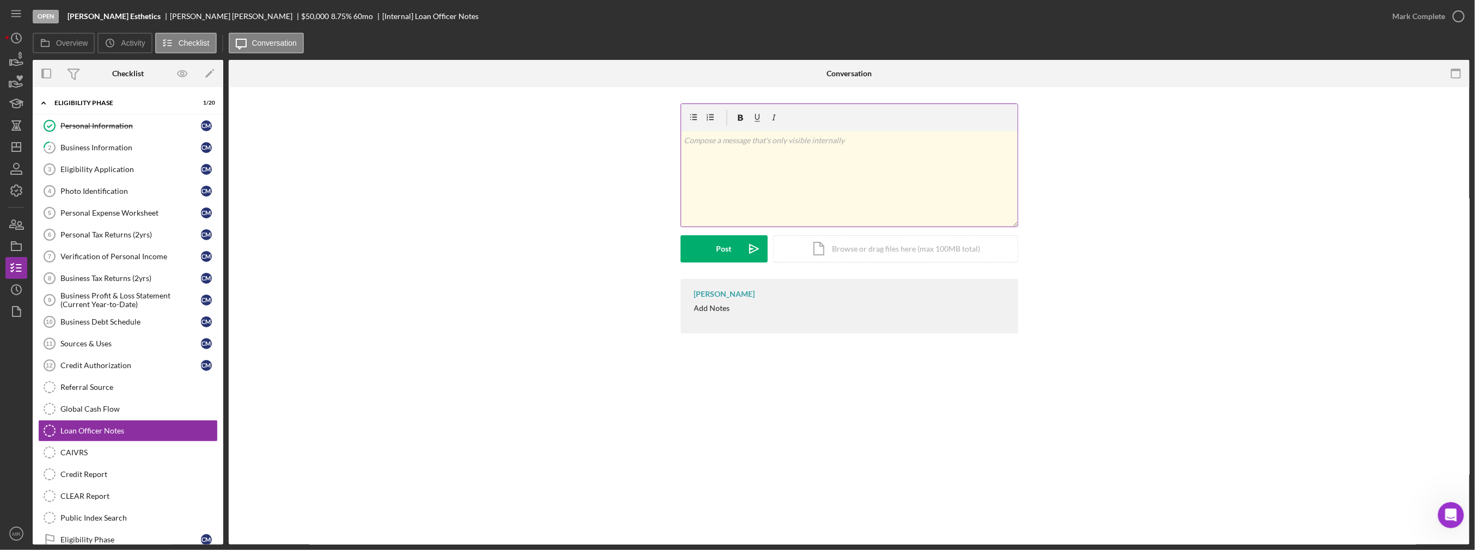
click at [734, 162] on div "v Color teal Color pink Remove color Add row above Add row below Add column bef…" at bounding box center [849, 178] width 336 height 95
click at [720, 254] on div "Post" at bounding box center [723, 248] width 15 height 27
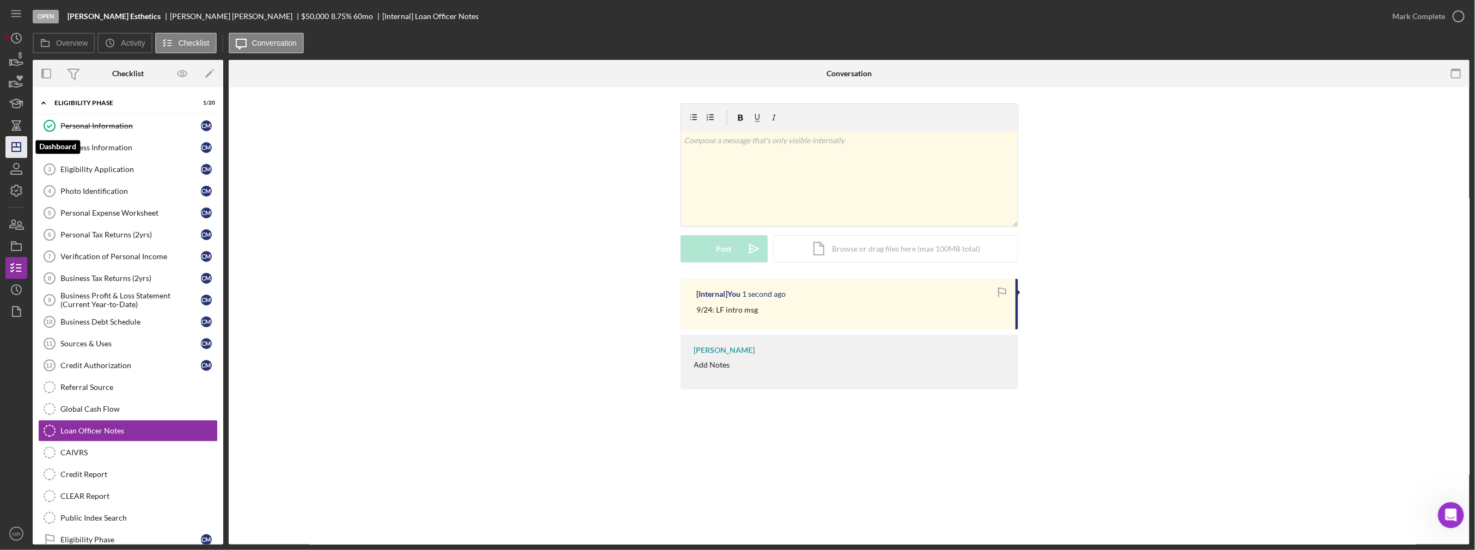
click at [22, 150] on icon "Icon/Dashboard" at bounding box center [16, 146] width 27 height 27
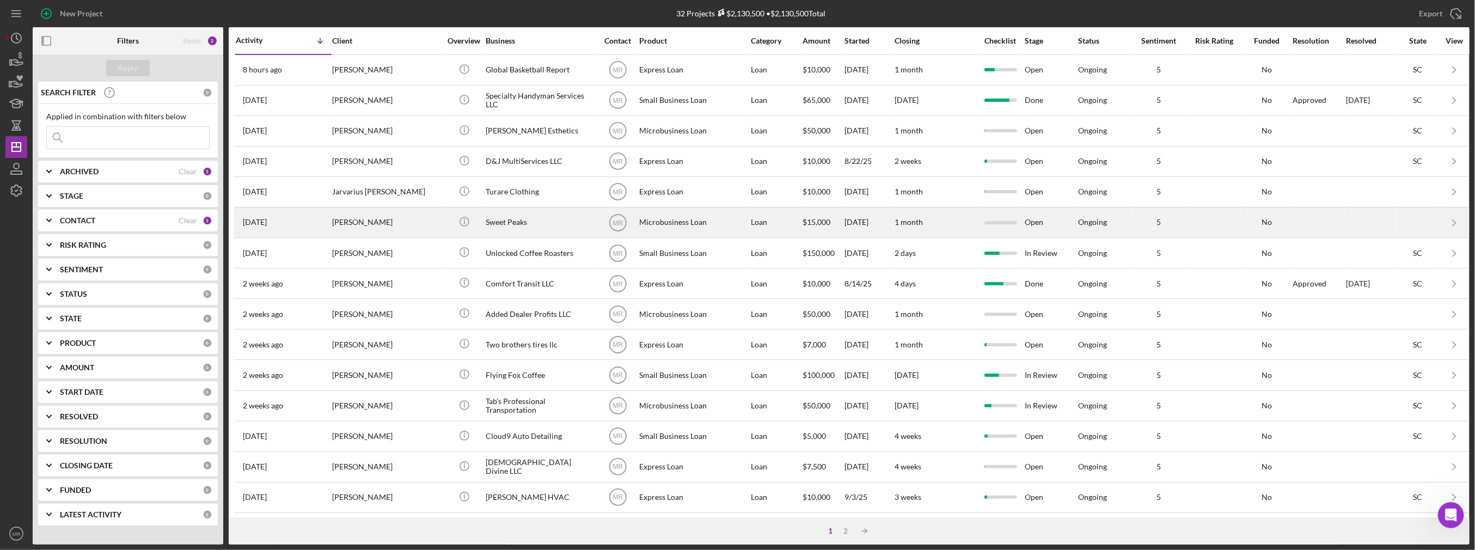
click at [675, 215] on div "Microbusiness Loan" at bounding box center [693, 222] width 109 height 29
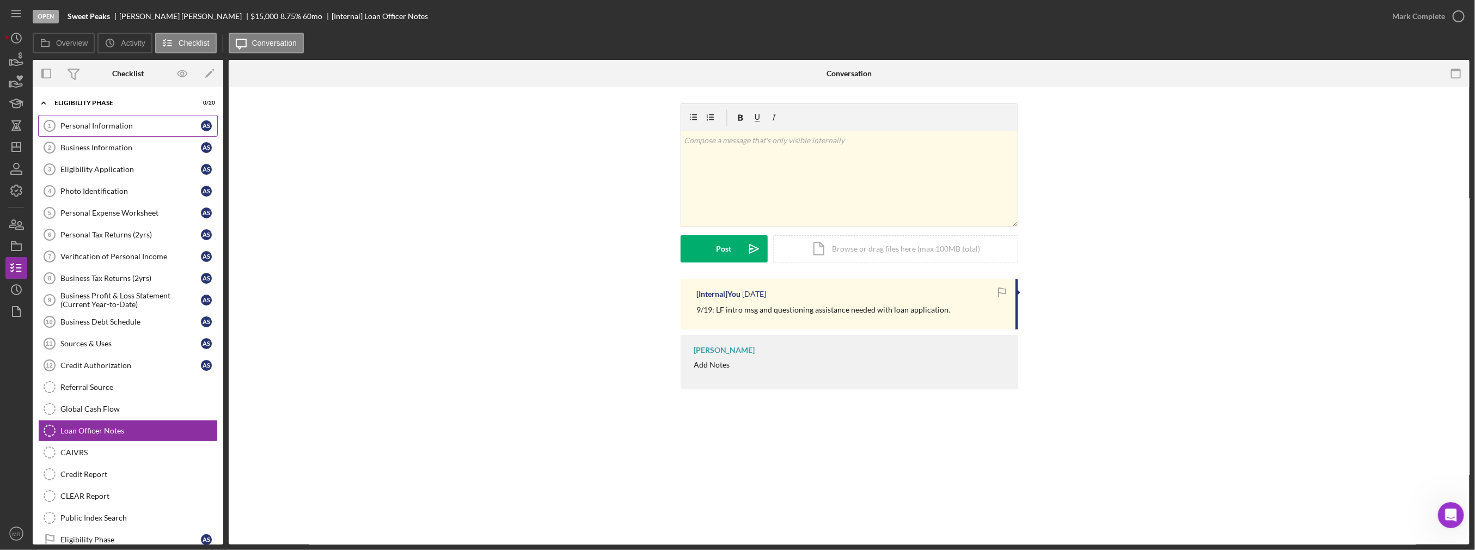
click at [139, 131] on link "Personal Information 1 Personal Information A S" at bounding box center [128, 126] width 180 height 22
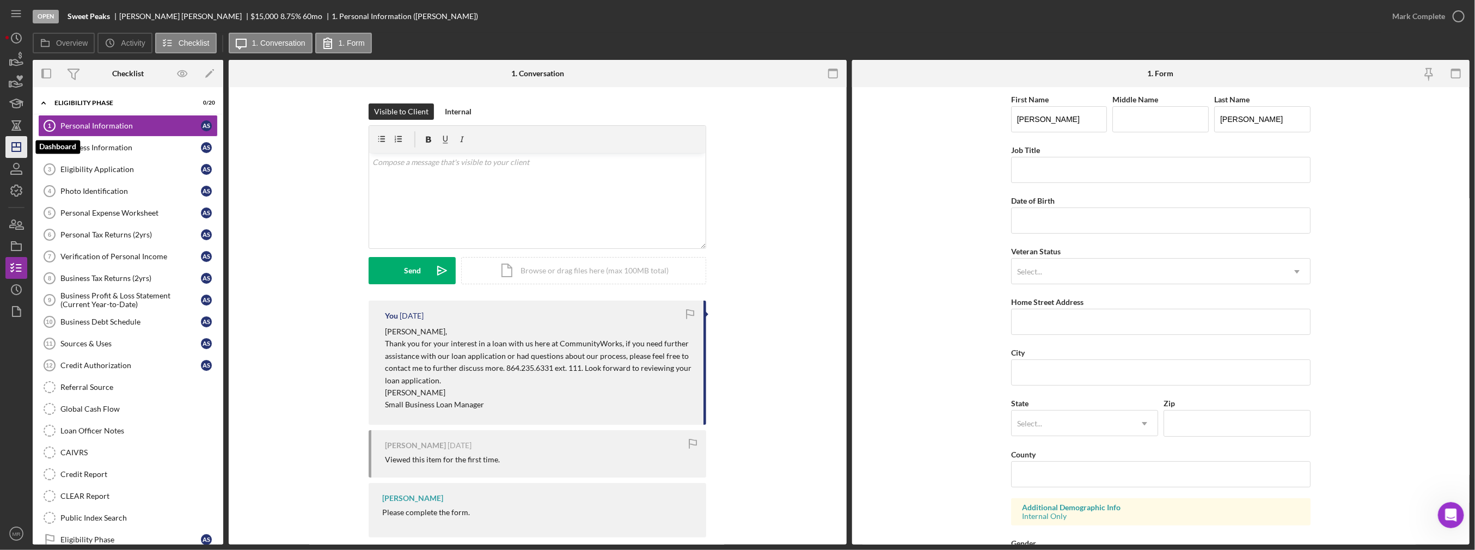
click at [12, 138] on icon "Icon/Dashboard" at bounding box center [16, 146] width 27 height 27
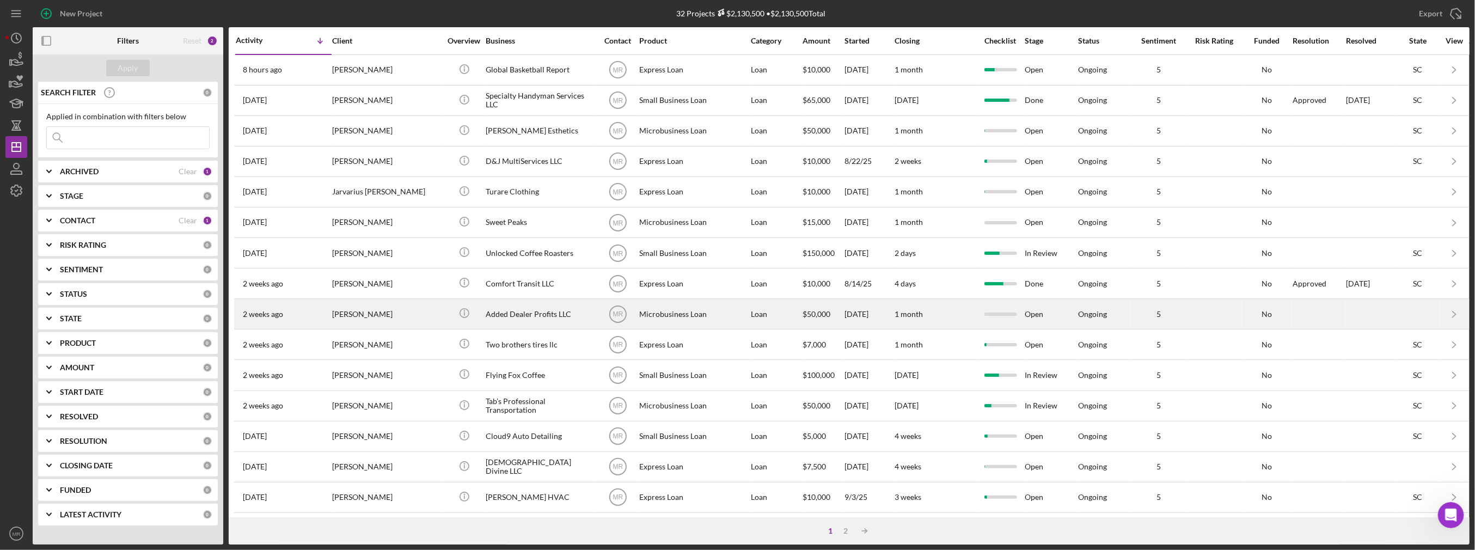
click at [581, 317] on div "Added Dealer Profits LLC" at bounding box center [540, 313] width 109 height 29
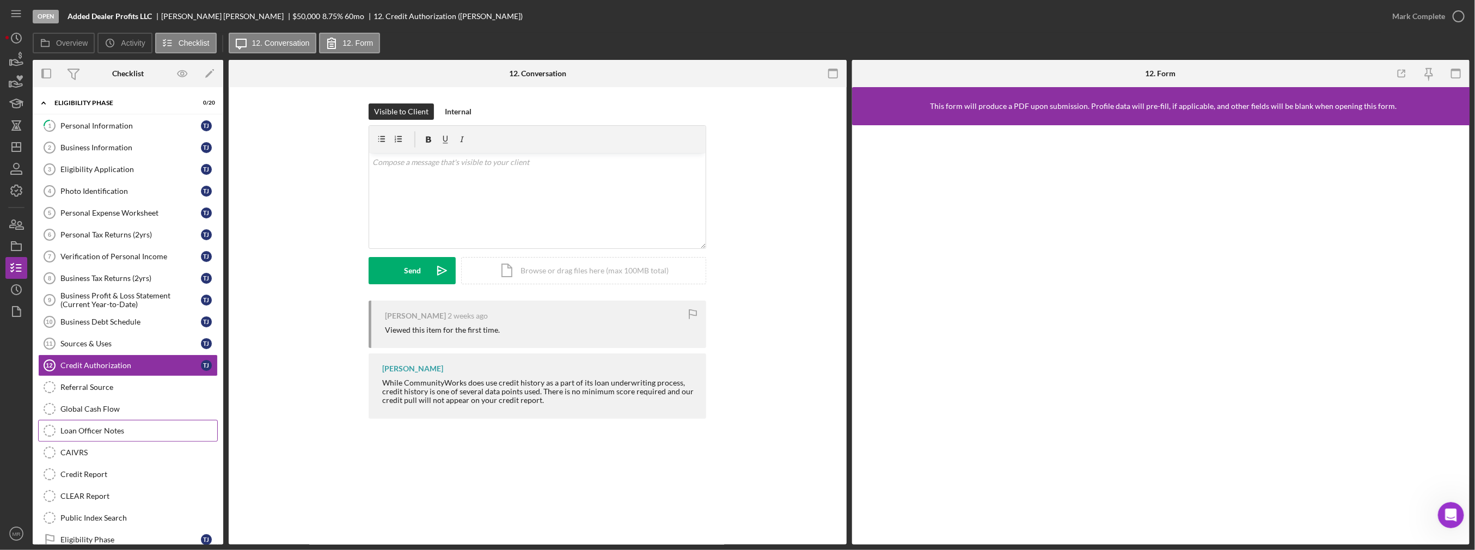
click at [113, 426] on div "Loan Officer Notes" at bounding box center [138, 430] width 157 height 9
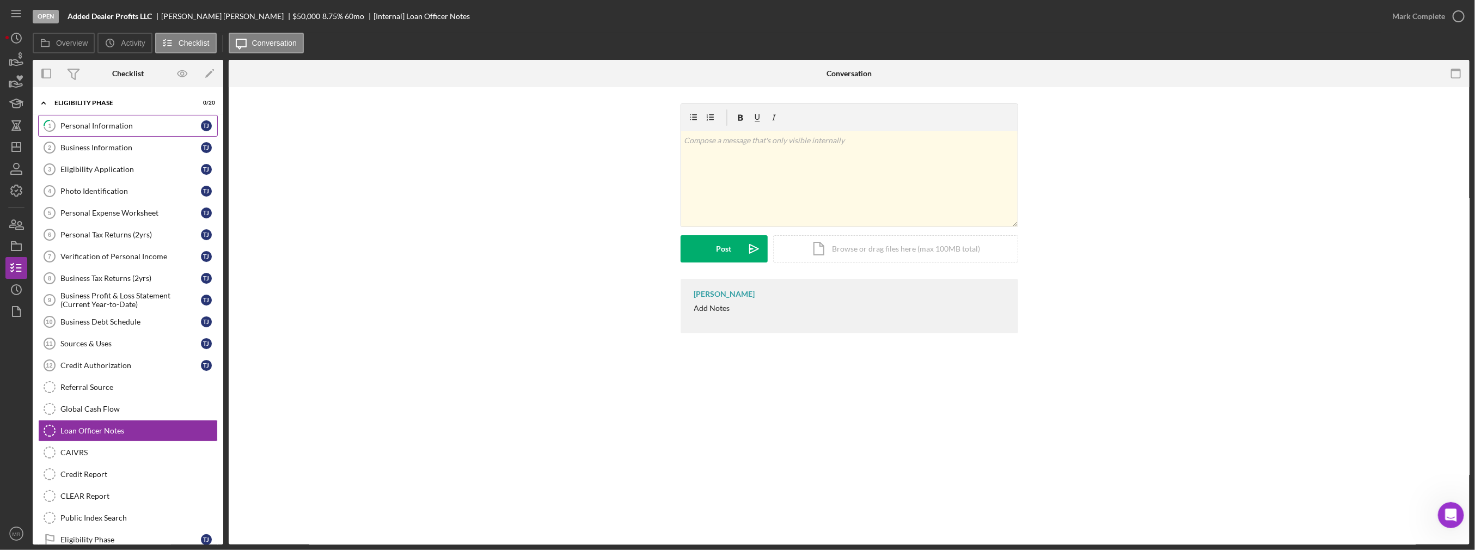
click at [132, 121] on div "Personal Information" at bounding box center [130, 125] width 140 height 9
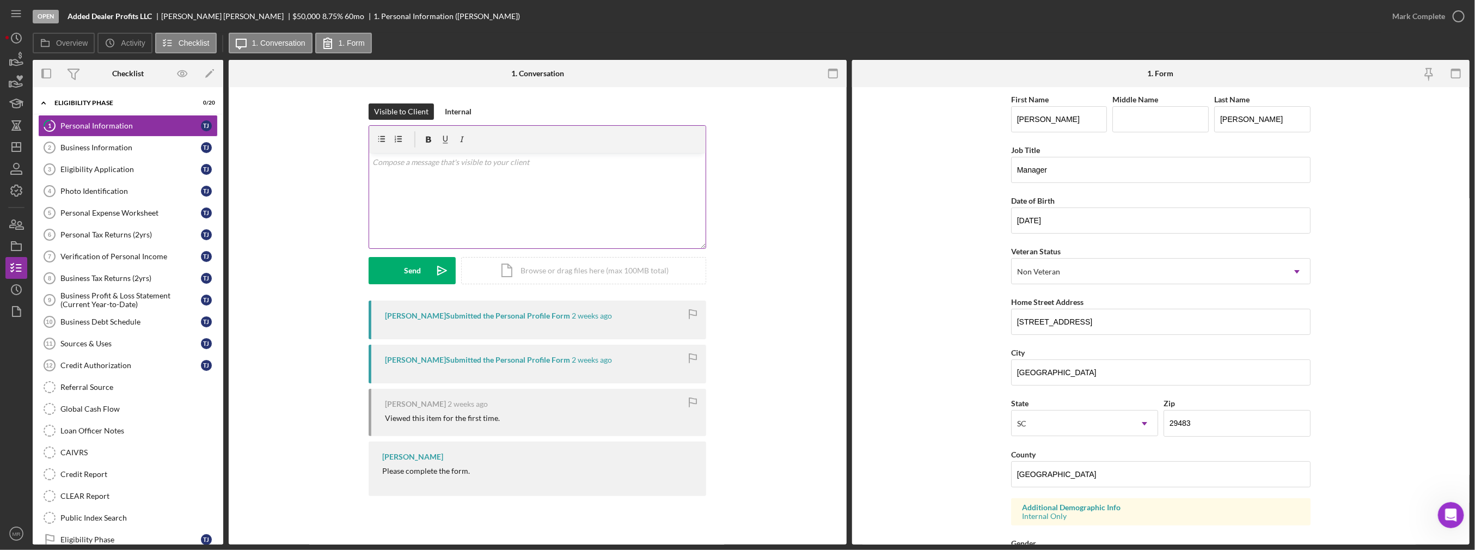
click at [474, 169] on div "v Color teal Color pink Remove color Add row above Add row below Add column bef…" at bounding box center [537, 200] width 336 height 95
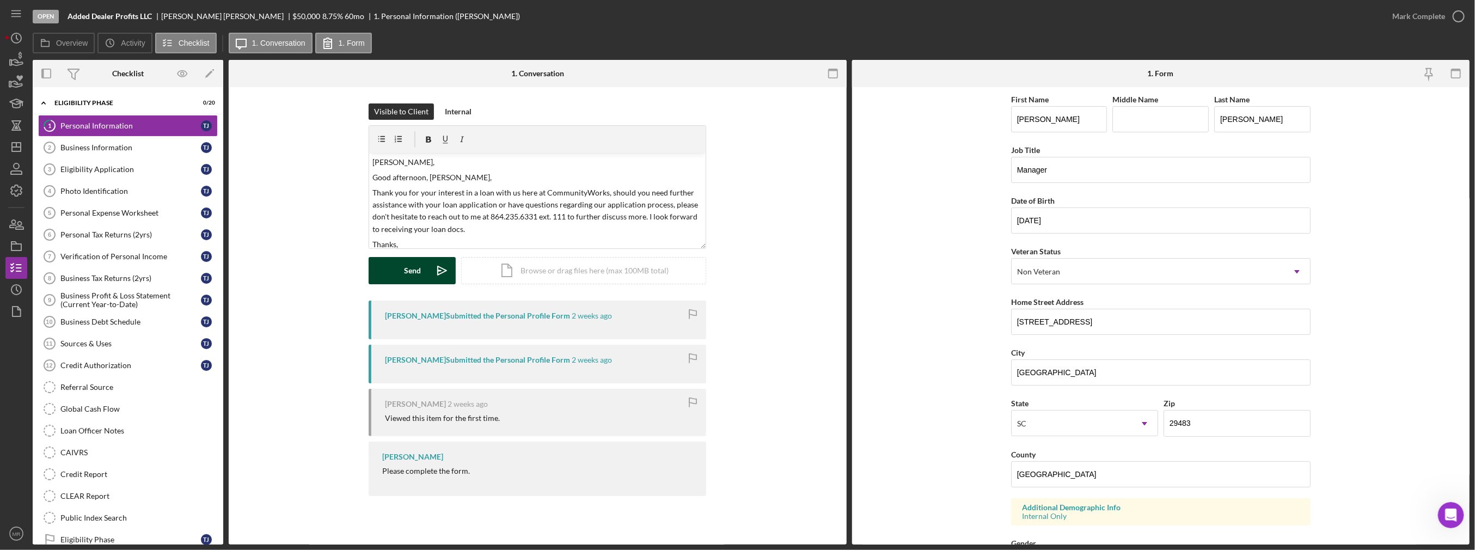
click at [403, 273] on button "Send Icon/icon-invite-send" at bounding box center [412, 270] width 87 height 27
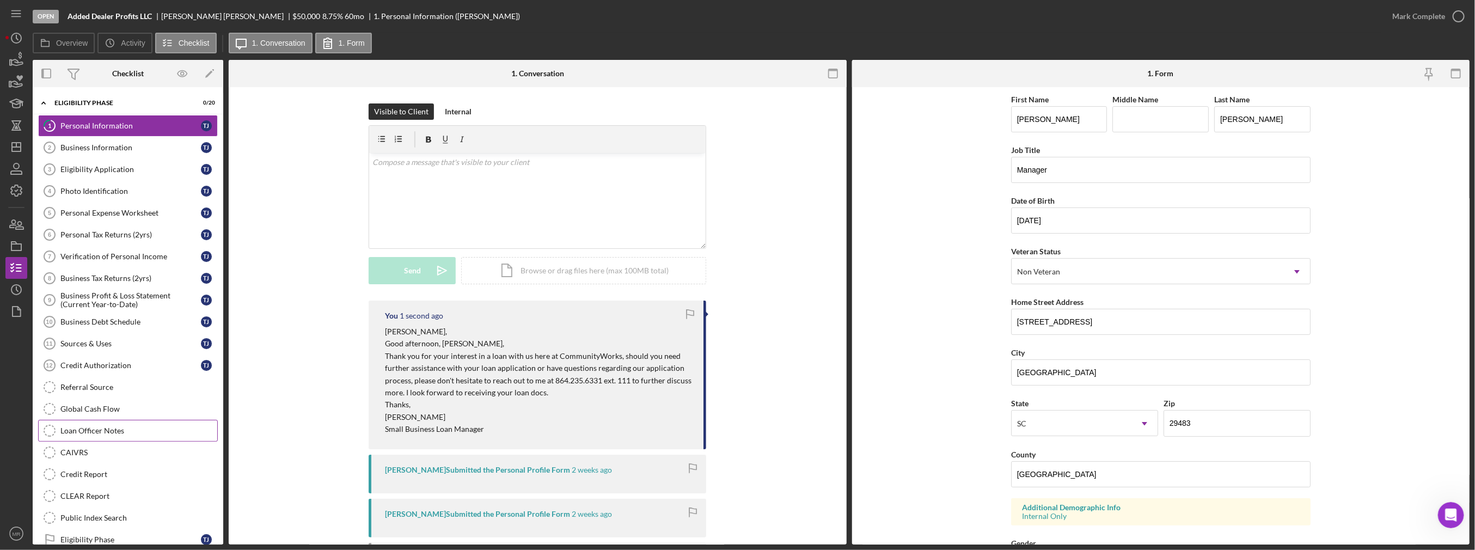
click at [147, 426] on div "Loan Officer Notes" at bounding box center [138, 430] width 157 height 9
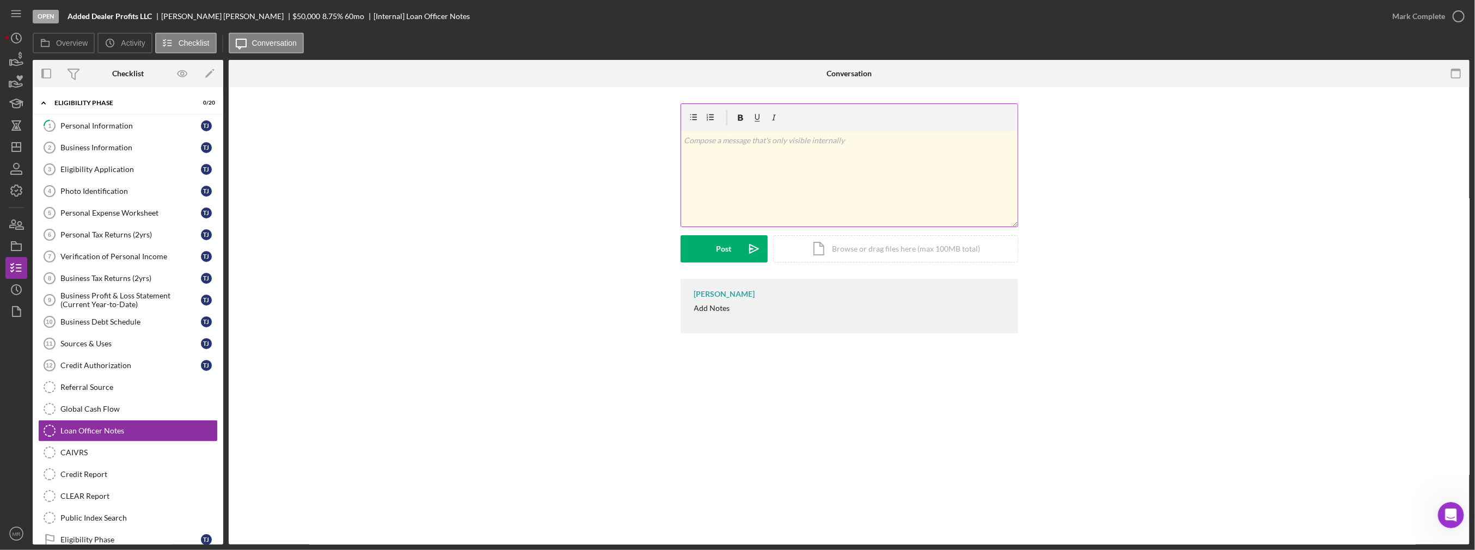
click at [764, 177] on div "v Color teal Color pink Remove color Add row above Add row below Add column bef…" at bounding box center [849, 178] width 336 height 95
click at [735, 256] on button "Post Icon/icon-invite-send" at bounding box center [724, 248] width 87 height 27
